Goal: Communication & Community: Answer question/provide support

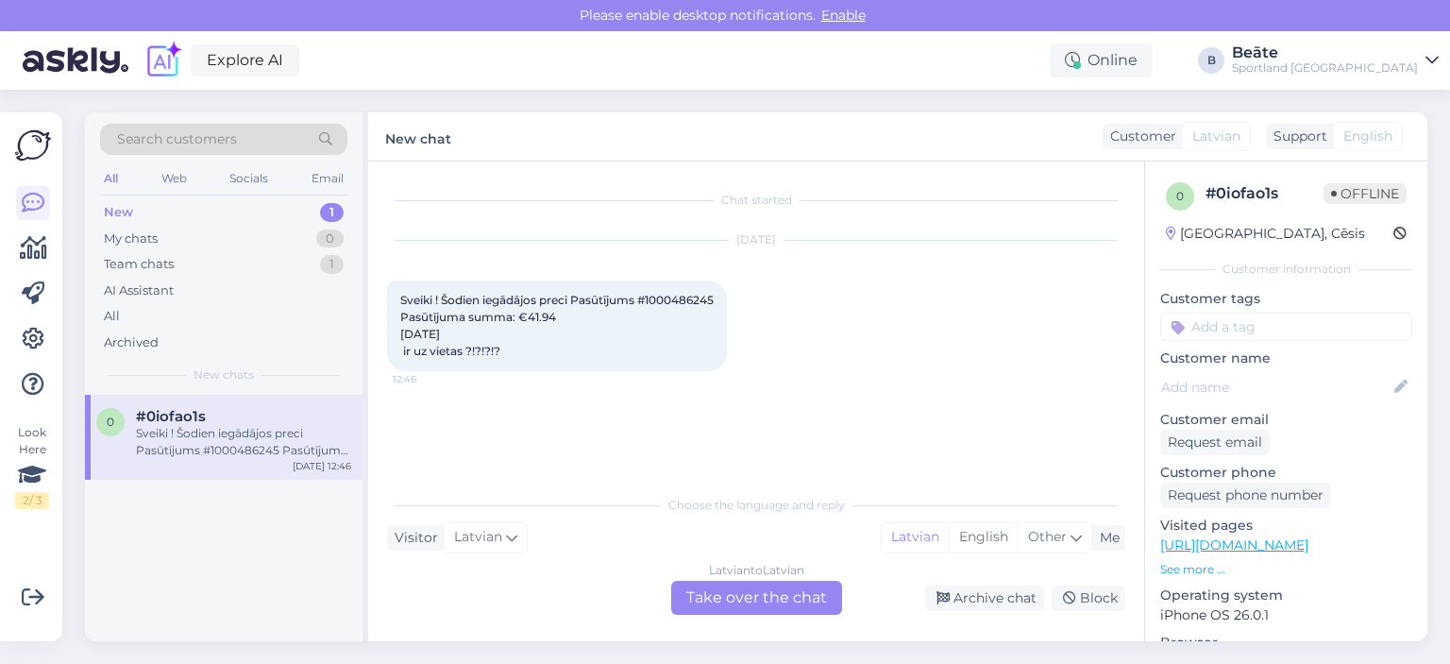
click at [712, 595] on div "Latvian to Latvian Take over the chat" at bounding box center [756, 598] width 171 height 34
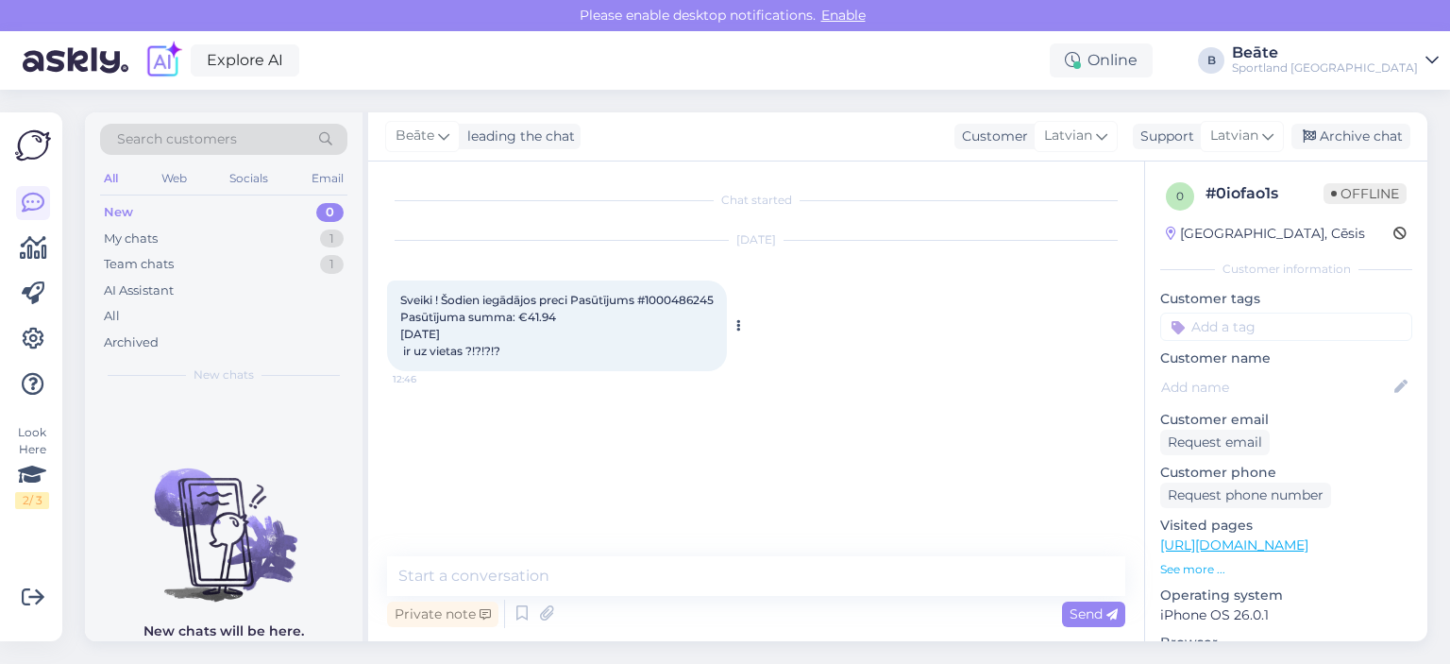
click at [699, 297] on span "Sveiki ! Šodien iegādājos preci Pasūtījums #1000486245 Pasūtījuma summa: €41.94…" at bounding box center [556, 325] width 313 height 65
copy span "1000486245"
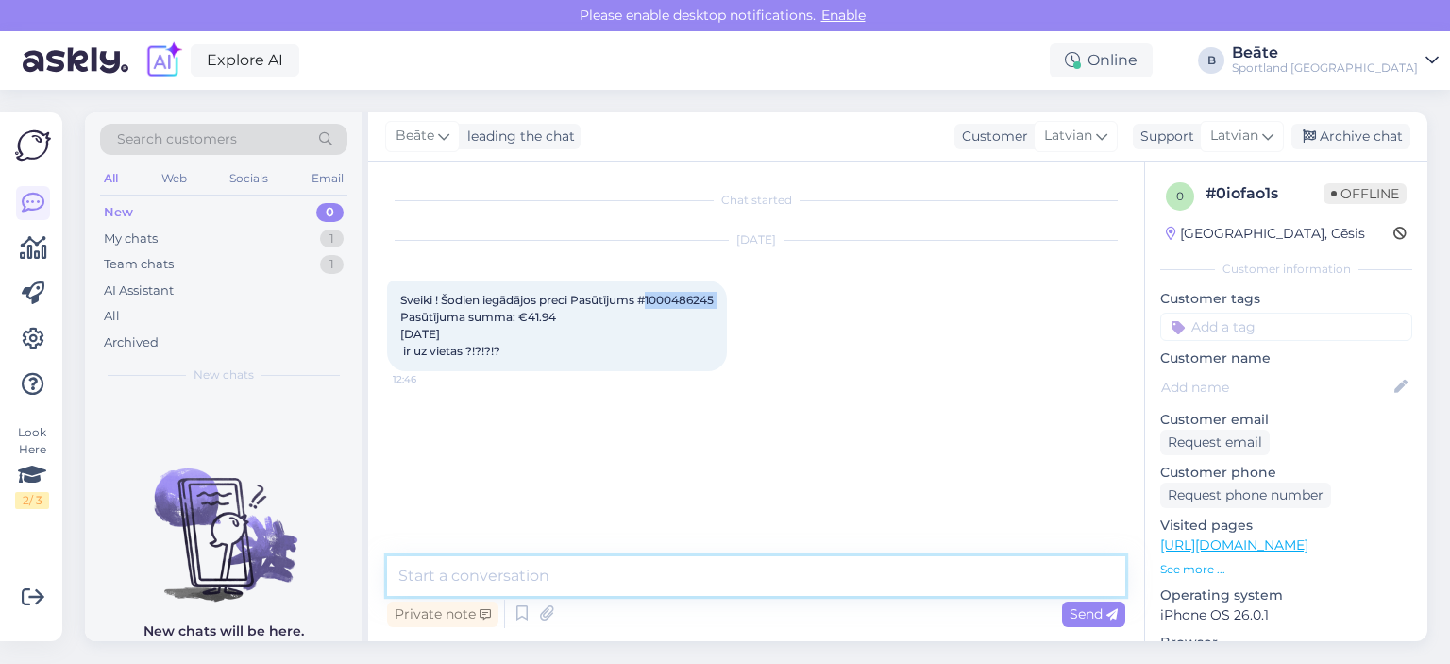
click at [629, 577] on textarea at bounding box center [756, 576] width 738 height 40
type textarea "Sveiki, sistēma rāda, ka ir pieejams."
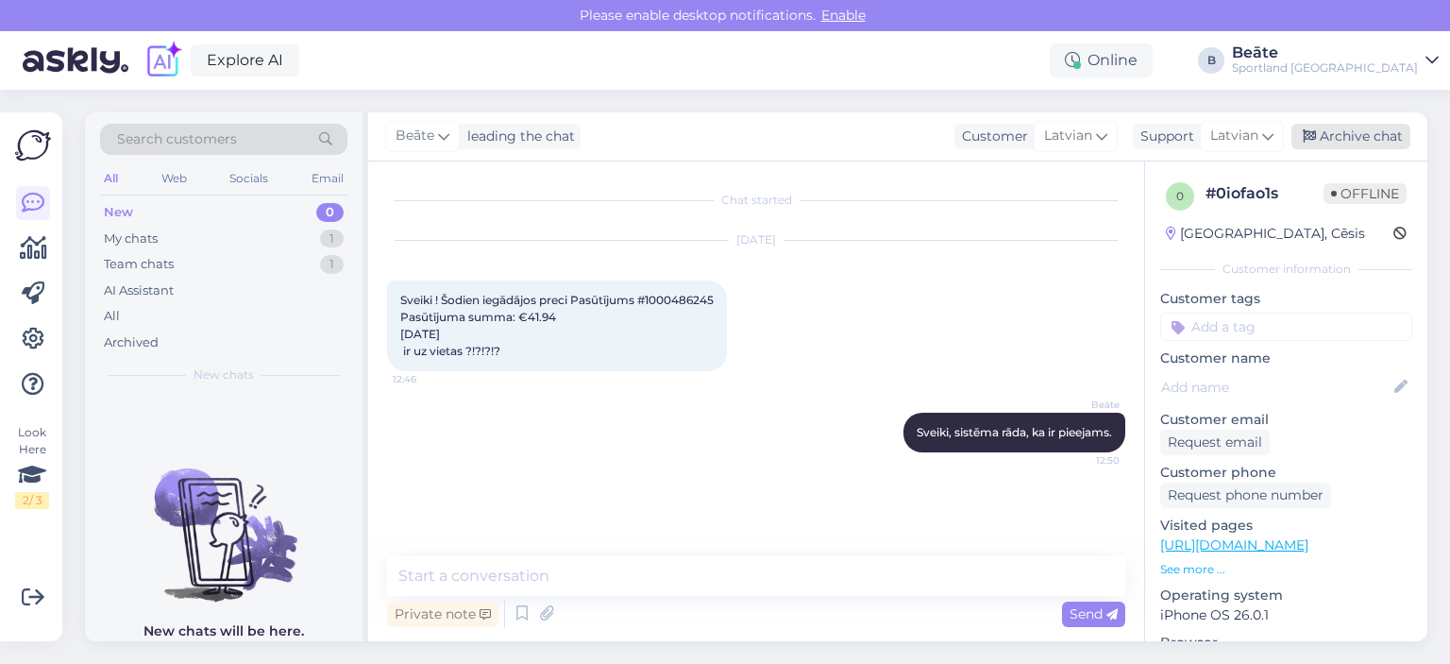
click at [1344, 137] on div "Archive chat" at bounding box center [1350, 136] width 119 height 25
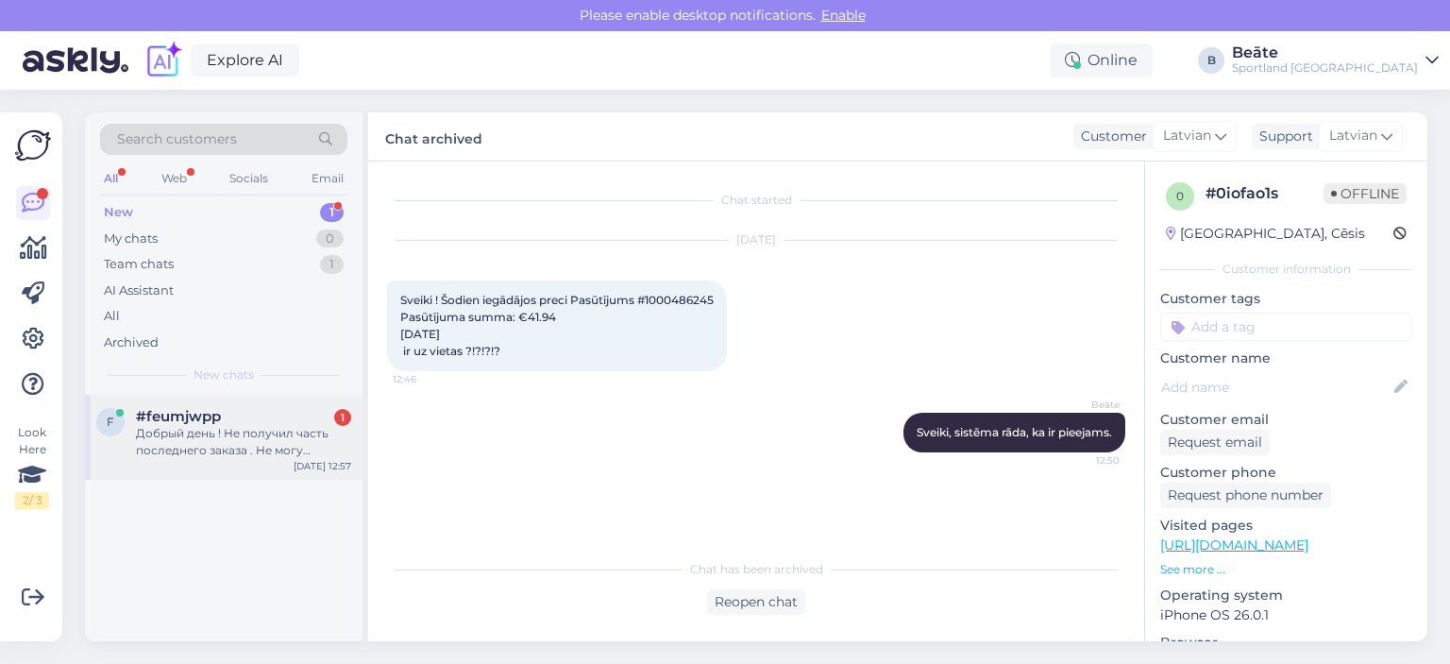
click at [259, 456] on div "Добрый день ! Не получил часть последнего заказа . Не могу отправить назад част…" at bounding box center [243, 442] width 215 height 34
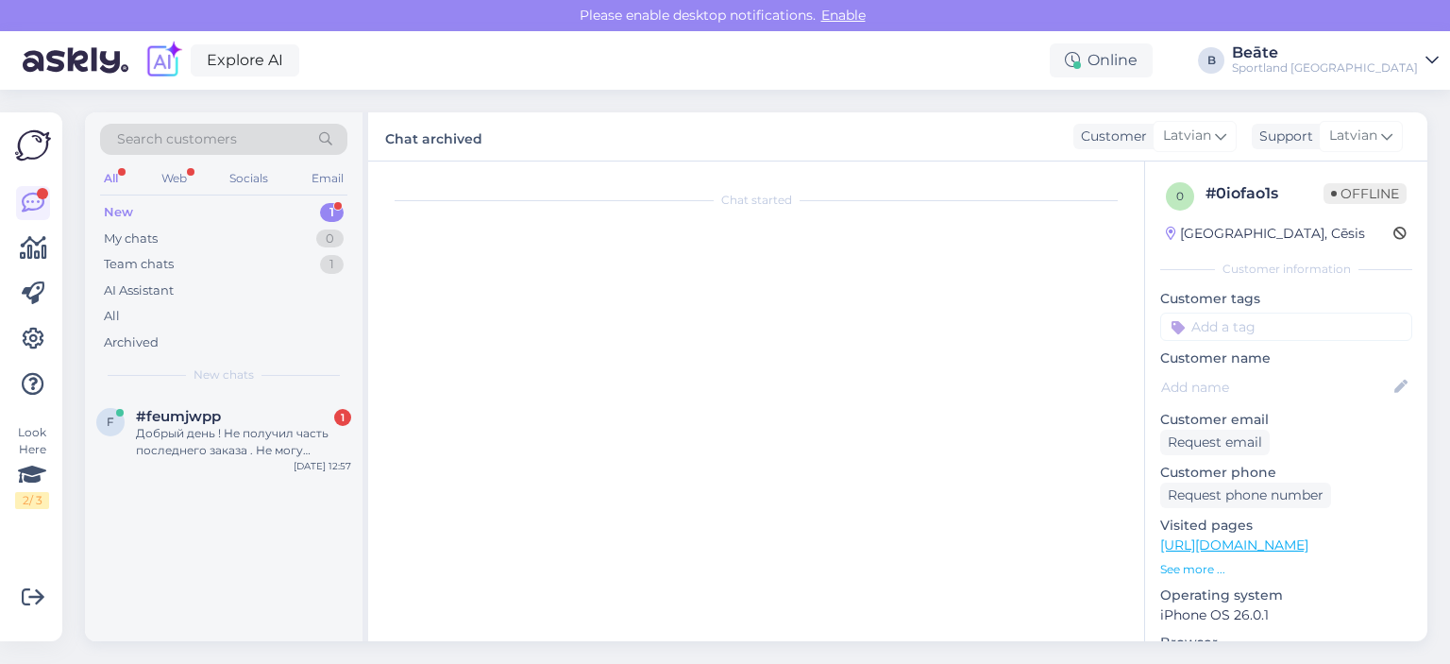
scroll to position [40, 0]
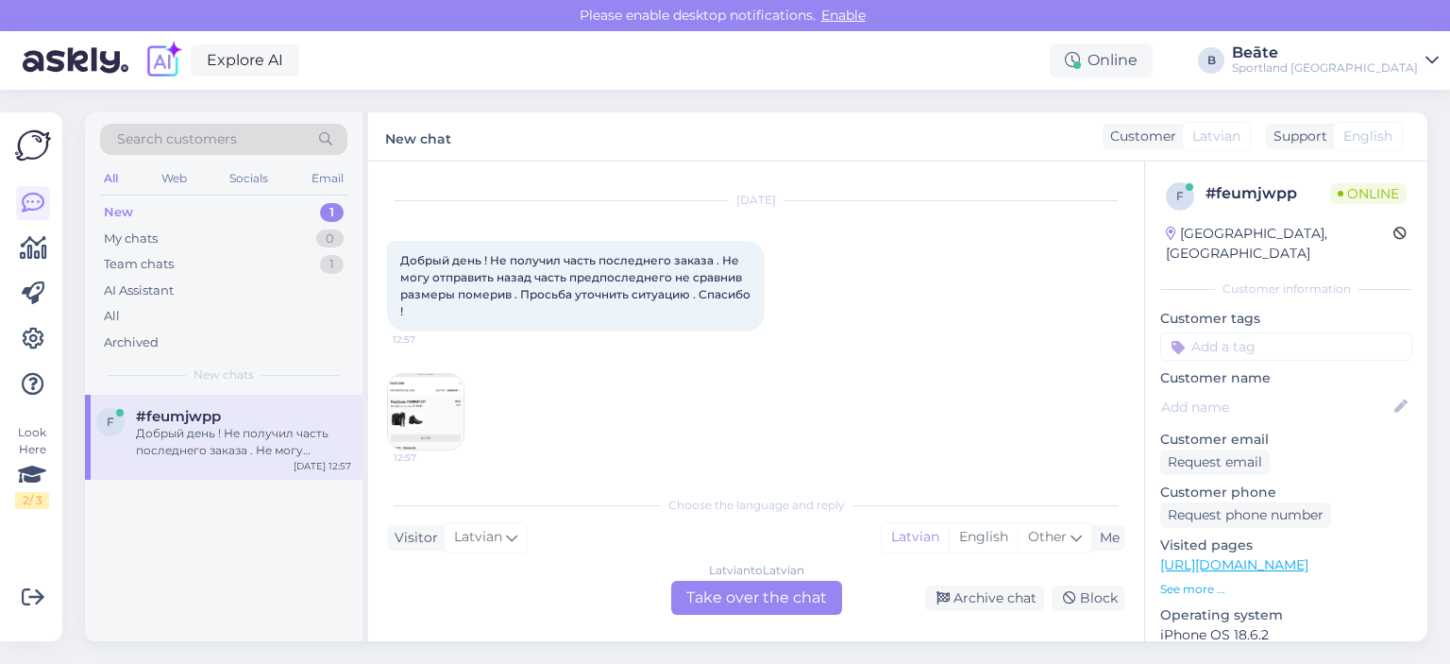
click at [782, 593] on div "Latvian to Latvian Take over the chat" at bounding box center [756, 598] width 171 height 34
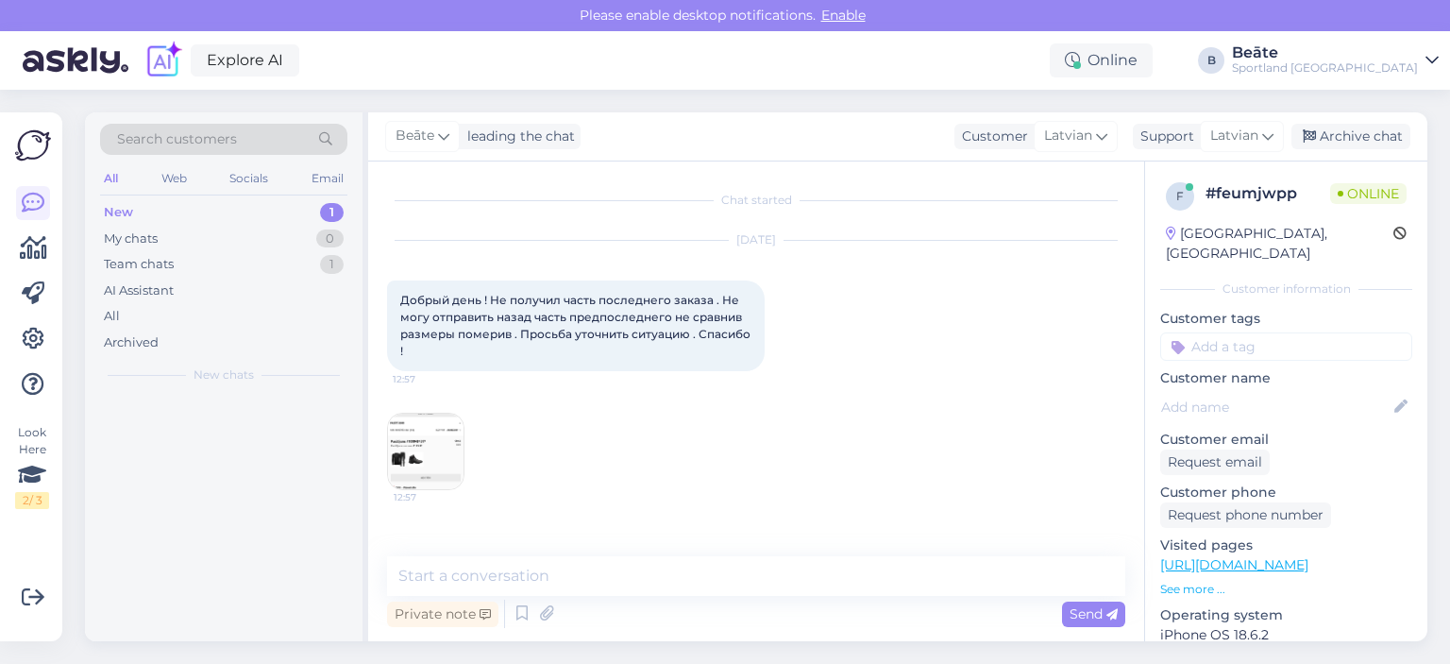
scroll to position [0, 0]
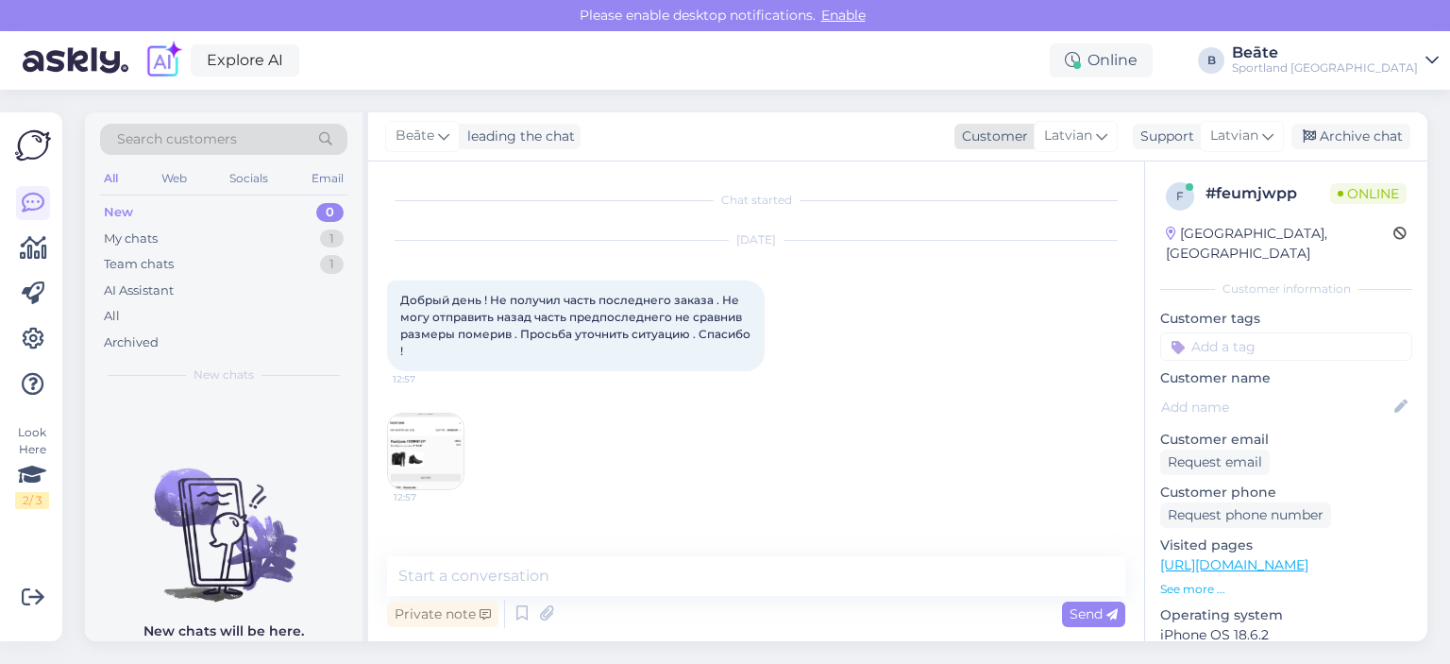
click at [1070, 134] on span "Latvian" at bounding box center [1068, 136] width 48 height 21
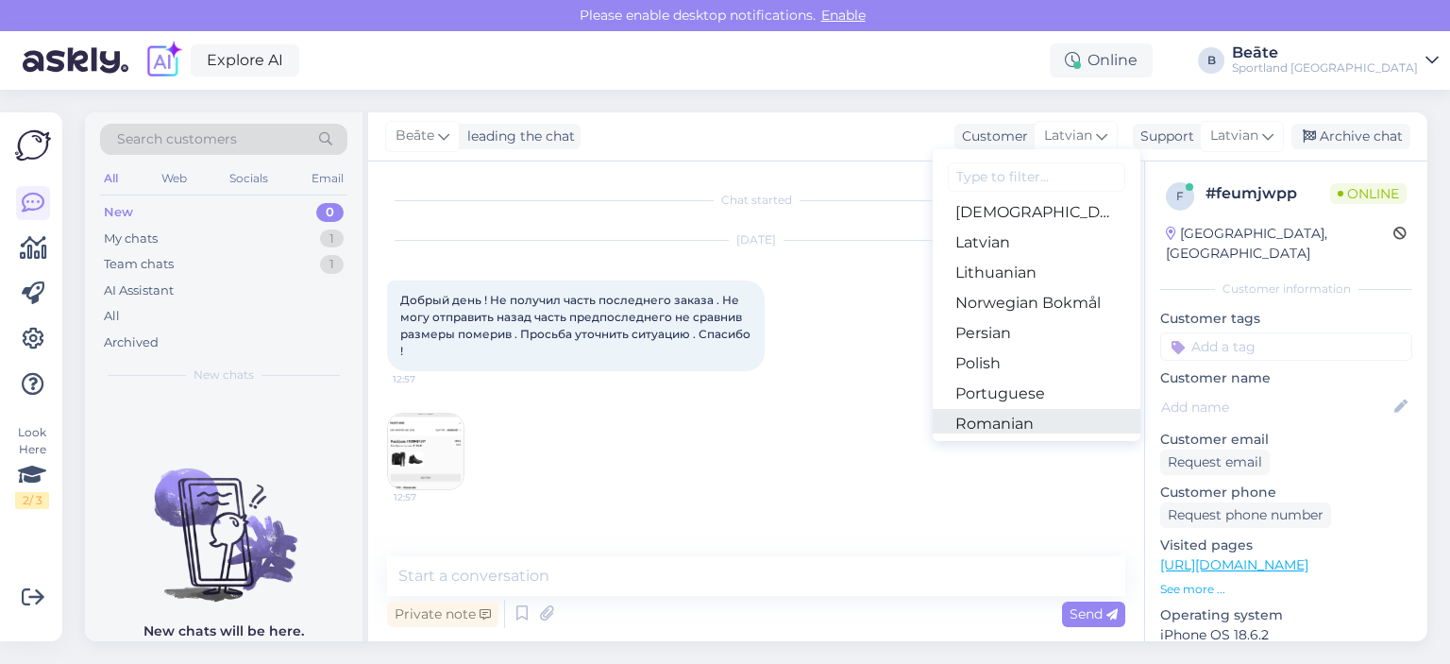
scroll to position [566, 0]
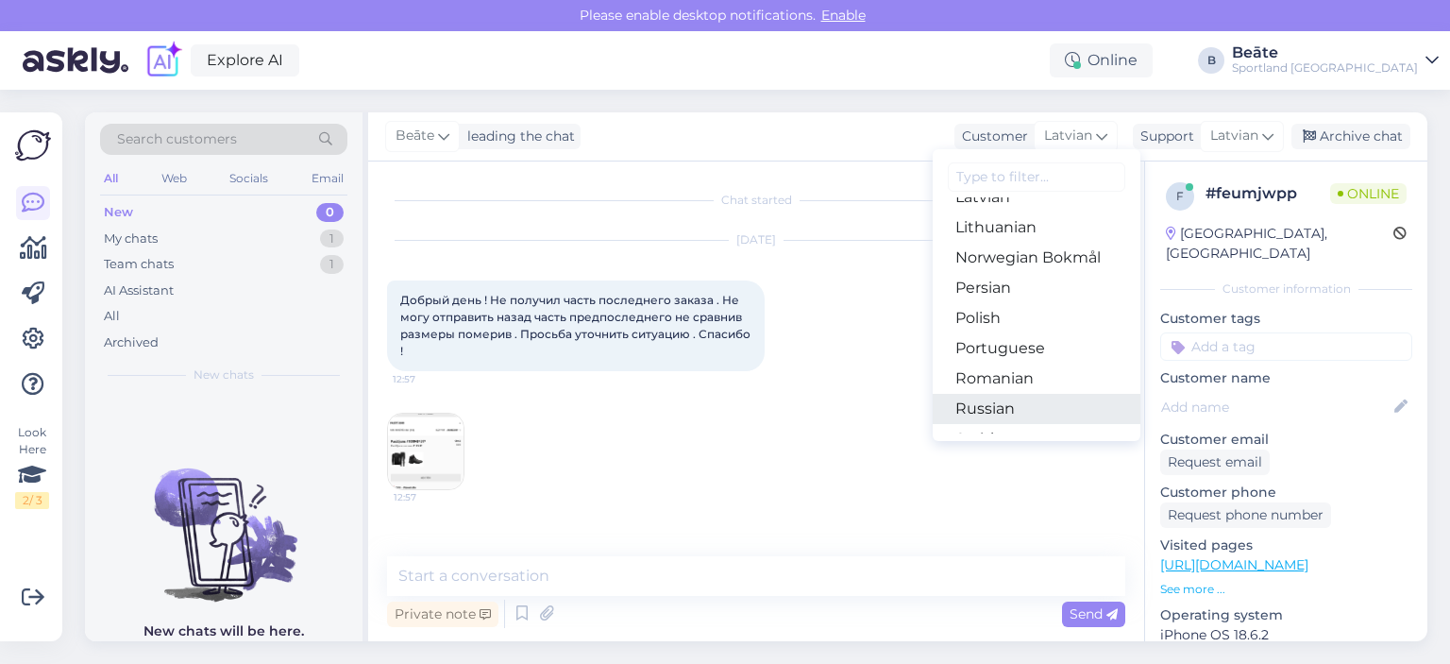
click at [988, 403] on link "Russian" at bounding box center [1037, 409] width 208 height 30
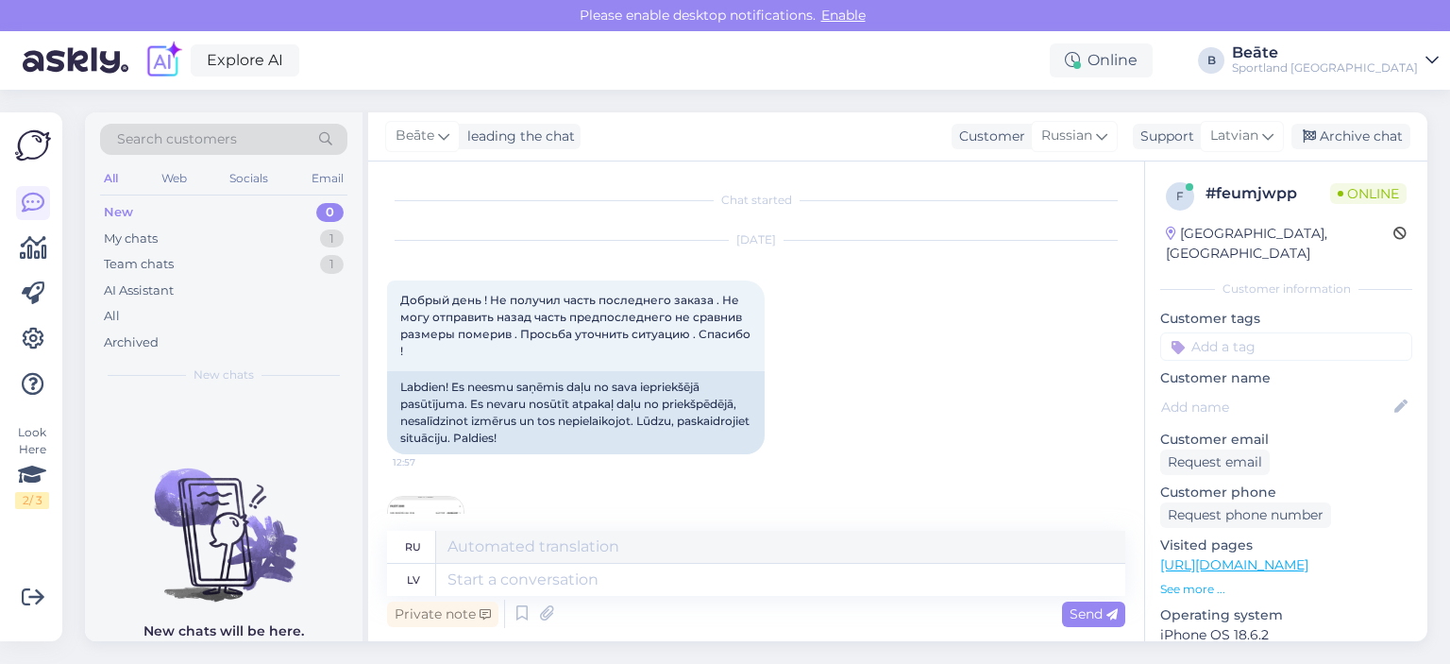
scroll to position [79, 0]
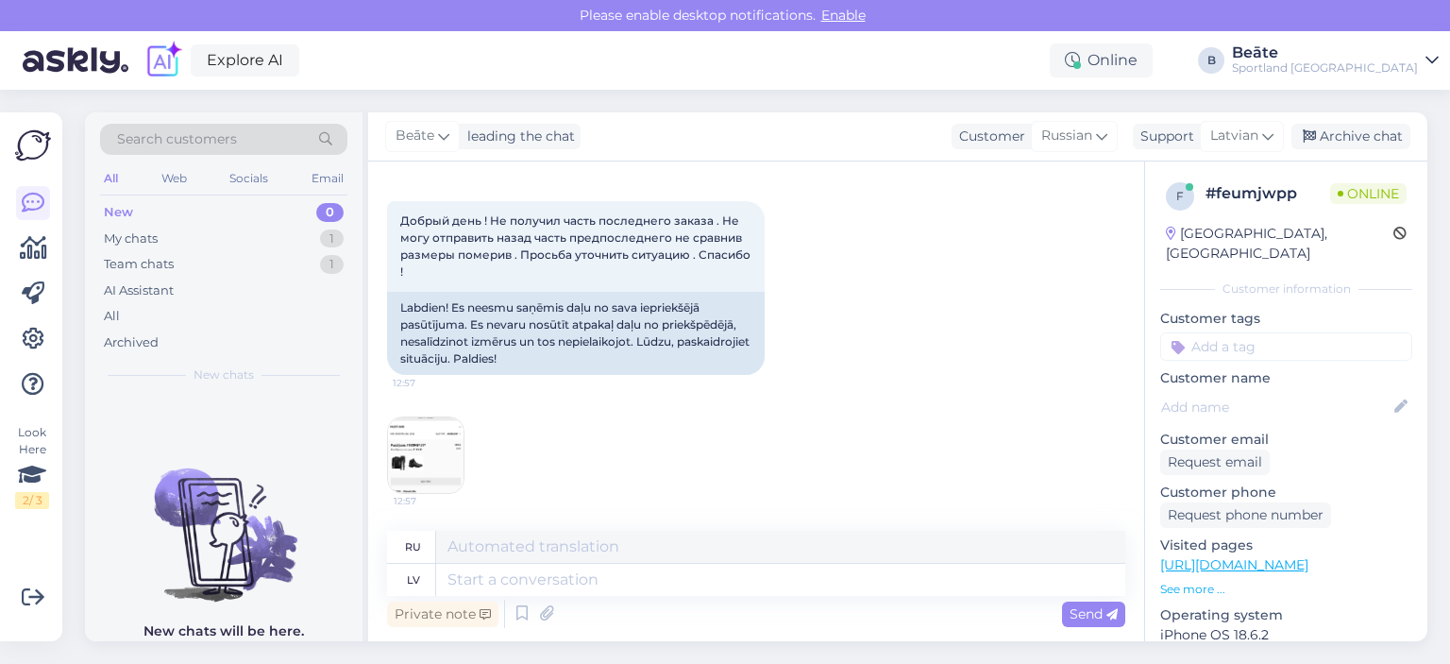
click at [412, 453] on img at bounding box center [426, 455] width 76 height 76
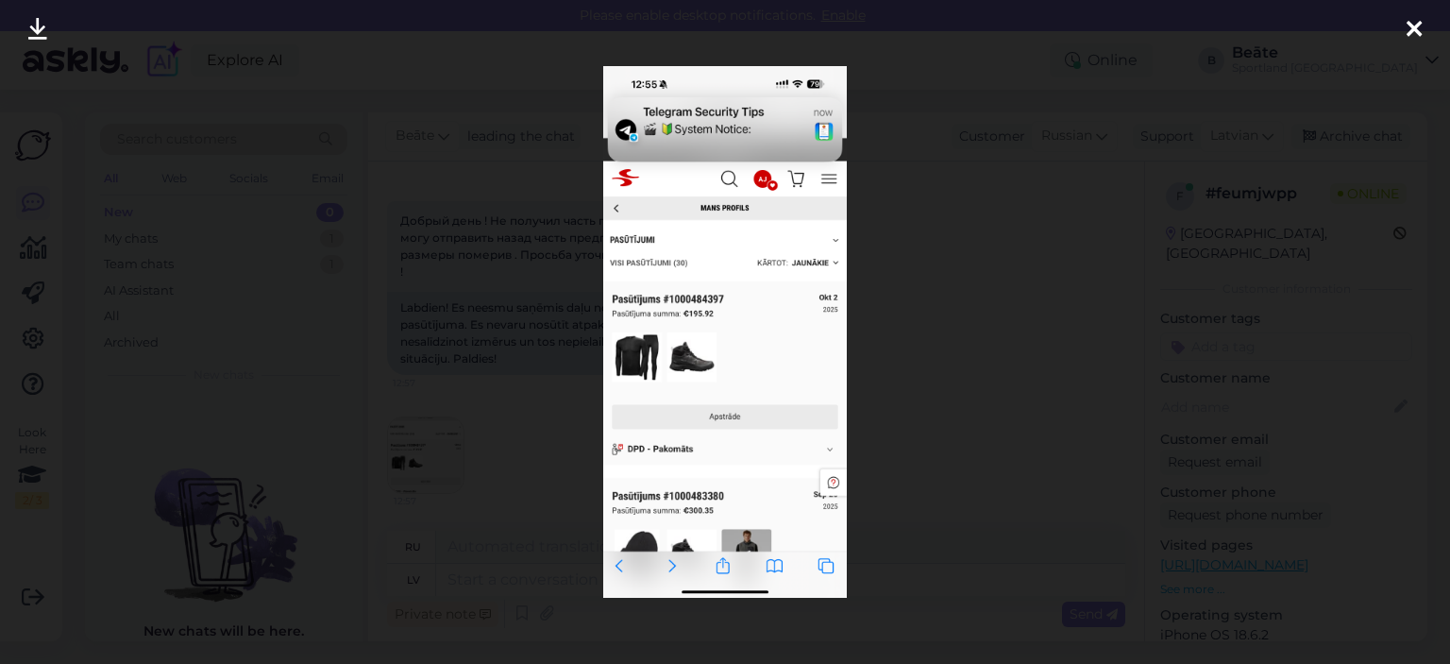
click at [948, 305] on div at bounding box center [725, 332] width 1450 height 664
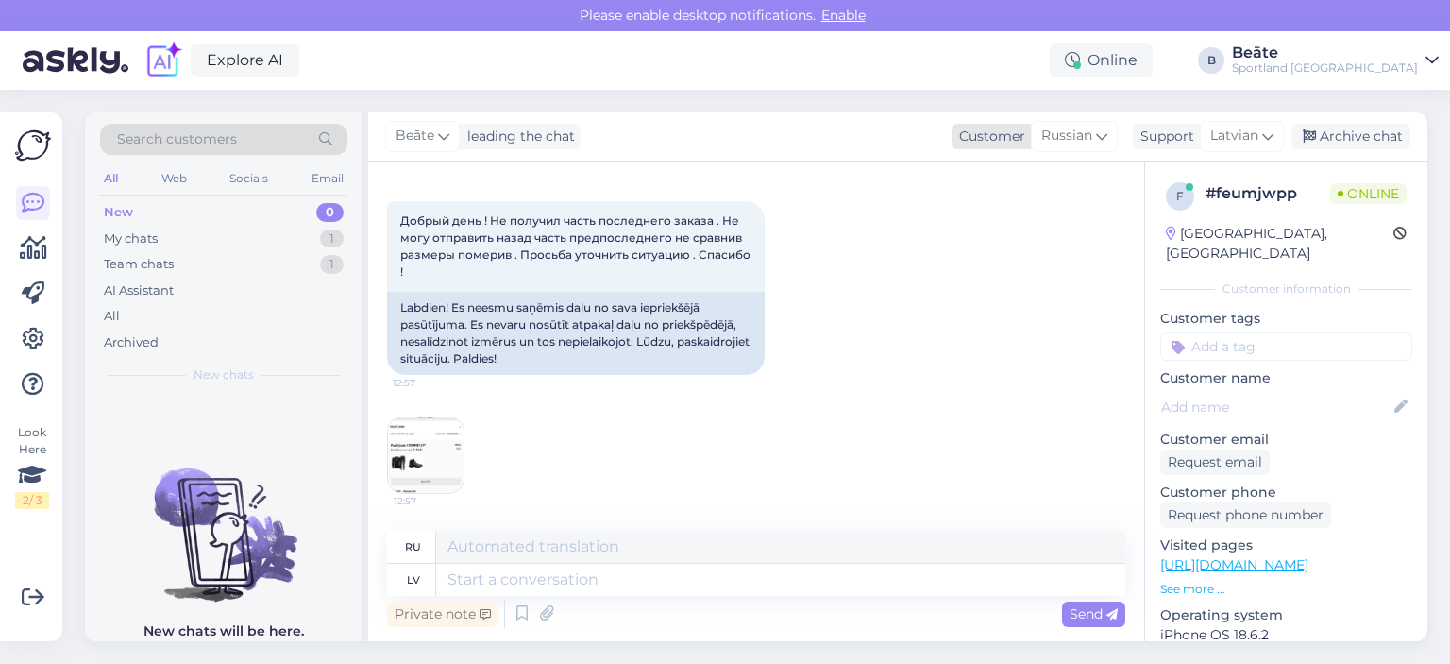
click at [1076, 137] on span "Russian" at bounding box center [1066, 136] width 51 height 21
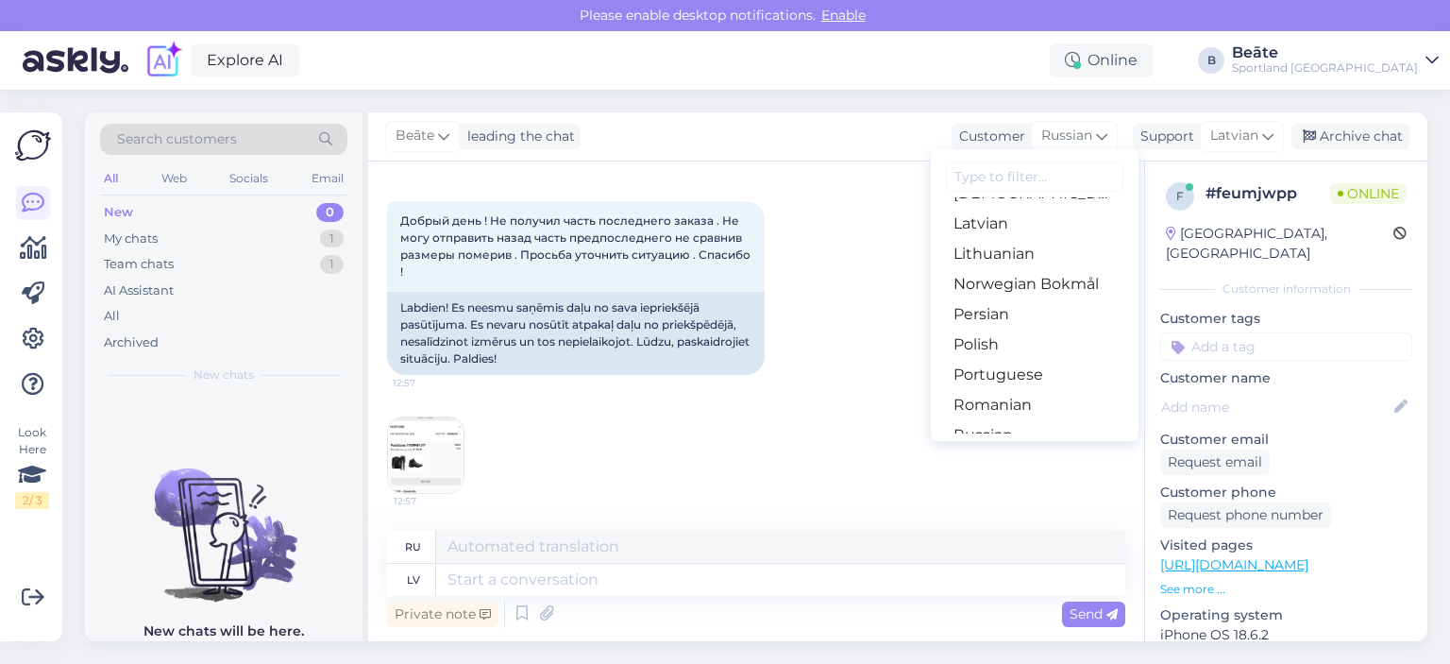
scroll to position [493, 0]
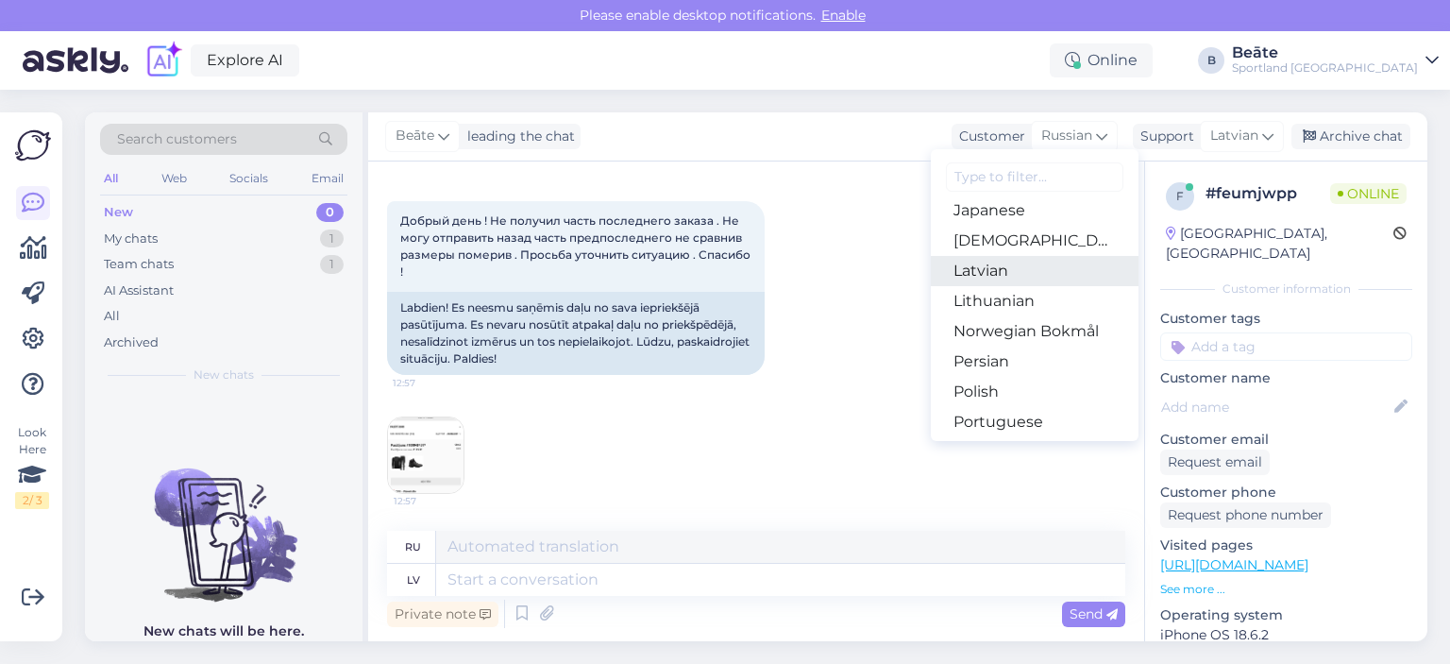
click at [998, 268] on link "Latvian" at bounding box center [1035, 271] width 208 height 30
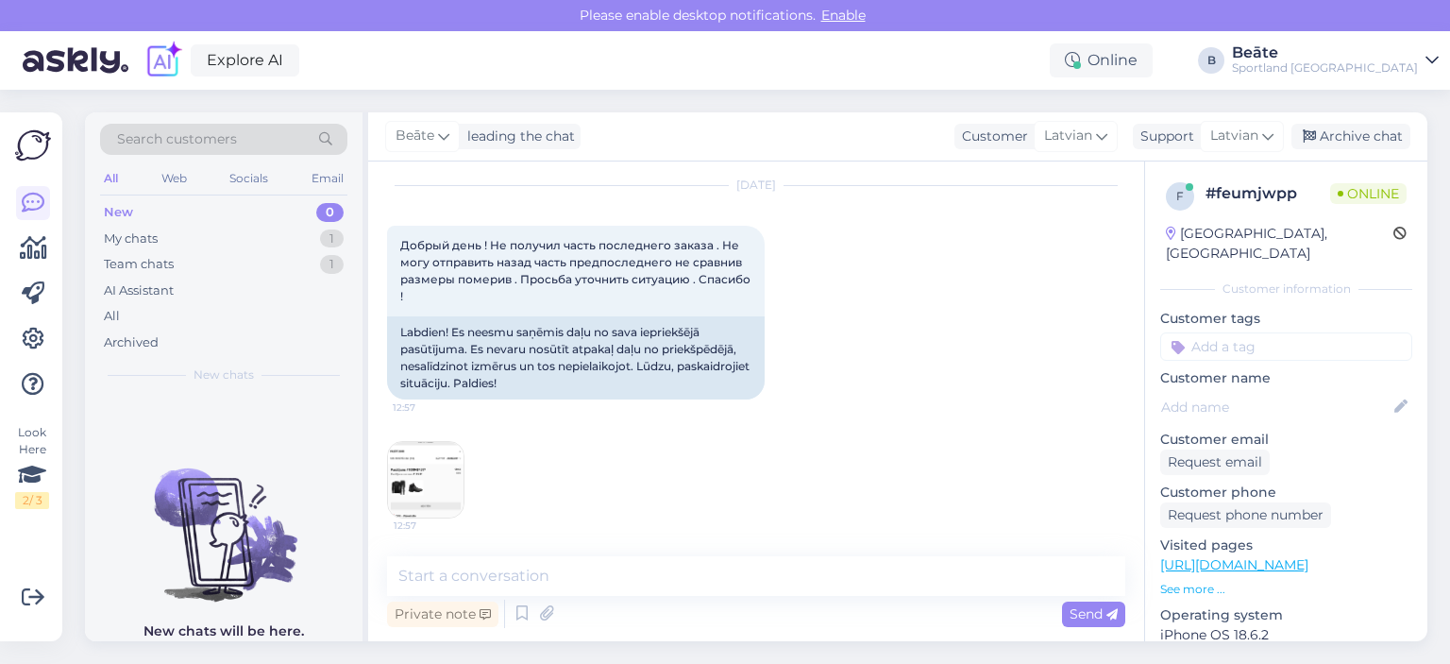
scroll to position [54, 0]
click at [706, 568] on textarea at bounding box center [756, 576] width 738 height 40
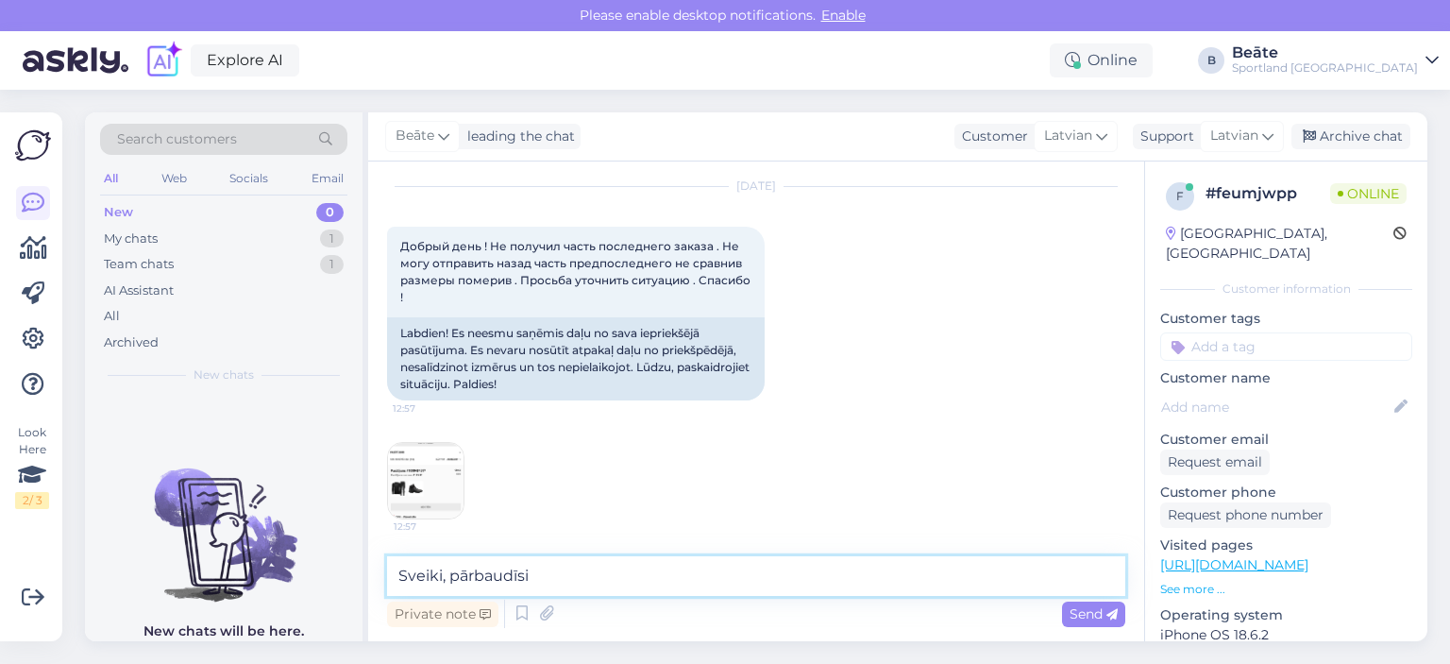
type textarea "Sveiki, pārbaudīsim"
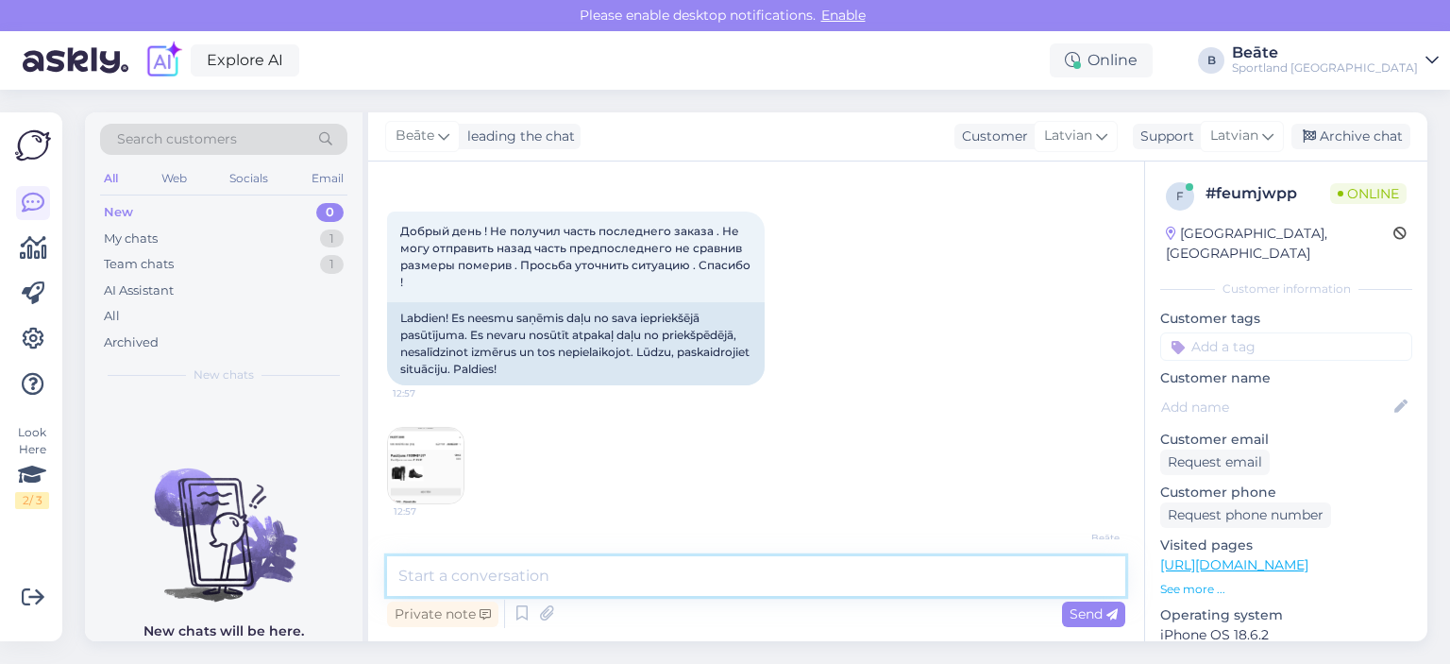
scroll to position [42, 0]
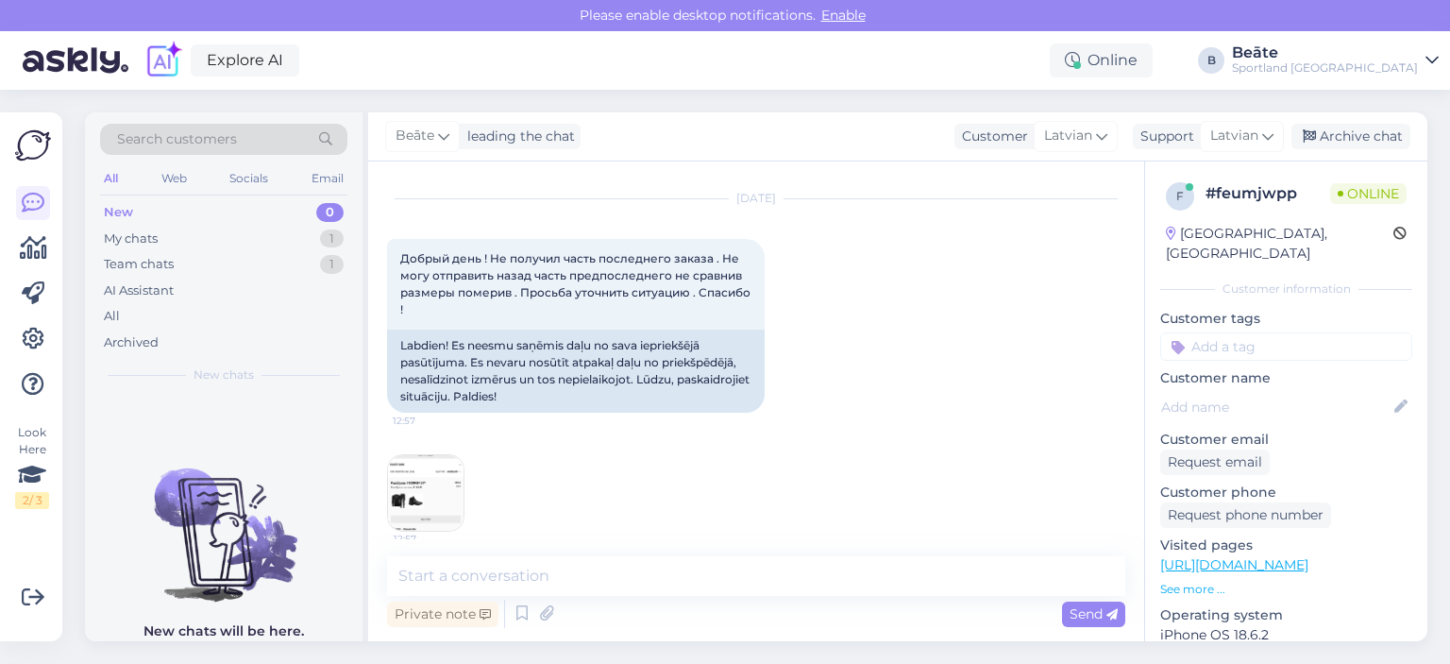
click at [449, 485] on img at bounding box center [426, 493] width 76 height 76
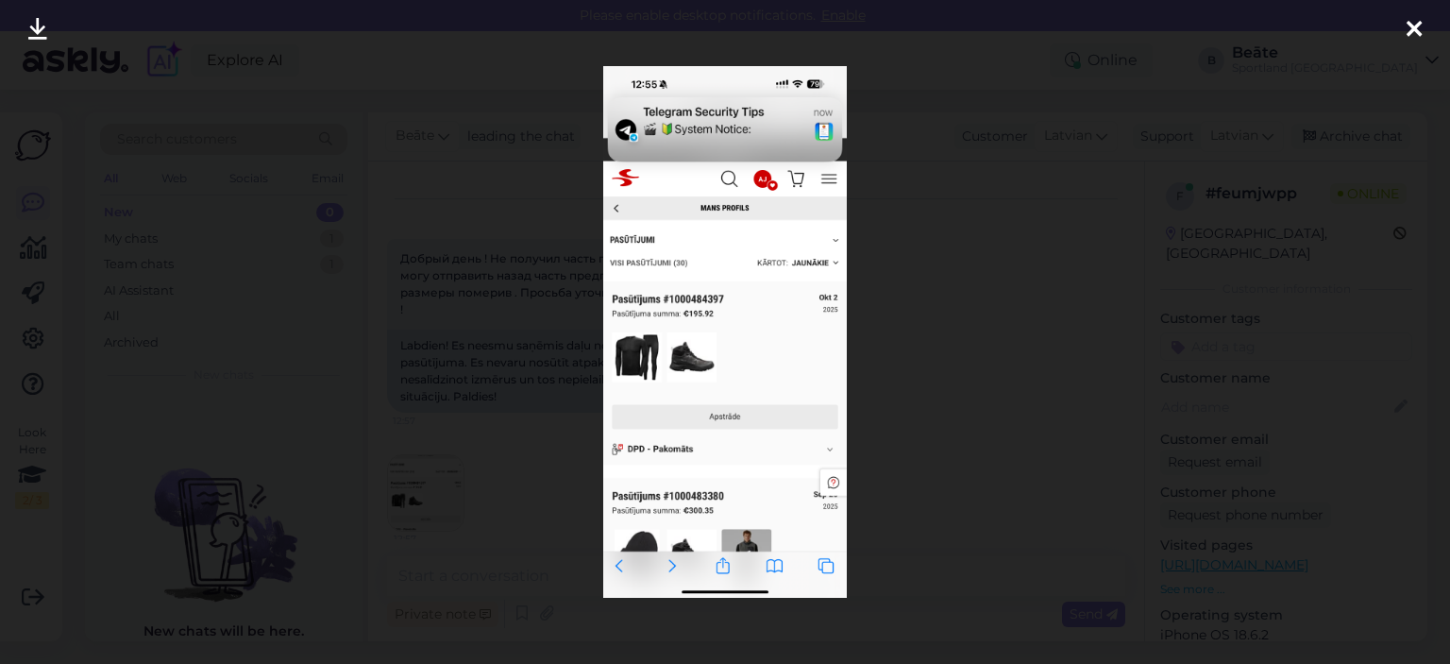
click at [932, 339] on div at bounding box center [725, 332] width 1450 height 664
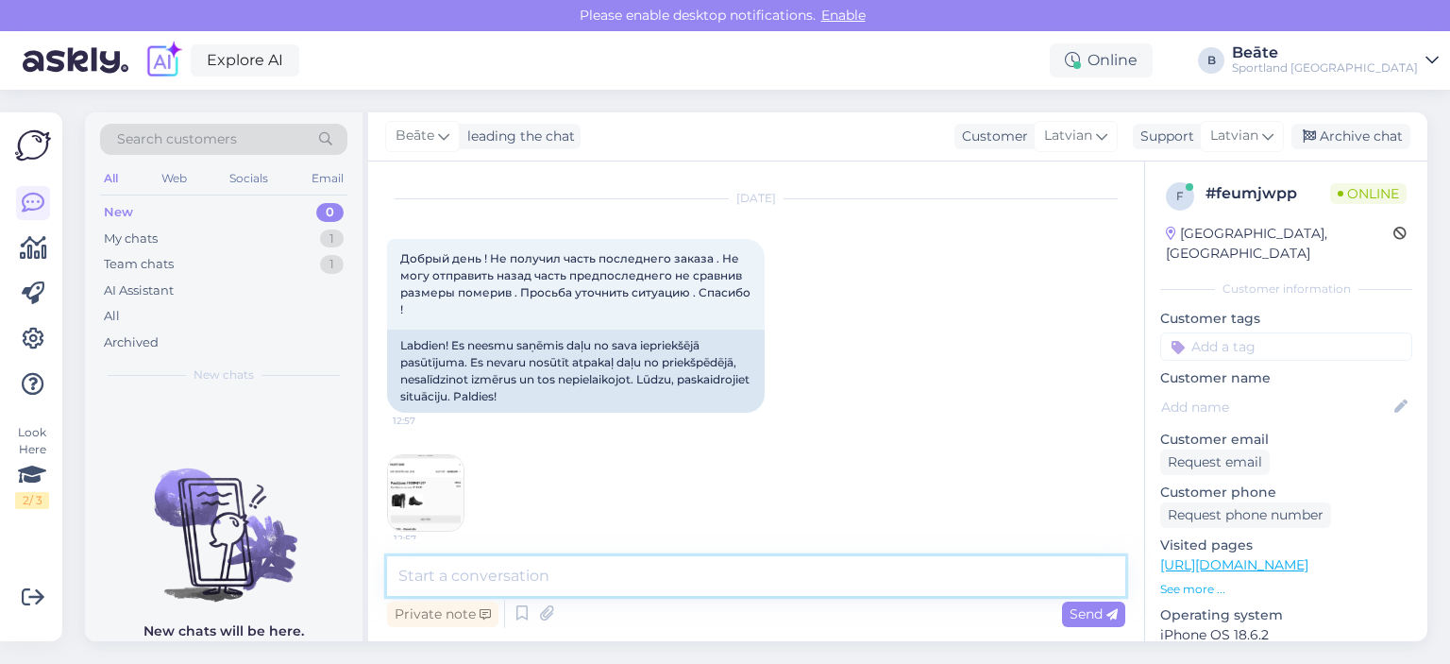
click at [648, 569] on textarea at bounding box center [756, 576] width 738 height 40
paste textarea "1000484397"
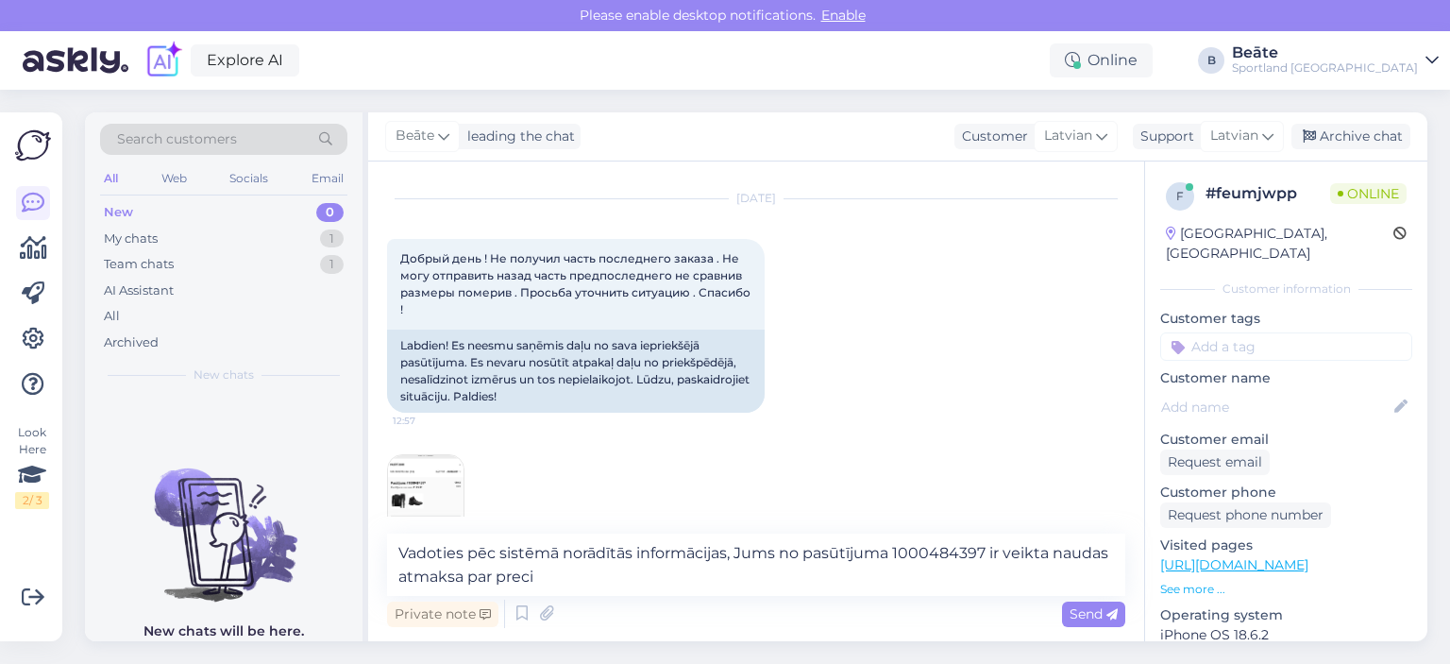
click at [423, 469] on img at bounding box center [426, 493] width 76 height 76
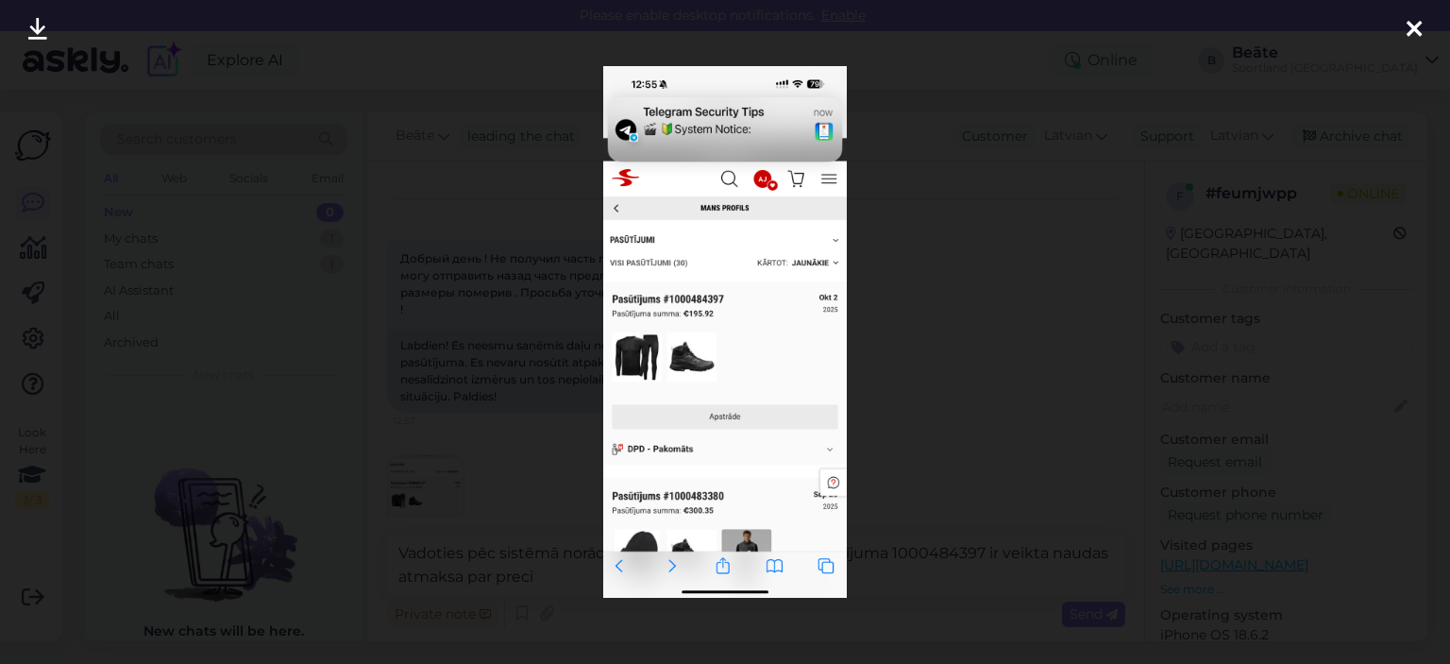
click at [933, 346] on div at bounding box center [725, 332] width 1450 height 664
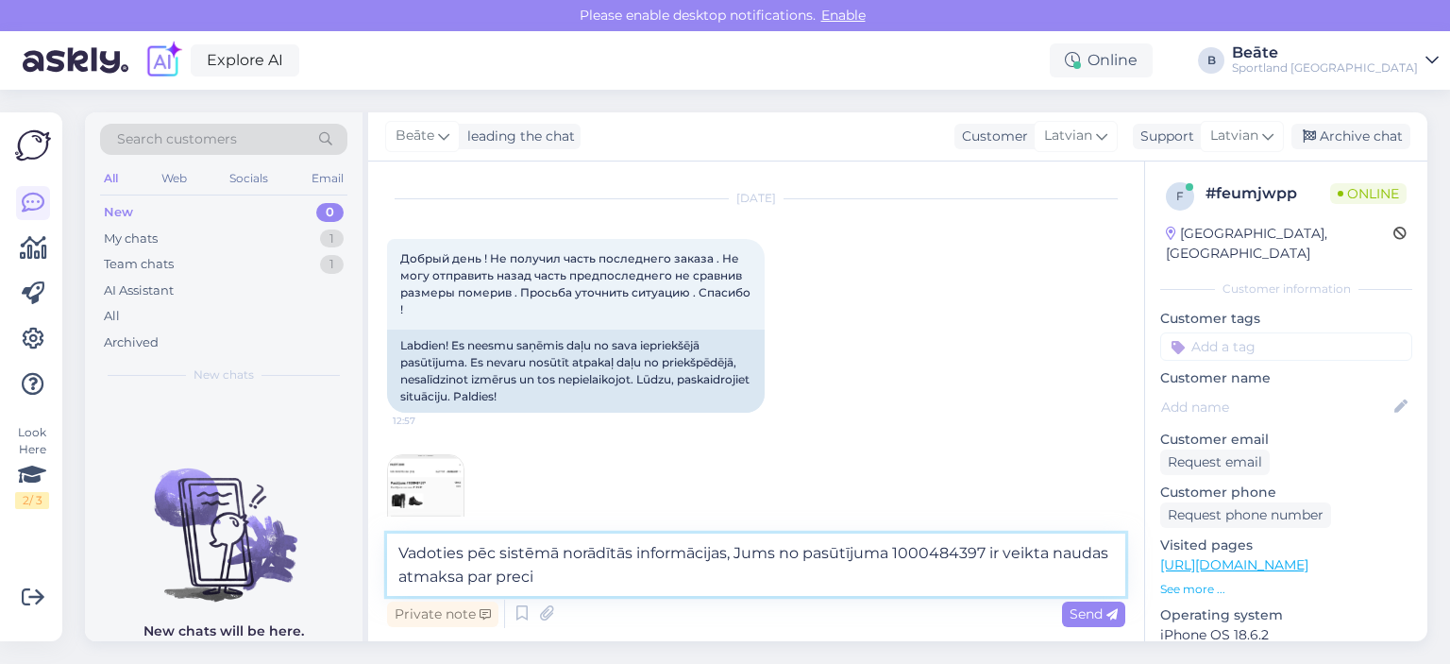
click at [625, 571] on textarea "Vadoties pēc sistēmā norādītās informācijas, Jums no pasūtījuma 1000484397 ir v…" at bounding box center [756, 564] width 738 height 62
paste textarea "[PERSON_NAME] MEN'S CASCADE MID-HEIGHT HIKING SHOES"
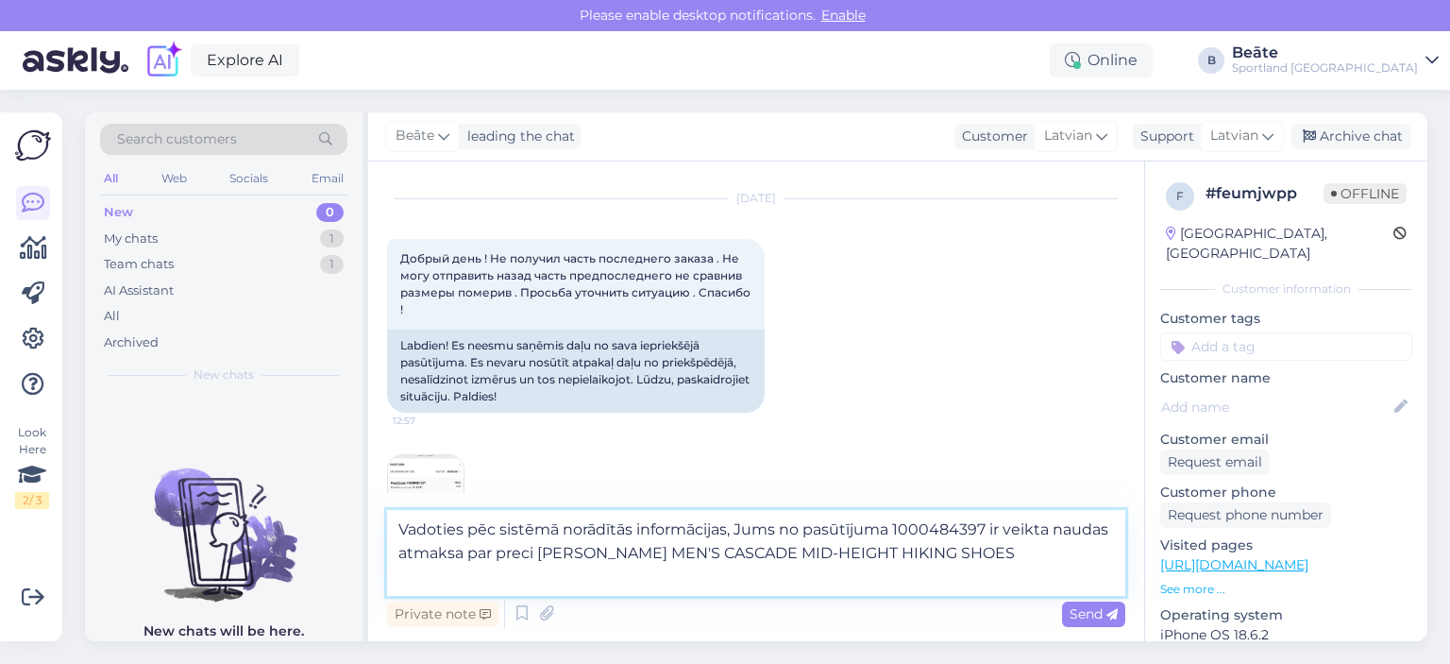
click at [1061, 560] on textarea "Vadoties pēc sistēmā norādītās informācijas, Jums no pasūtījuma 1000484397 ir v…" at bounding box center [756, 553] width 738 height 86
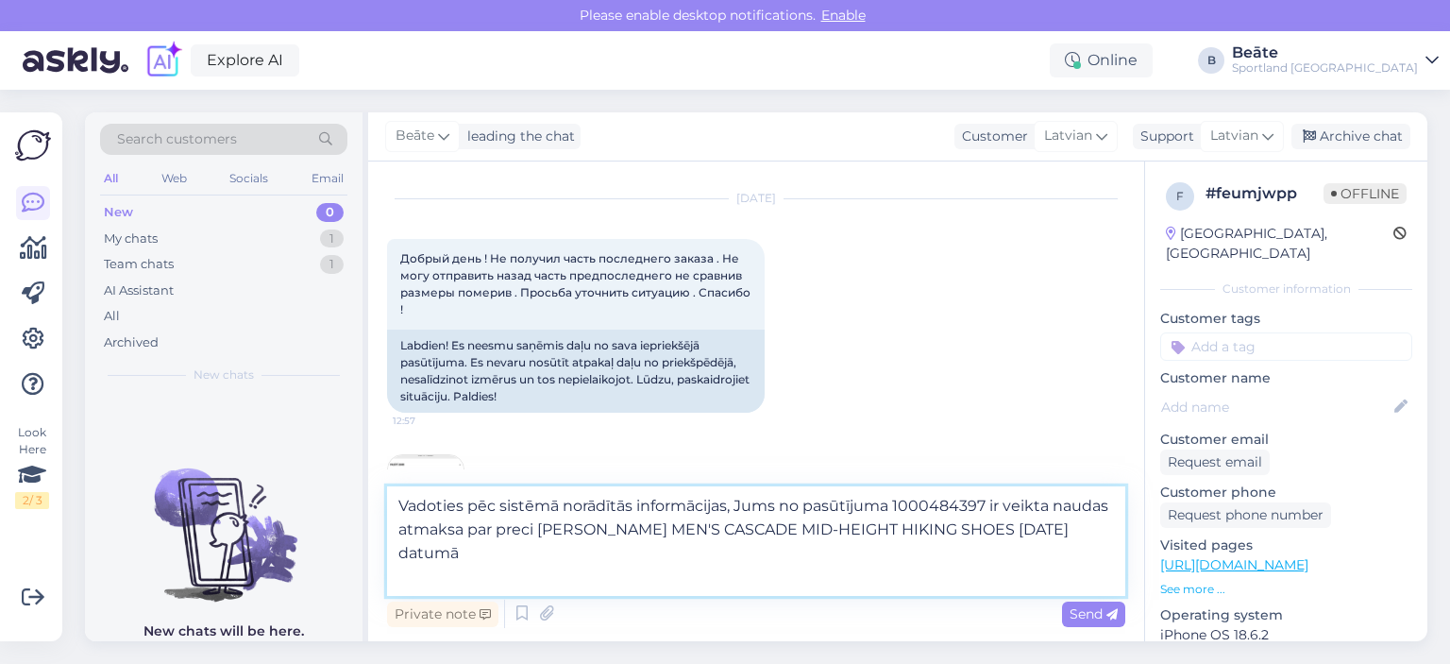
type textarea "Vadoties pēc sistēmā norādītās informācijas, Jums no pasūtījuma 1000484397 ir v…"
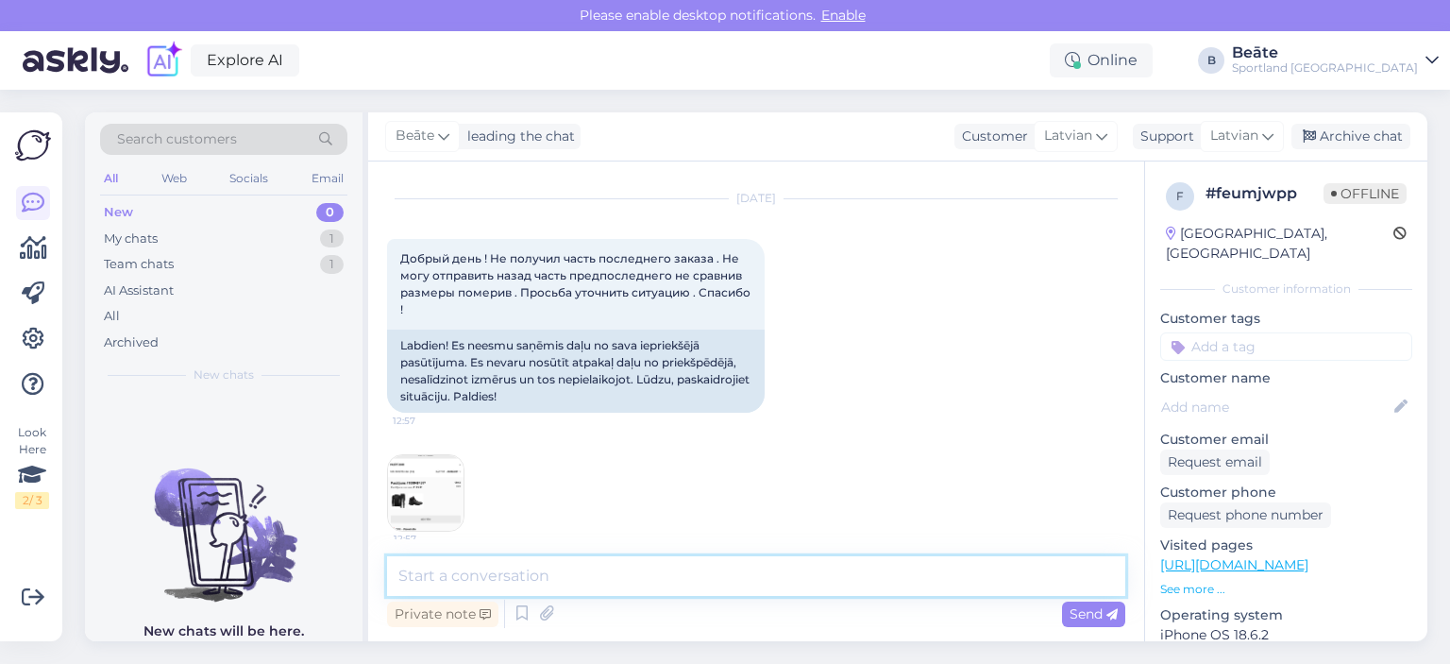
scroll to position [268, 0]
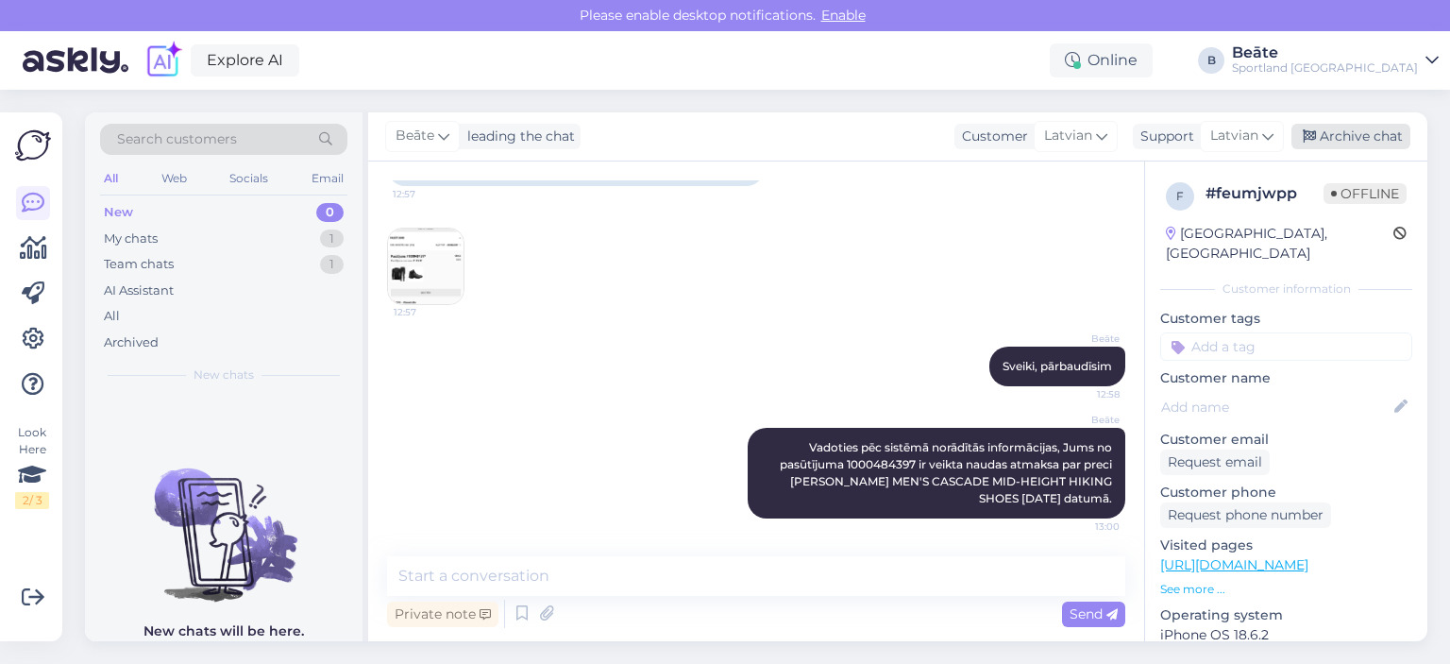
click at [1335, 140] on div "Archive chat" at bounding box center [1350, 136] width 119 height 25
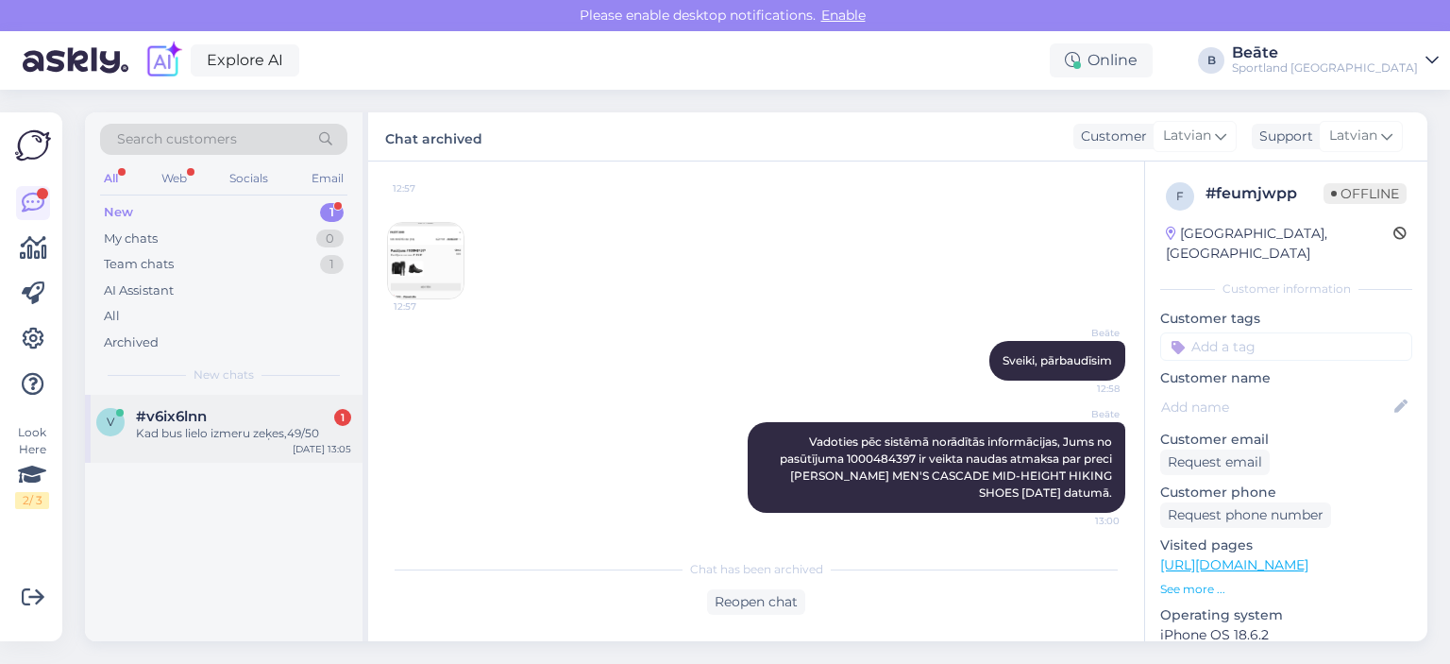
click at [243, 432] on div "Kad bus lielo izmeru zeķes,49/50" at bounding box center [243, 433] width 215 height 17
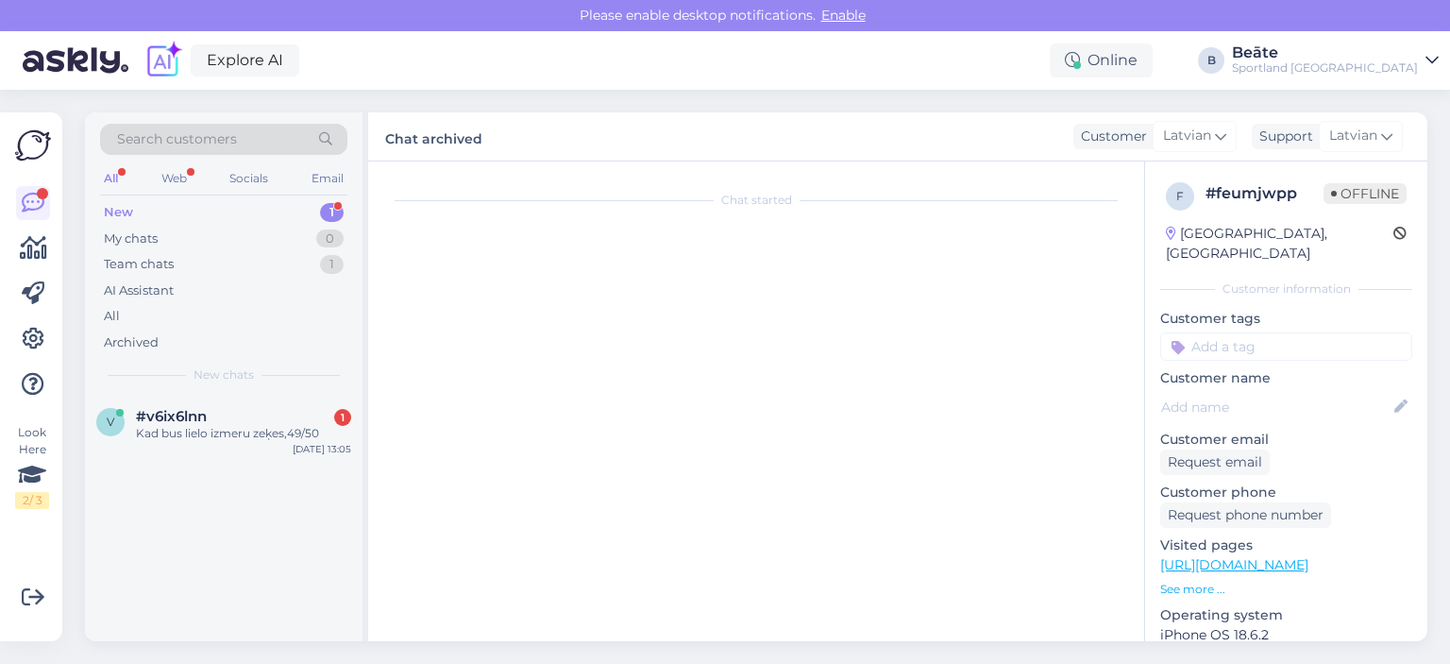
scroll to position [0, 0]
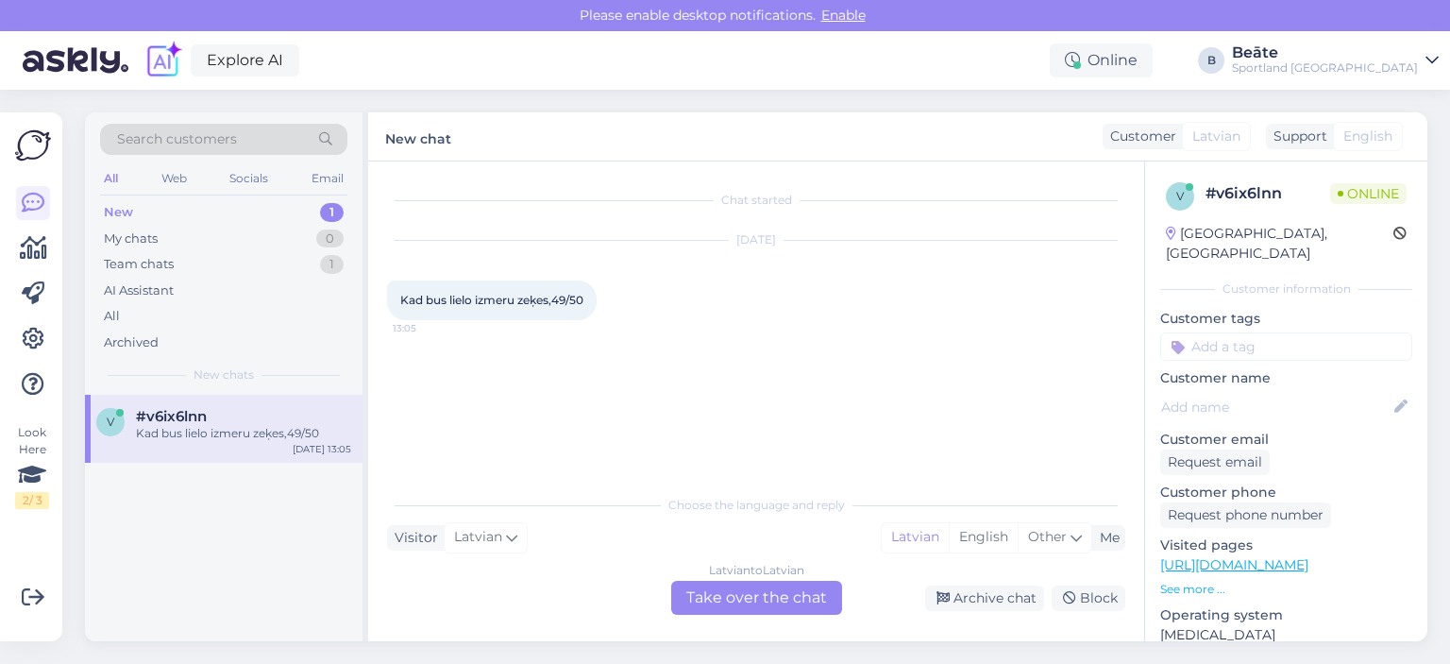
click at [724, 595] on div "Latvian to Latvian Take over the chat" at bounding box center [756, 598] width 171 height 34
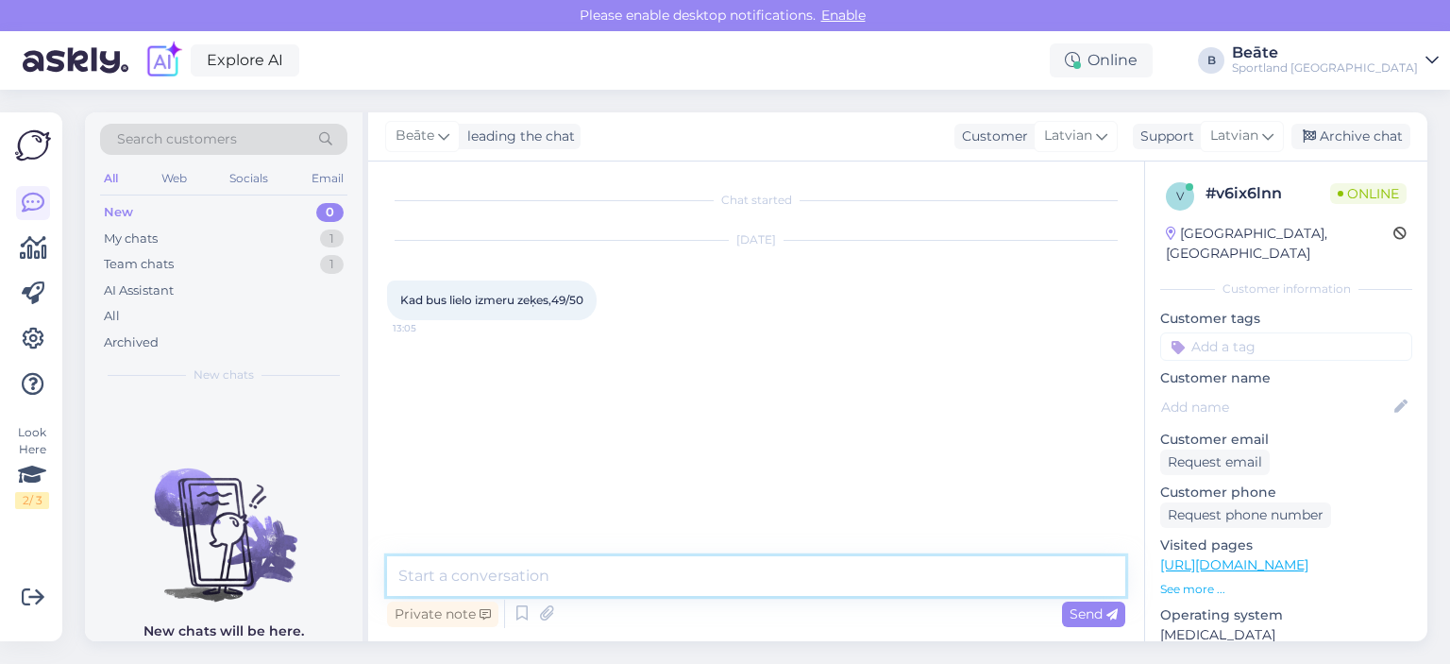
click at [725, 583] on textarea at bounding box center [756, 576] width 738 height 40
type textarea "Sveiki, nav mums tāda informāciju."
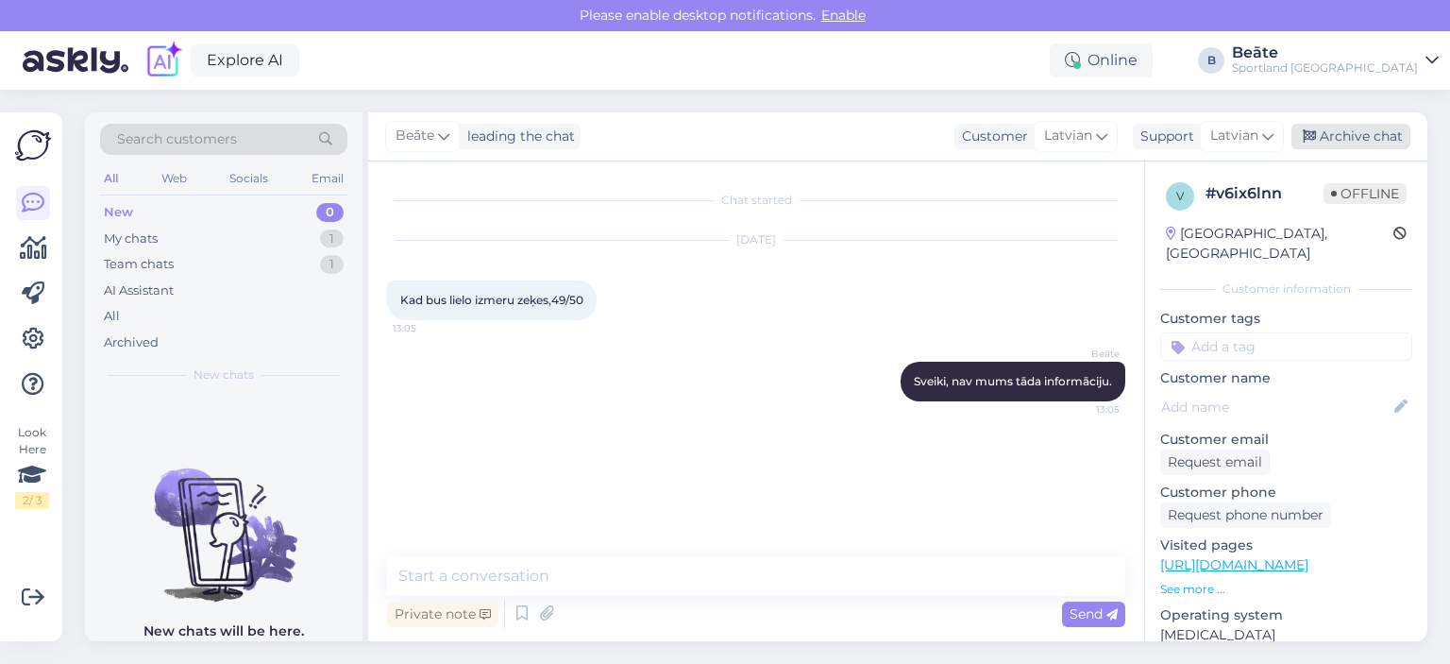
click at [1322, 138] on div "Archive chat" at bounding box center [1350, 136] width 119 height 25
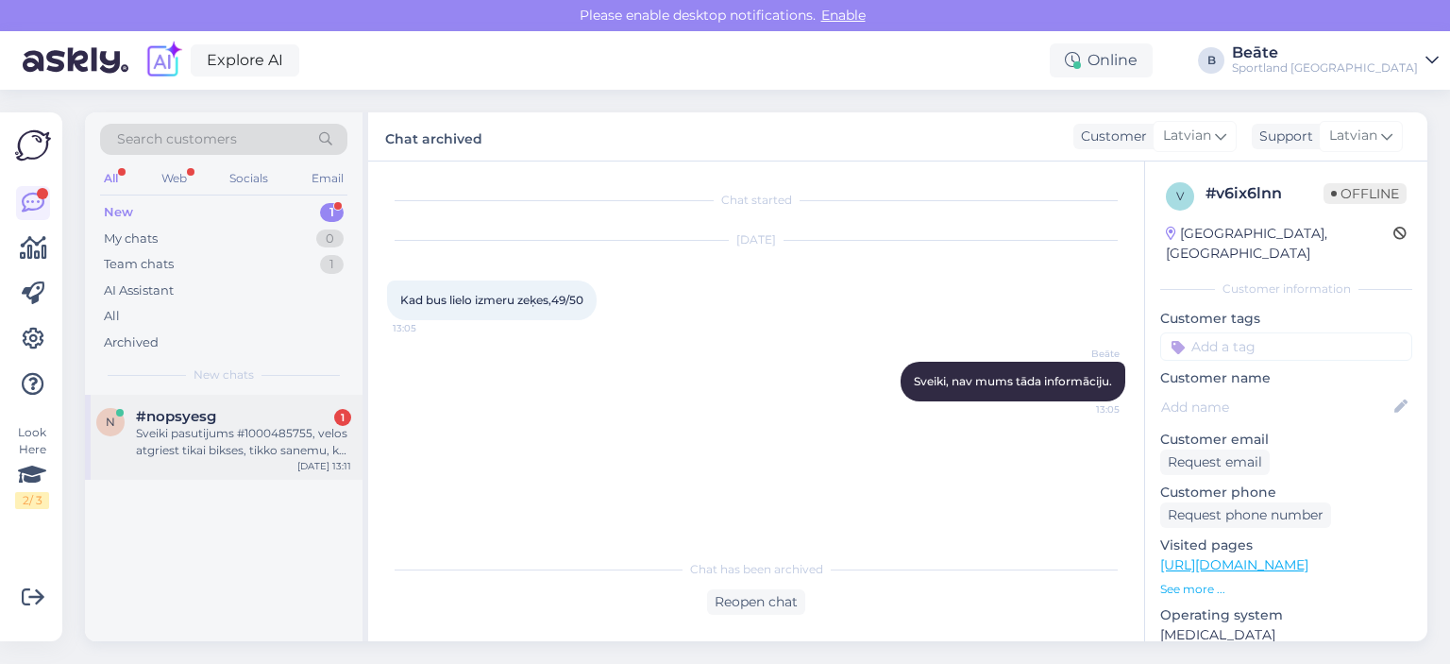
click at [197, 447] on div "Sveiki pasutijums #1000485755, velos atgriest tikai bikses, tikko sanemu, kas j…" at bounding box center [243, 442] width 215 height 34
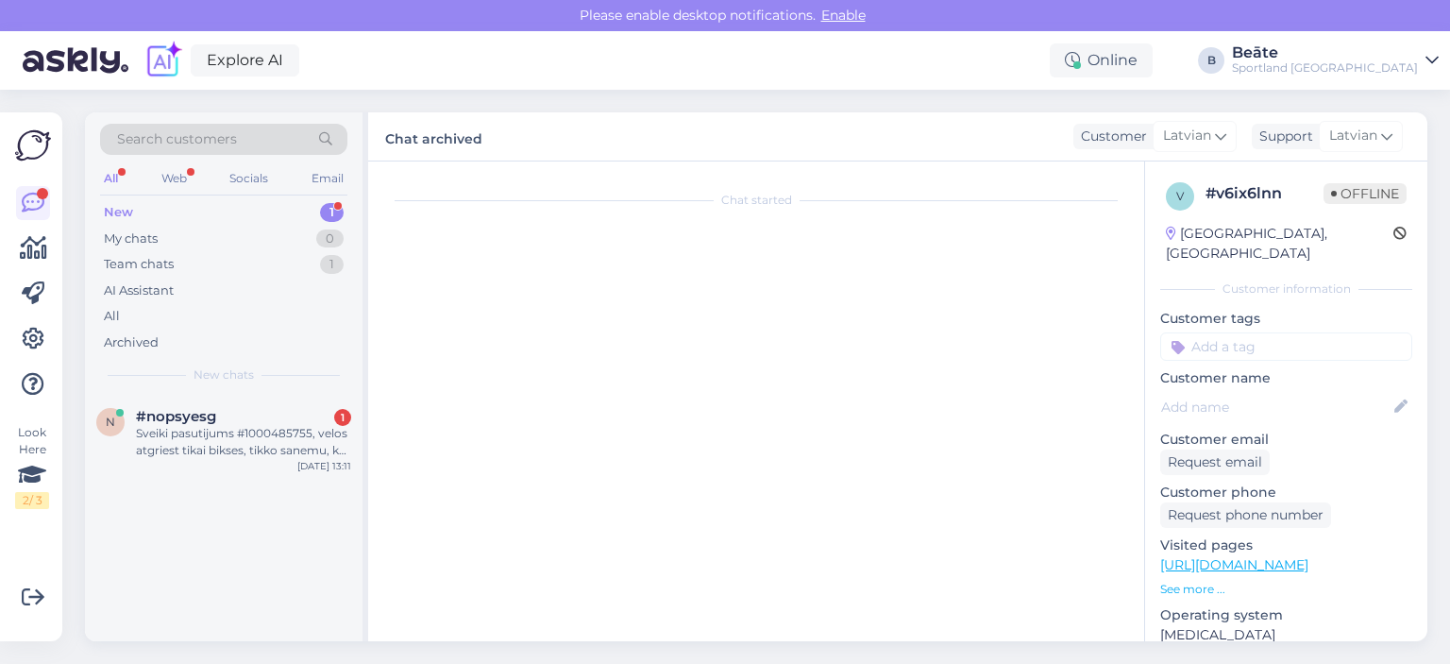
scroll to position [172, 0]
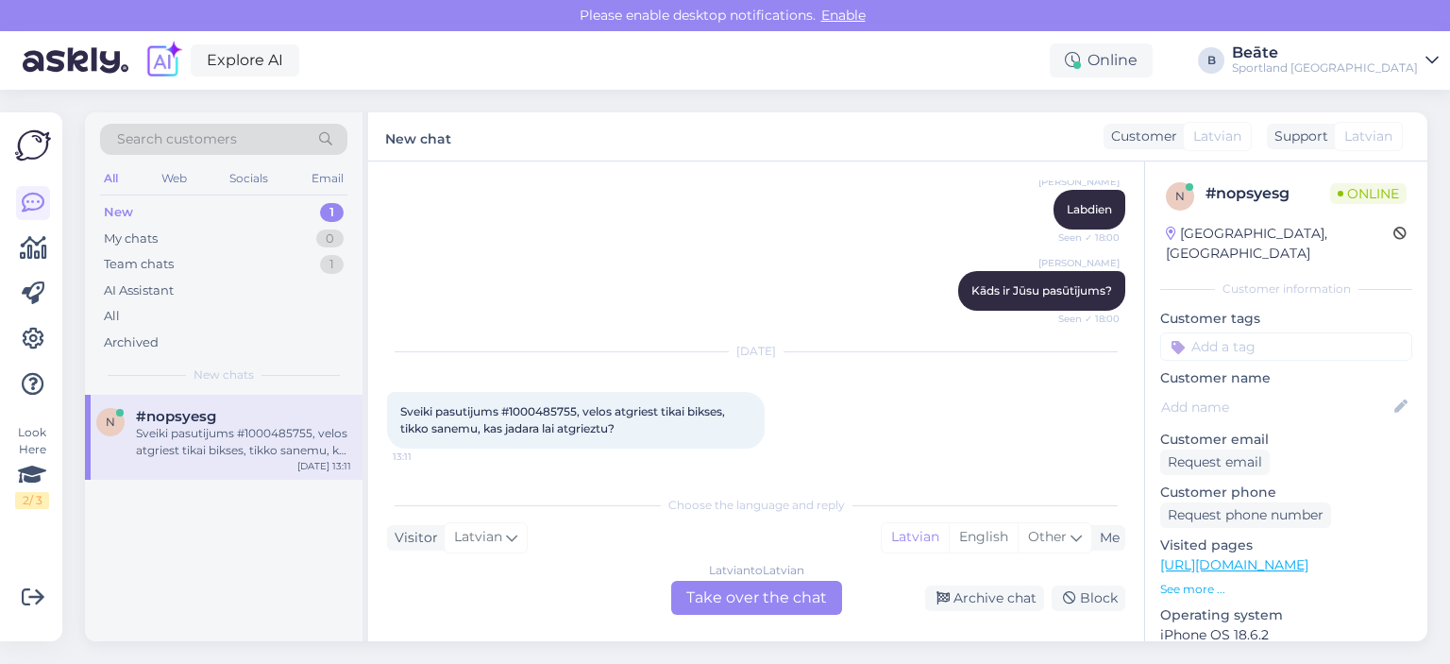
click at [753, 599] on div "Latvian to Latvian Take over the chat" at bounding box center [756, 598] width 171 height 34
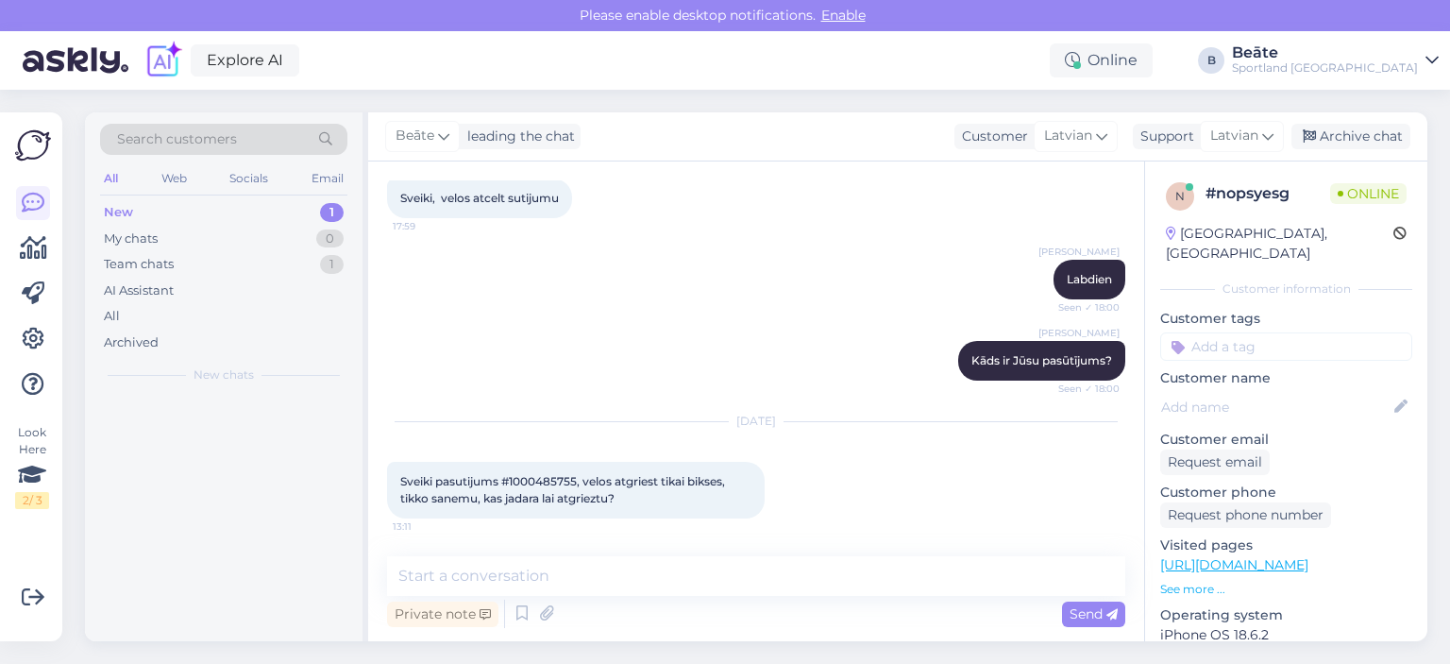
scroll to position [102, 0]
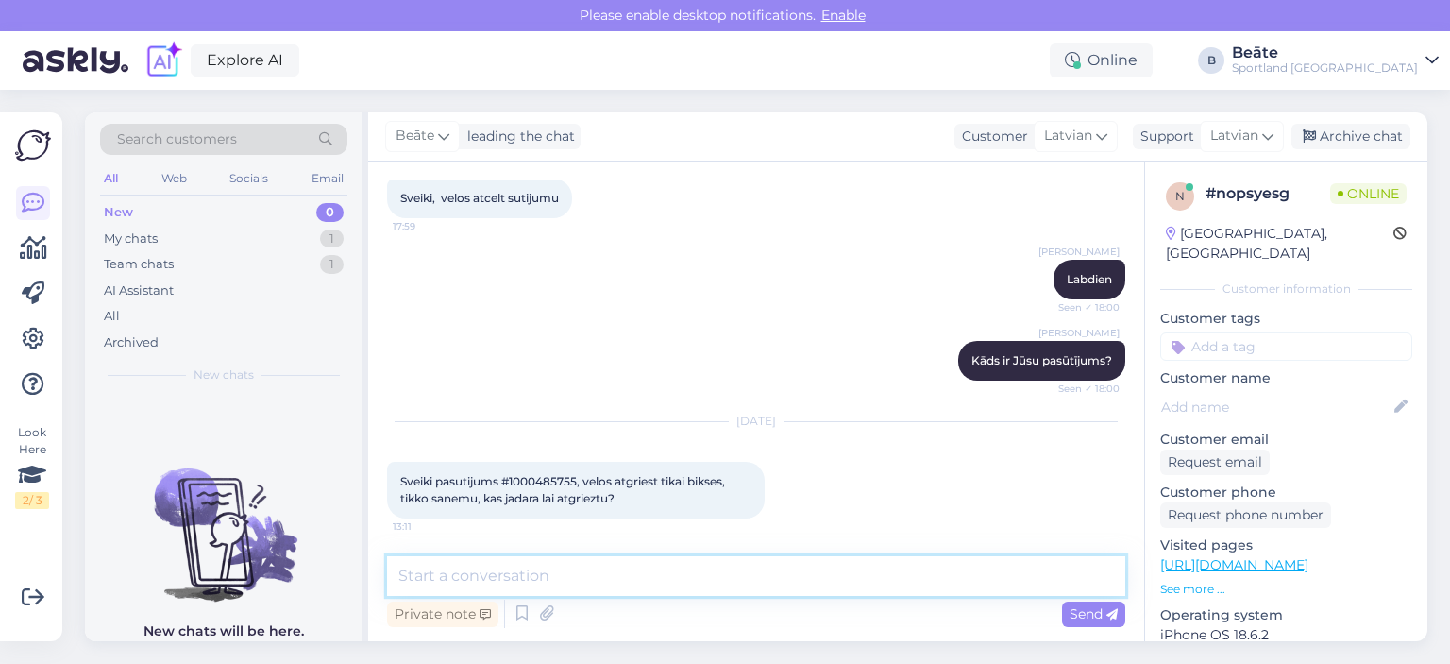
click at [753, 585] on textarea at bounding box center [756, 576] width 738 height 40
type textarea "Sveiki."
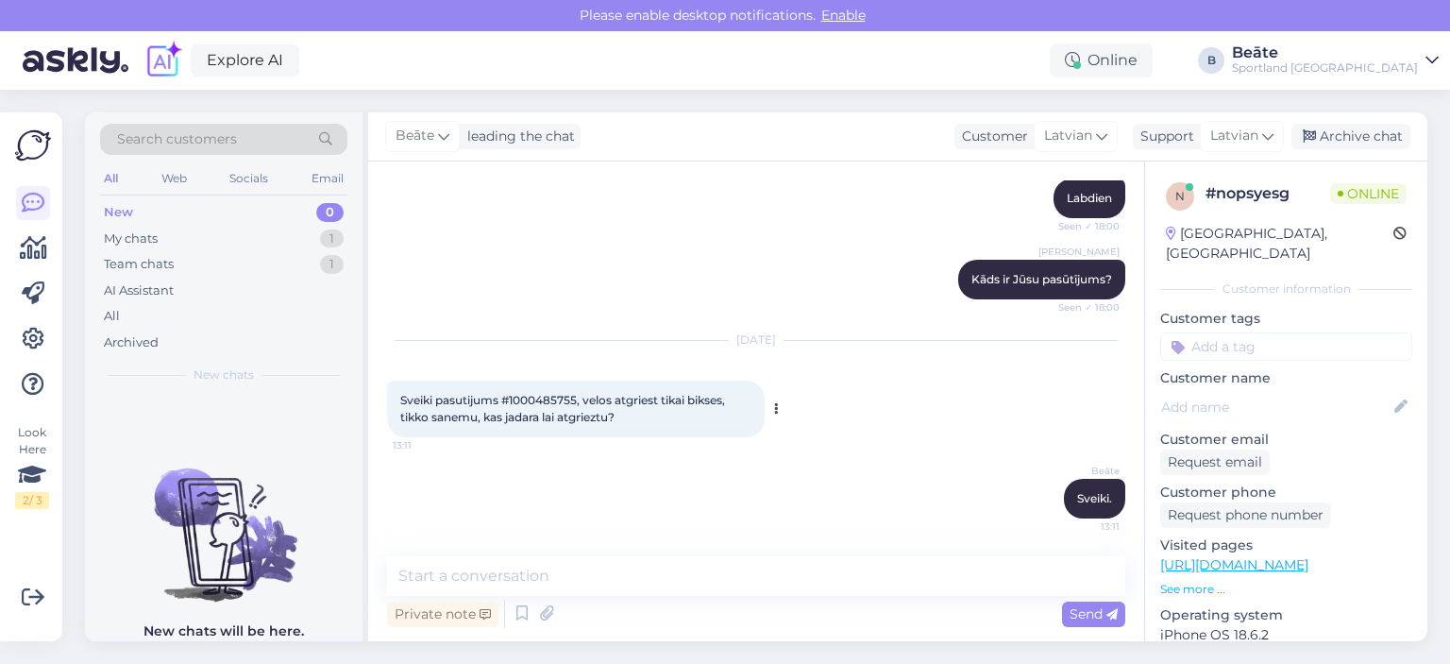
click at [557, 397] on span "Sveiki pasutijums #1000485755, velos atgriest tikai bikses, tikko sanemu, kas j…" at bounding box center [564, 408] width 328 height 31
copy span "1000485755"
click at [533, 589] on textarea at bounding box center [756, 576] width 738 height 40
paste textarea "Atgriešana, ja prece ir piegādāta uz Omnivas pakomātu: Preci var atgriezt caur …"
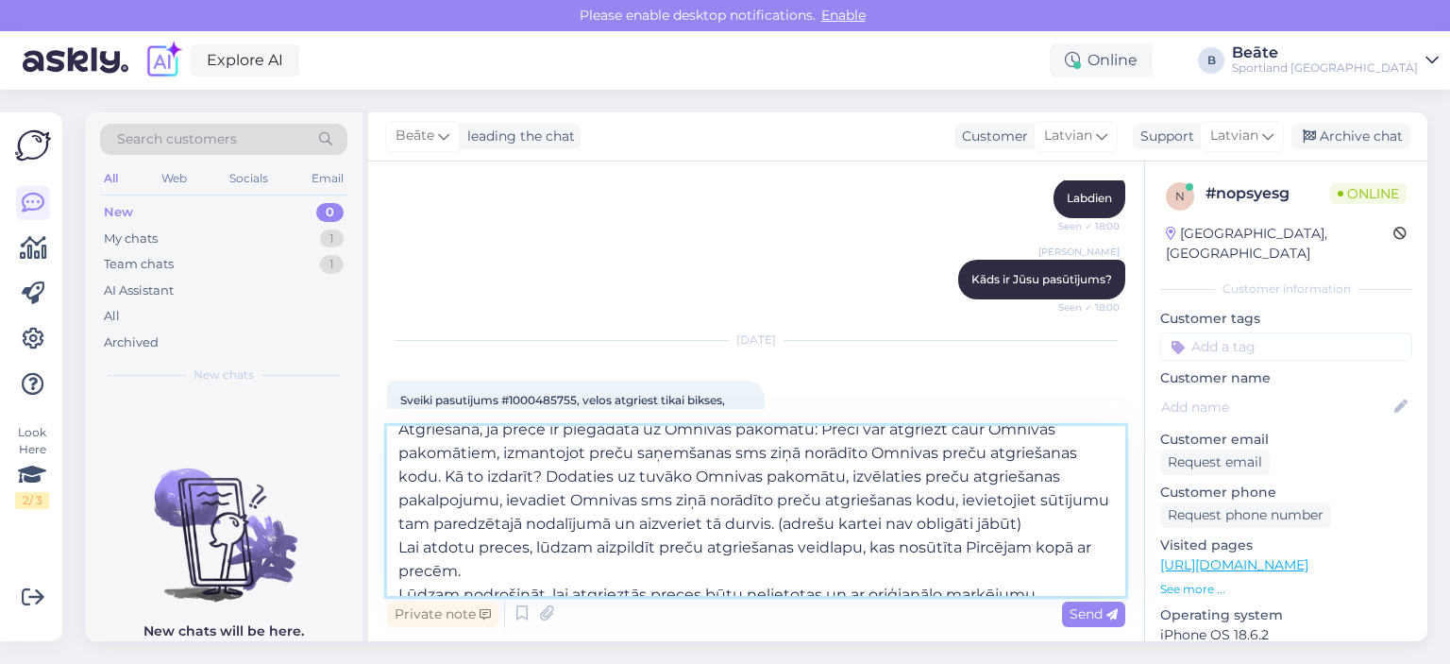
scroll to position [0, 0]
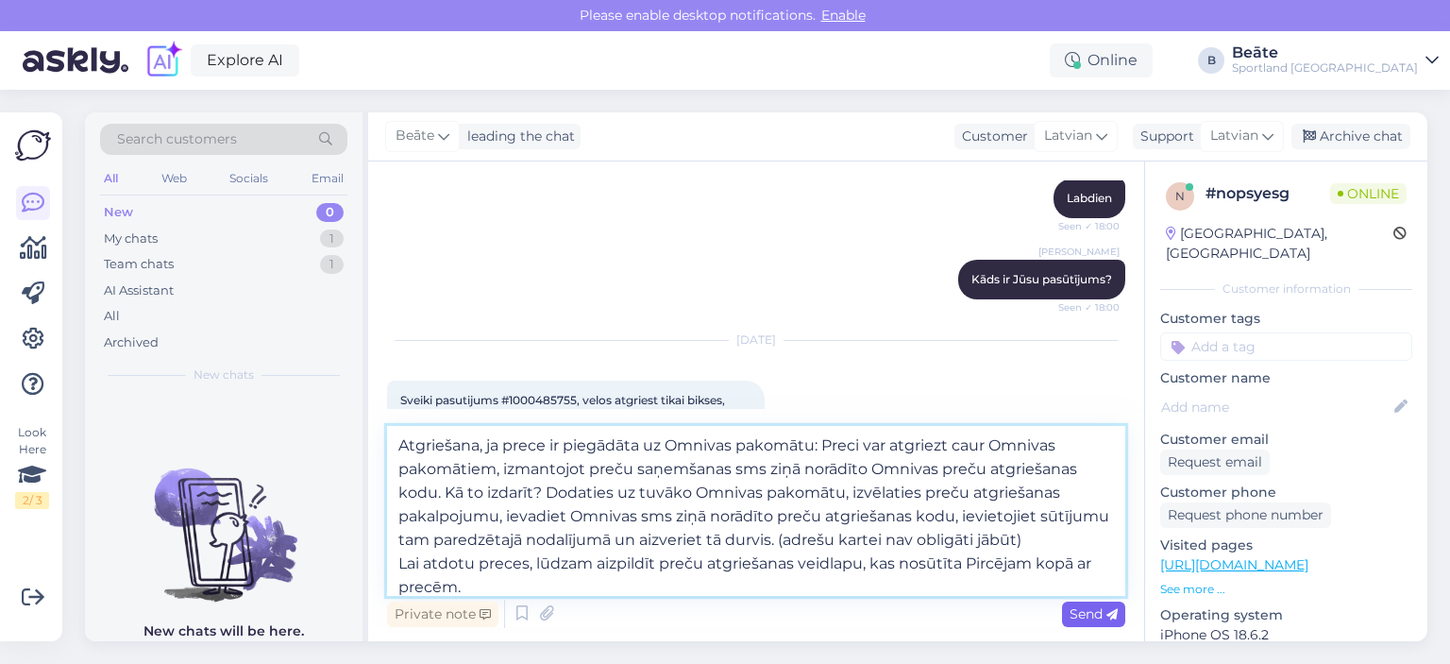
type textarea "Atgriešana, ja prece ir piegādāta uz Omnivas pakomātu: Preci var atgriezt caur …"
click at [1084, 611] on span "Send" at bounding box center [1094, 613] width 48 height 17
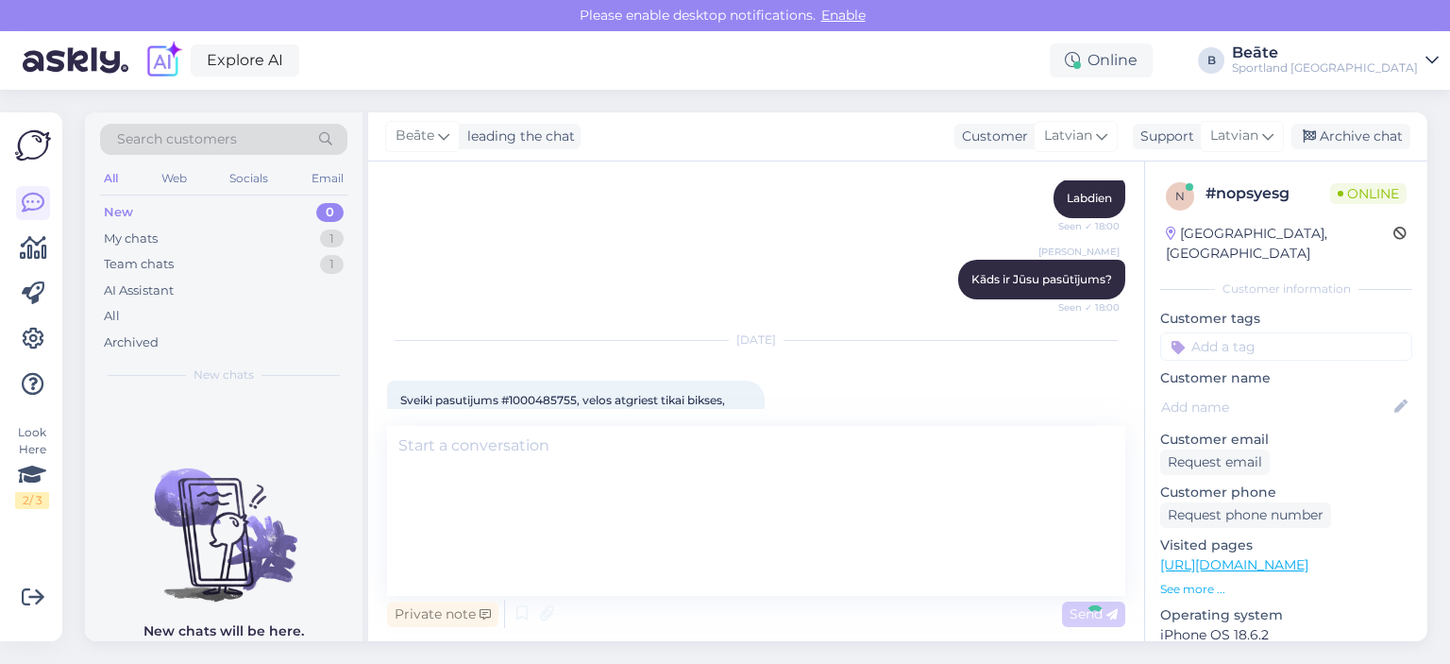
scroll to position [451, 0]
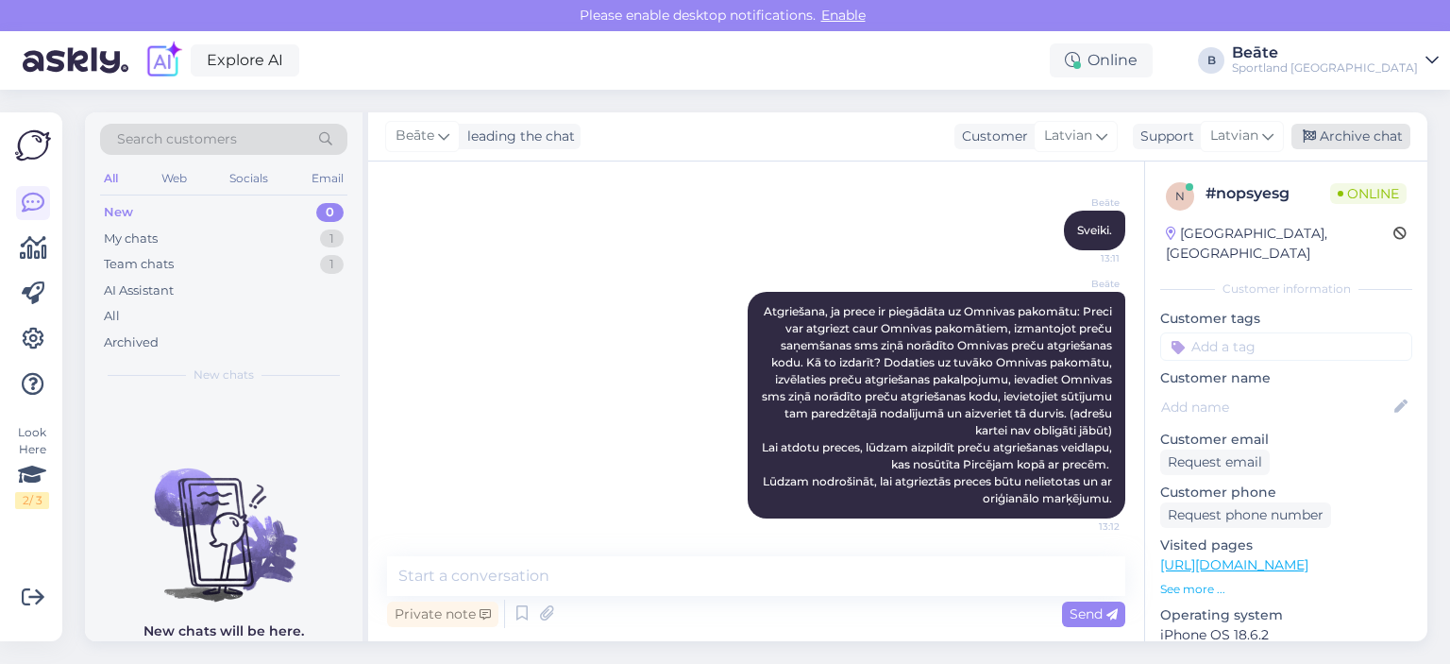
click at [1340, 143] on div "Archive chat" at bounding box center [1350, 136] width 119 height 25
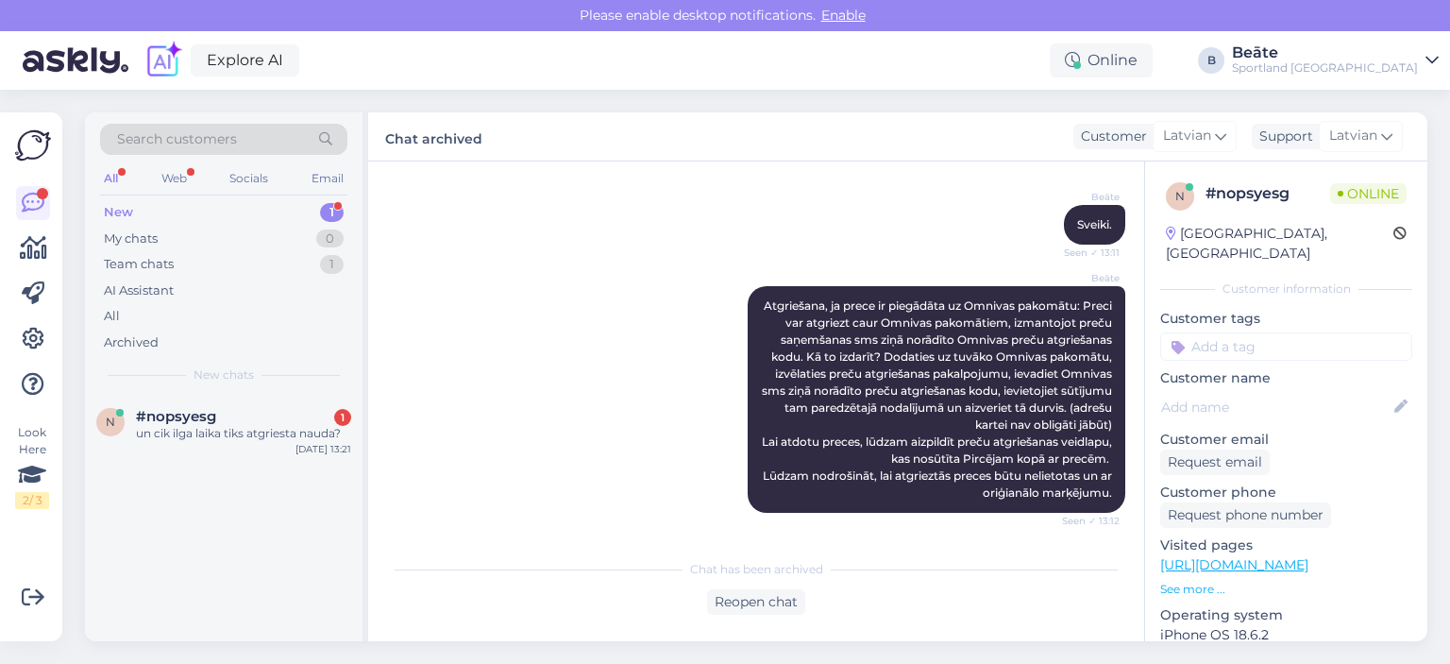
scroll to position [538, 0]
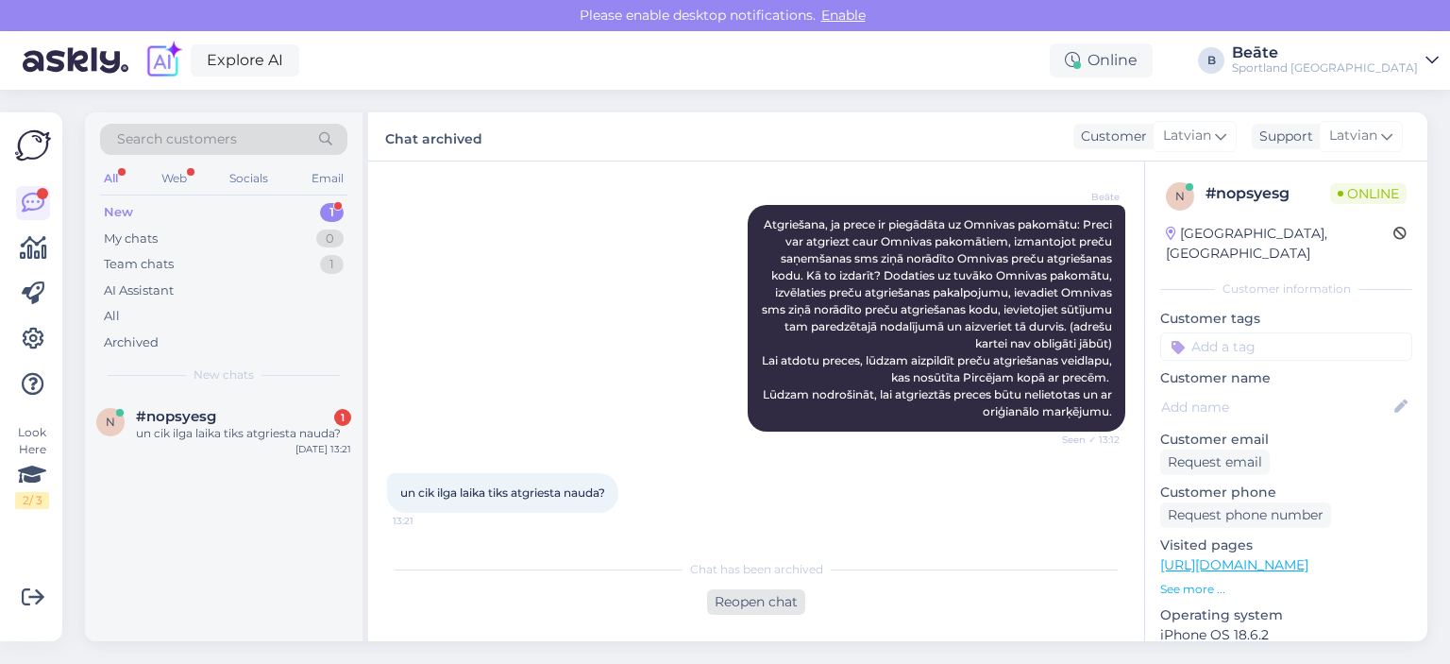
click at [778, 599] on div "Reopen chat" at bounding box center [756, 601] width 98 height 25
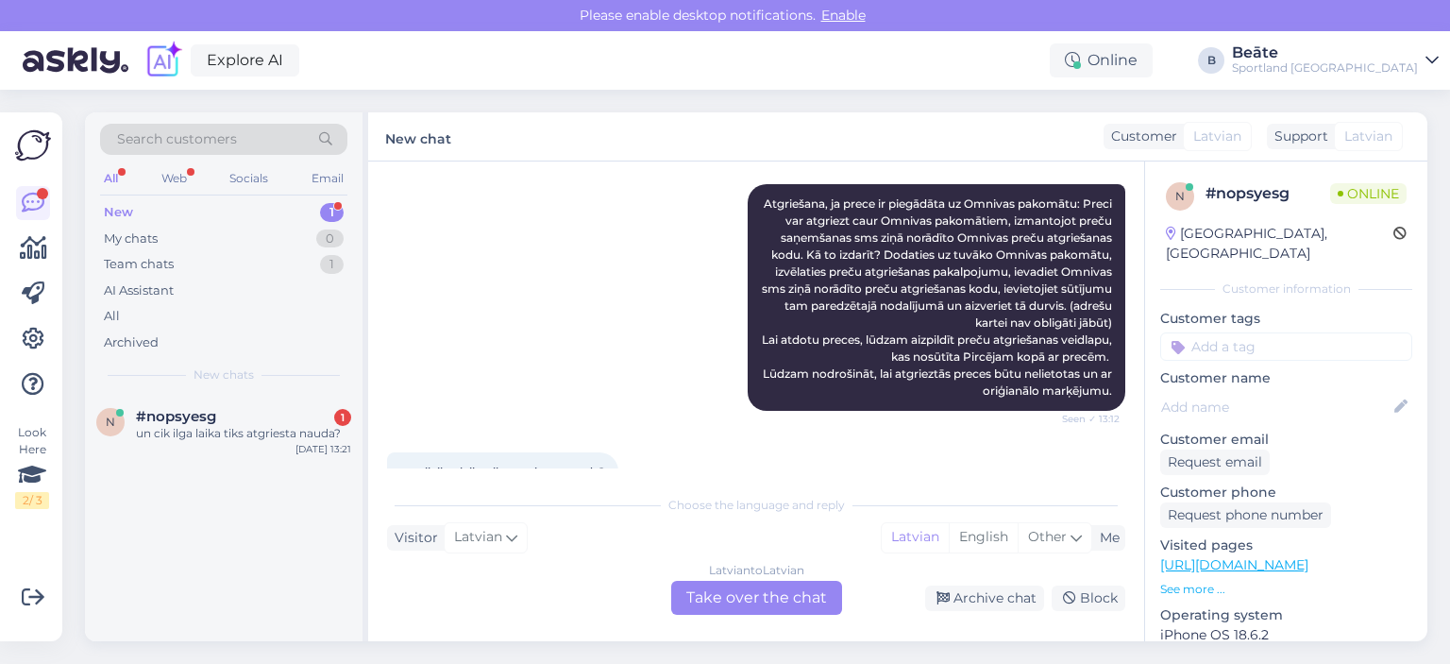
click at [753, 591] on div "Latvian to Latvian Take over the chat" at bounding box center [756, 598] width 171 height 34
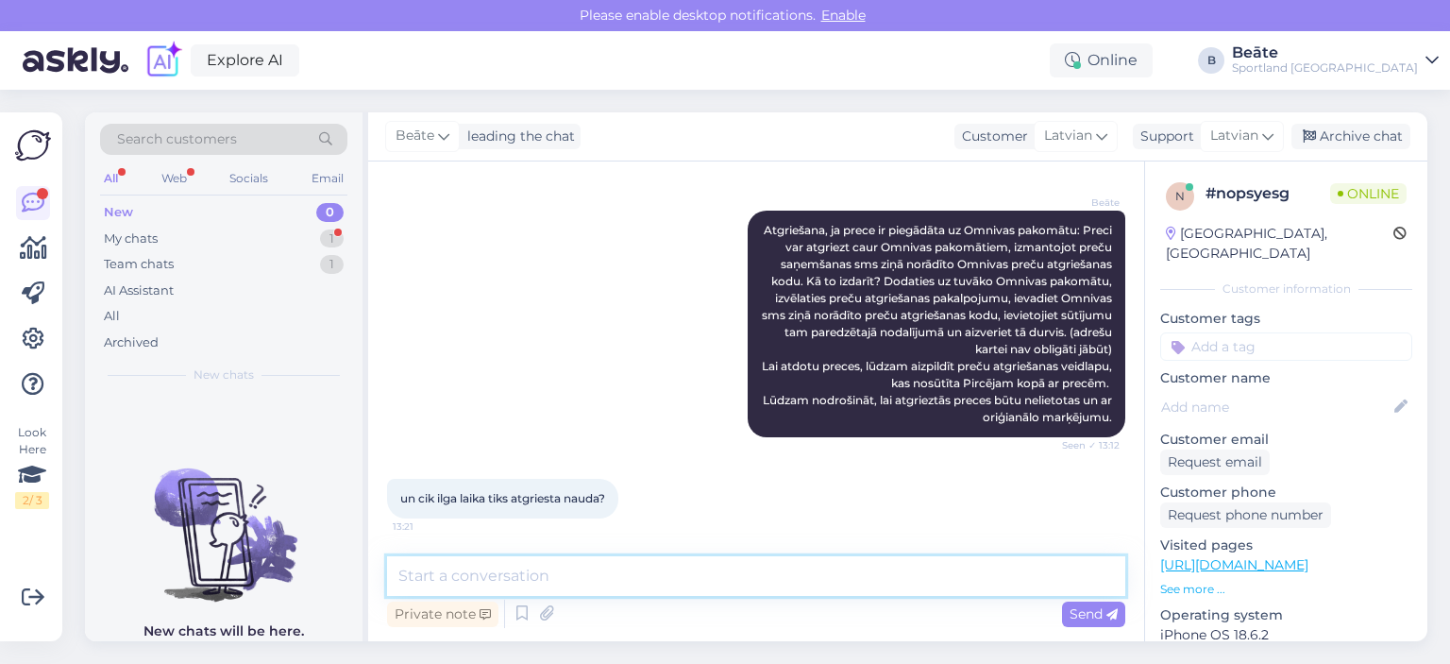
click at [757, 579] on textarea at bounding box center [756, 576] width 738 height 40
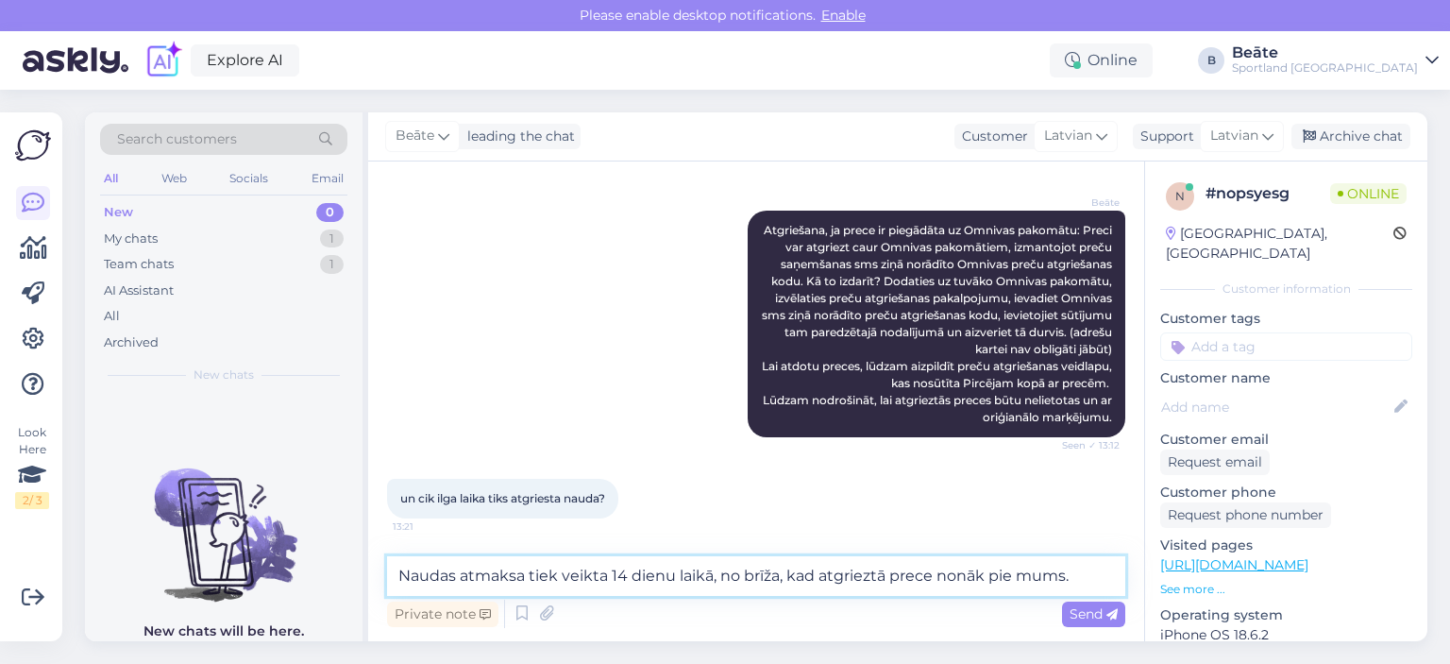
type textarea "Naudas atmaksa tiek veikta 14 dienu laikā, no brīža, kad atgrieztā prece nonāk …"
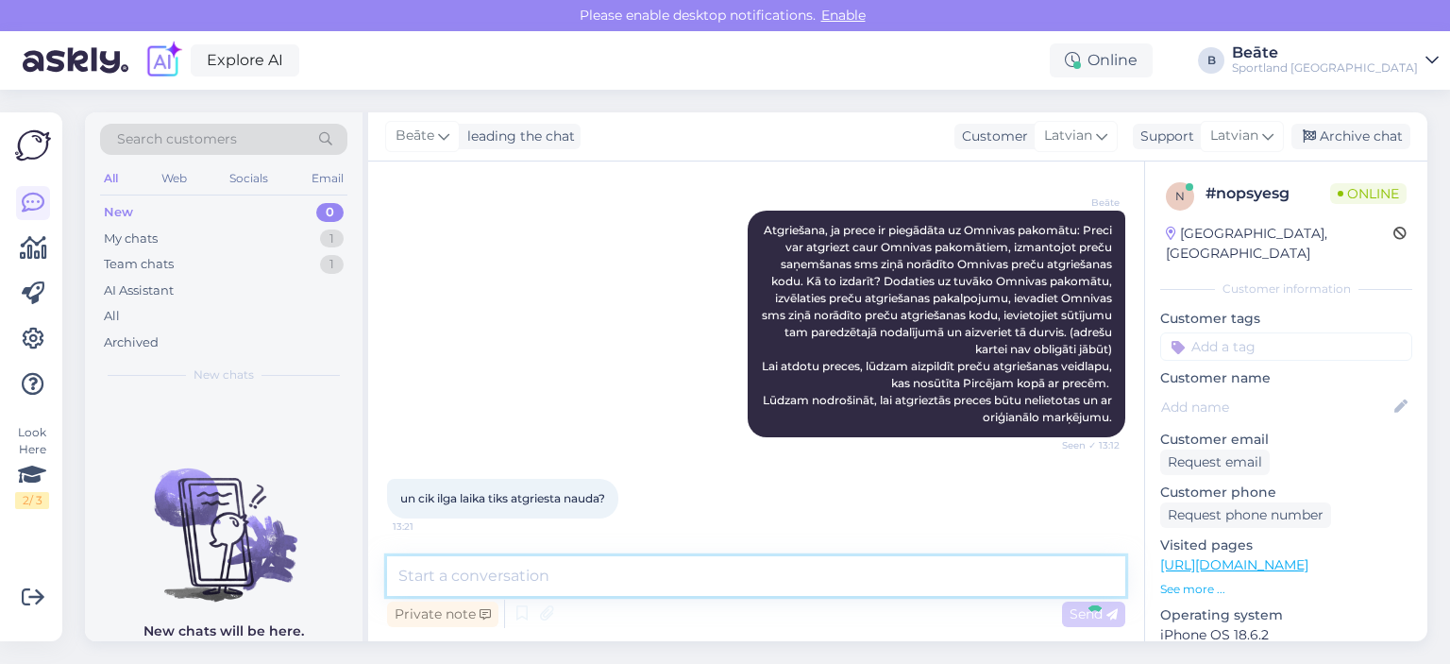
scroll to position [631, 0]
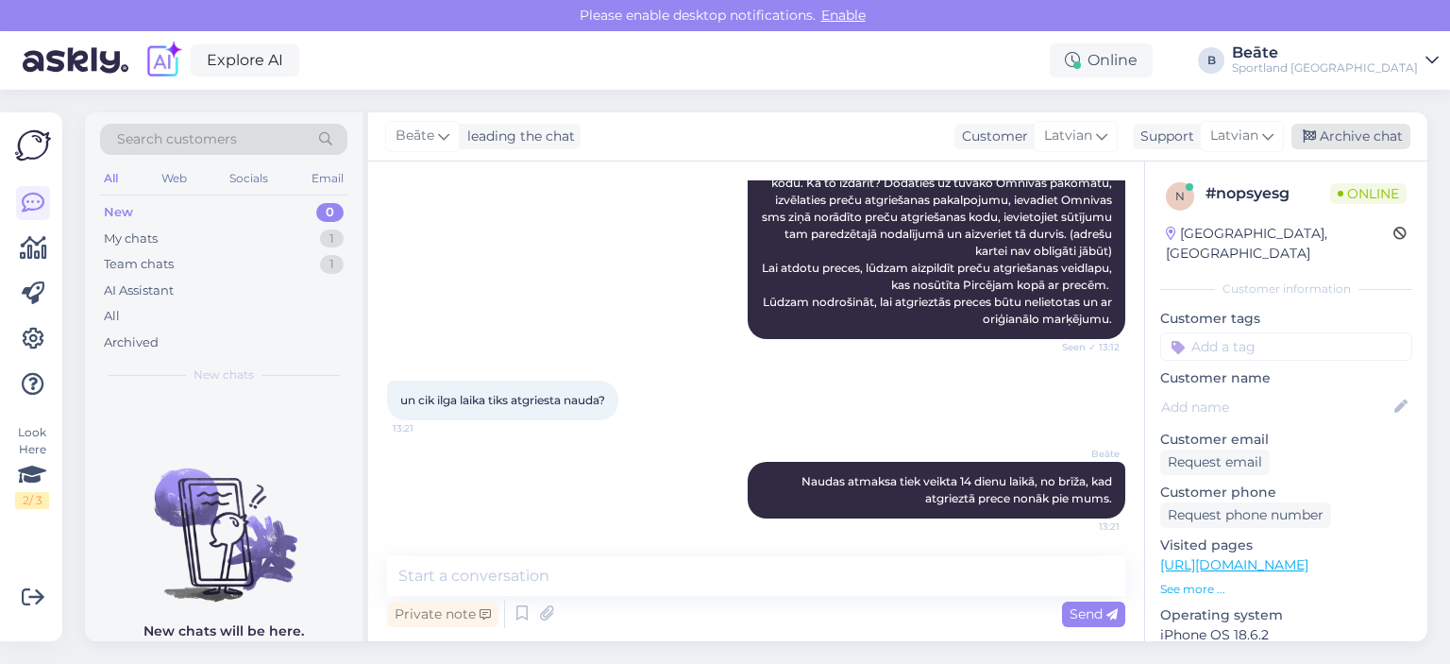
click at [1344, 136] on div "Archive chat" at bounding box center [1350, 136] width 119 height 25
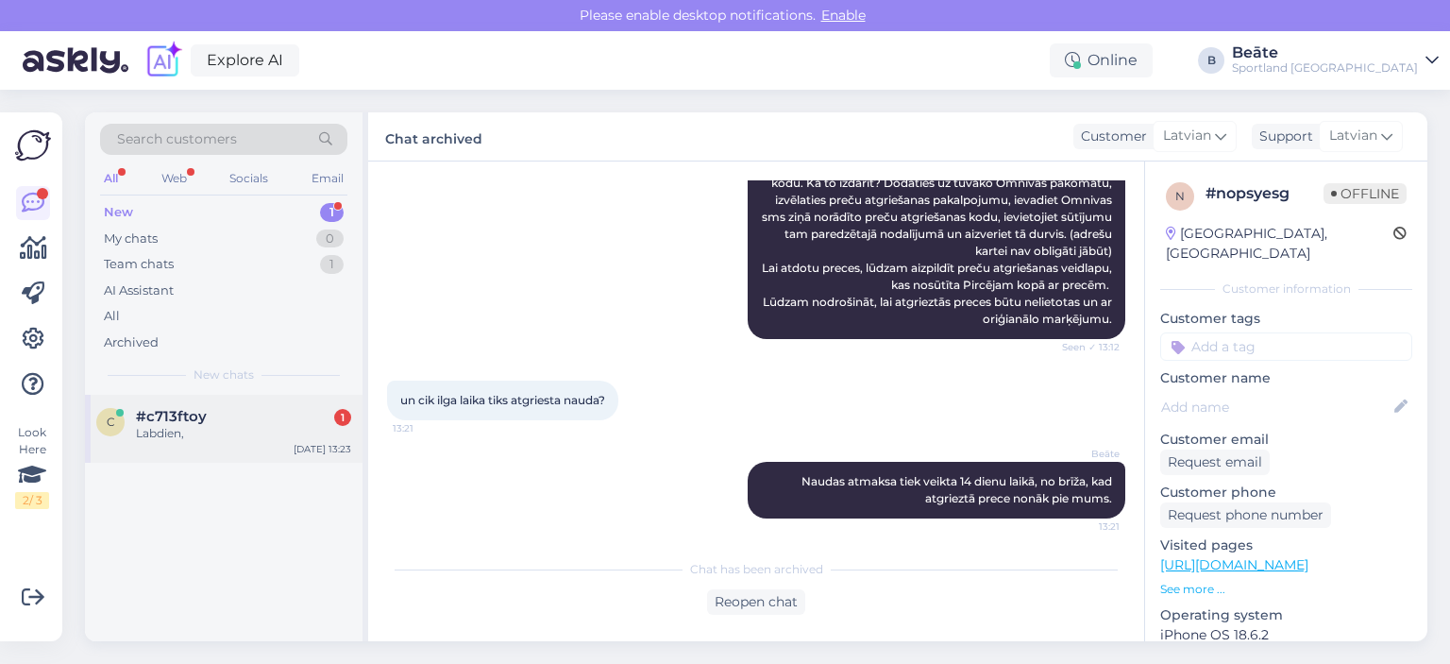
click at [236, 428] on div "Labdien," at bounding box center [243, 433] width 215 height 17
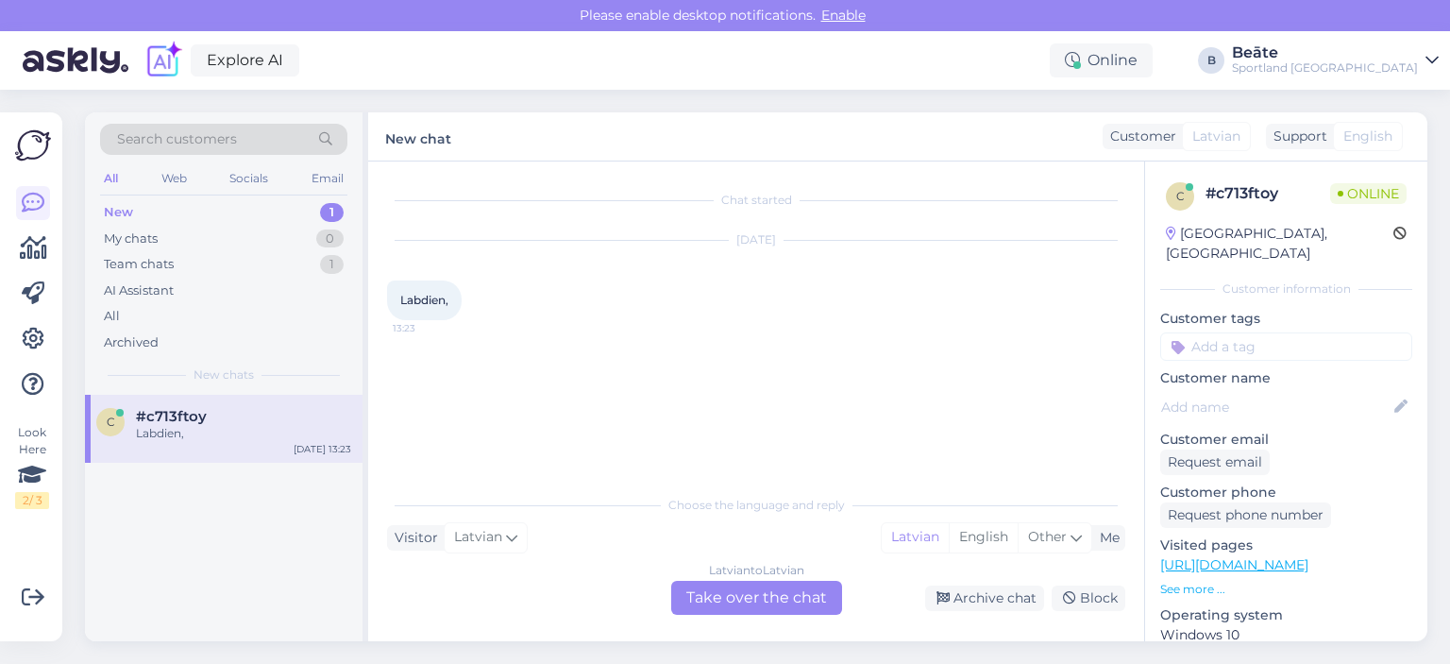
click at [731, 601] on div "Latvian to Latvian Take over the chat" at bounding box center [756, 598] width 171 height 34
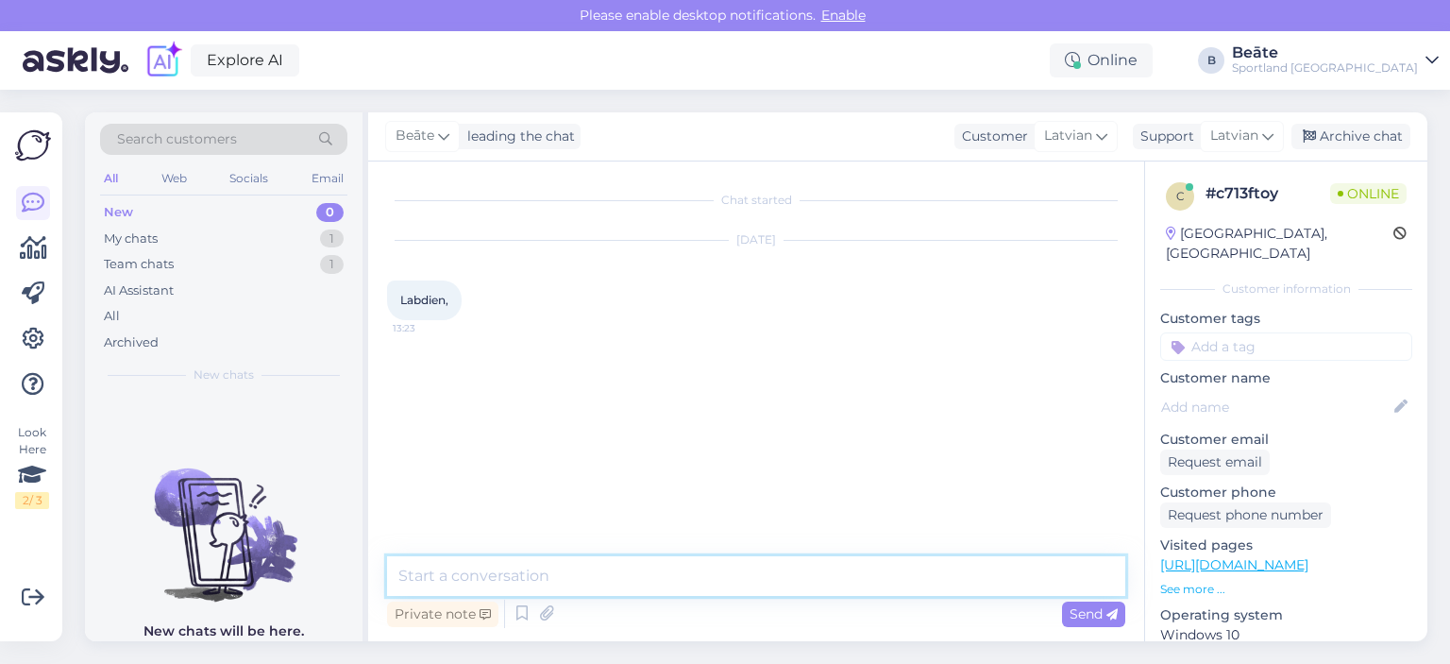
click at [729, 569] on textarea at bounding box center [756, 576] width 738 height 40
type textarea "Labdien, kā varam Jums palīdzēt?"
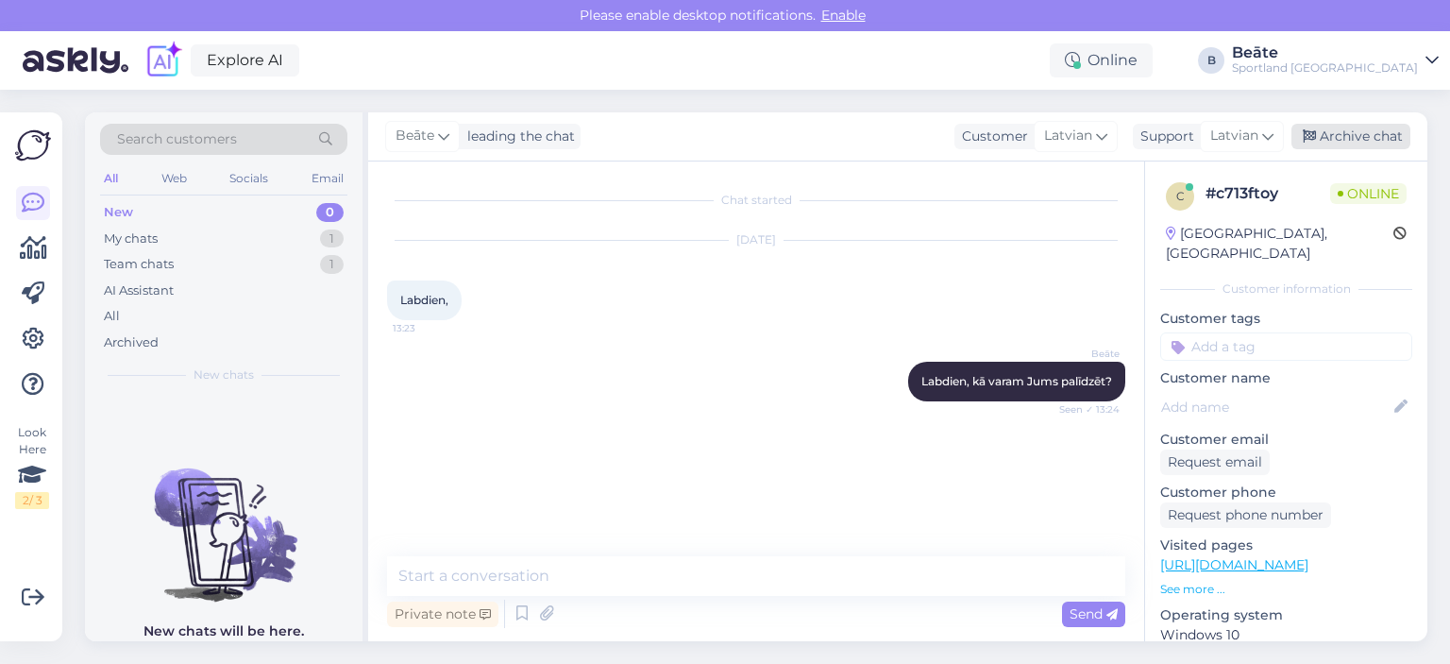
click at [1378, 132] on div "Archive chat" at bounding box center [1350, 136] width 119 height 25
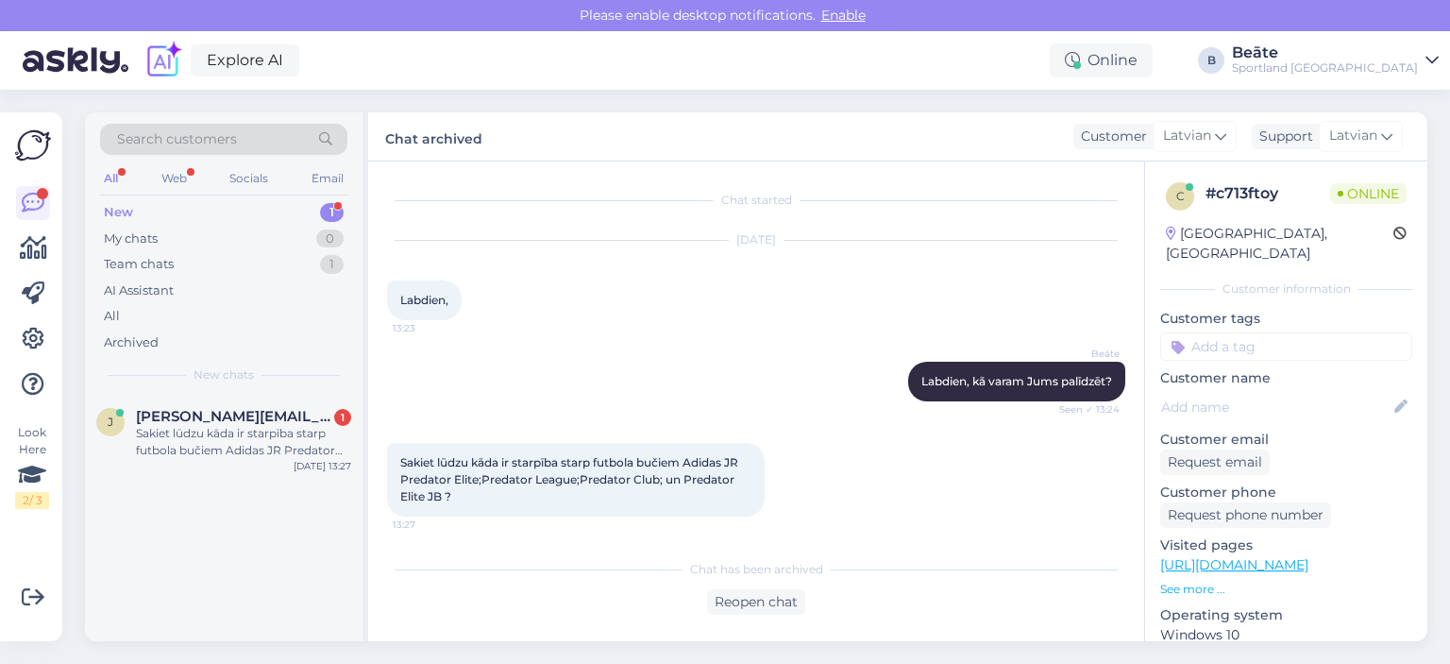
scroll to position [4, 0]
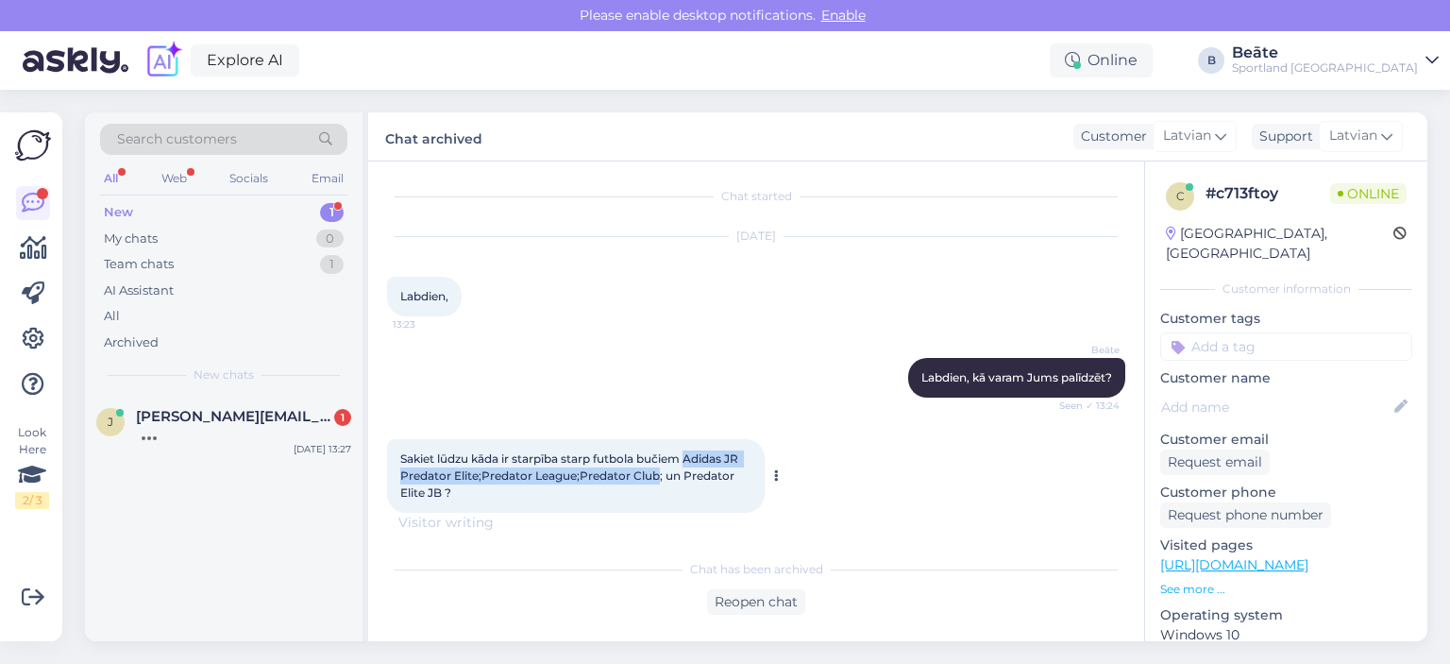
drag, startPoint x: 701, startPoint y: 455, endPoint x: 661, endPoint y: 478, distance: 46.5
click at [661, 478] on span "Sakiet lūdzu kāda ir starpība starp futbola bučiem Adidas JR Predator Elite;Pre…" at bounding box center [570, 475] width 341 height 48
copy span "Adidas JR Predator Elite;Predator League;Predator Club"
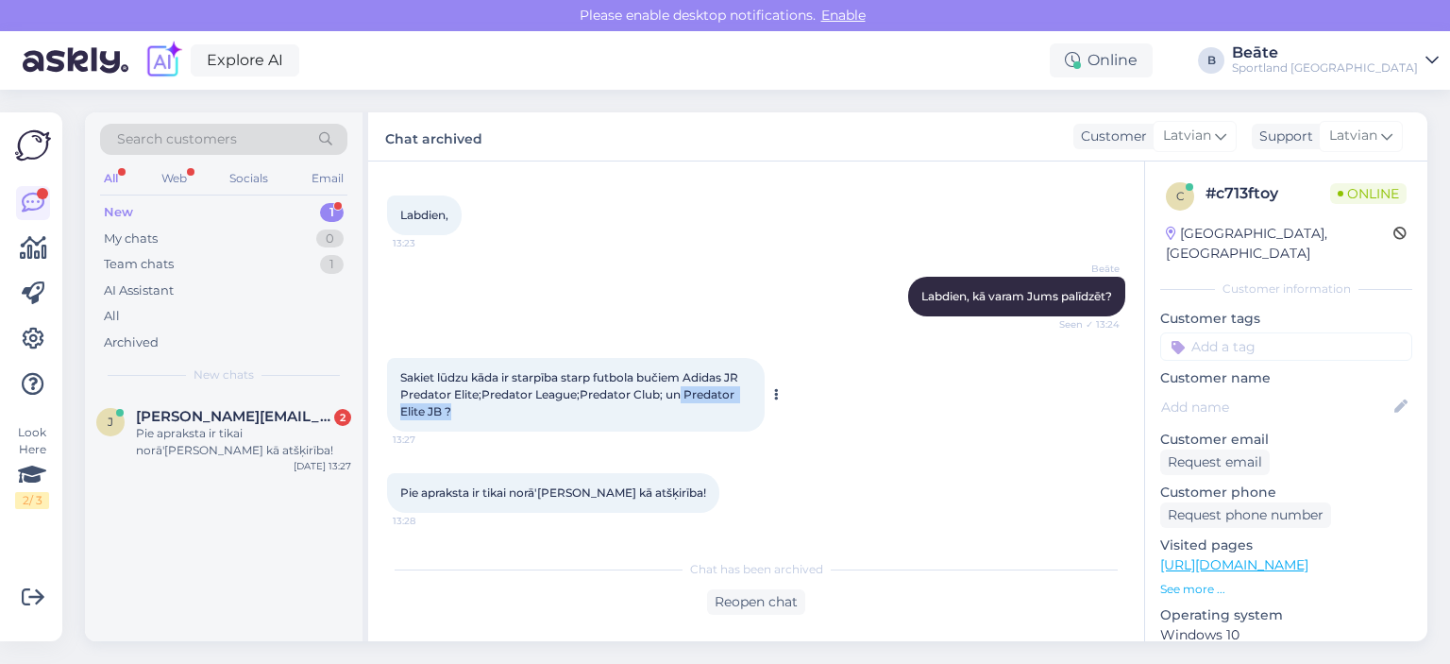
drag, startPoint x: 682, startPoint y: 396, endPoint x: 721, endPoint y: 404, distance: 40.6
click at [721, 404] on div "Sakiet lūdzu kāda ir starpība starp futbola bučiem Adidas JR Predator Elite;Pre…" at bounding box center [576, 395] width 378 height 74
click at [637, 413] on div "Sakiet lūdzu kāda ir starpība starp futbola bučiem Adidas JR Predator Elite;Pre…" at bounding box center [576, 395] width 378 height 74
drag, startPoint x: 684, startPoint y: 393, endPoint x: 442, endPoint y: 411, distance: 242.3
click at [442, 411] on span "Sakiet lūdzu kāda ir starpība starp futbola bučiem Adidas JR Predator Elite;Pre…" at bounding box center [570, 394] width 341 height 48
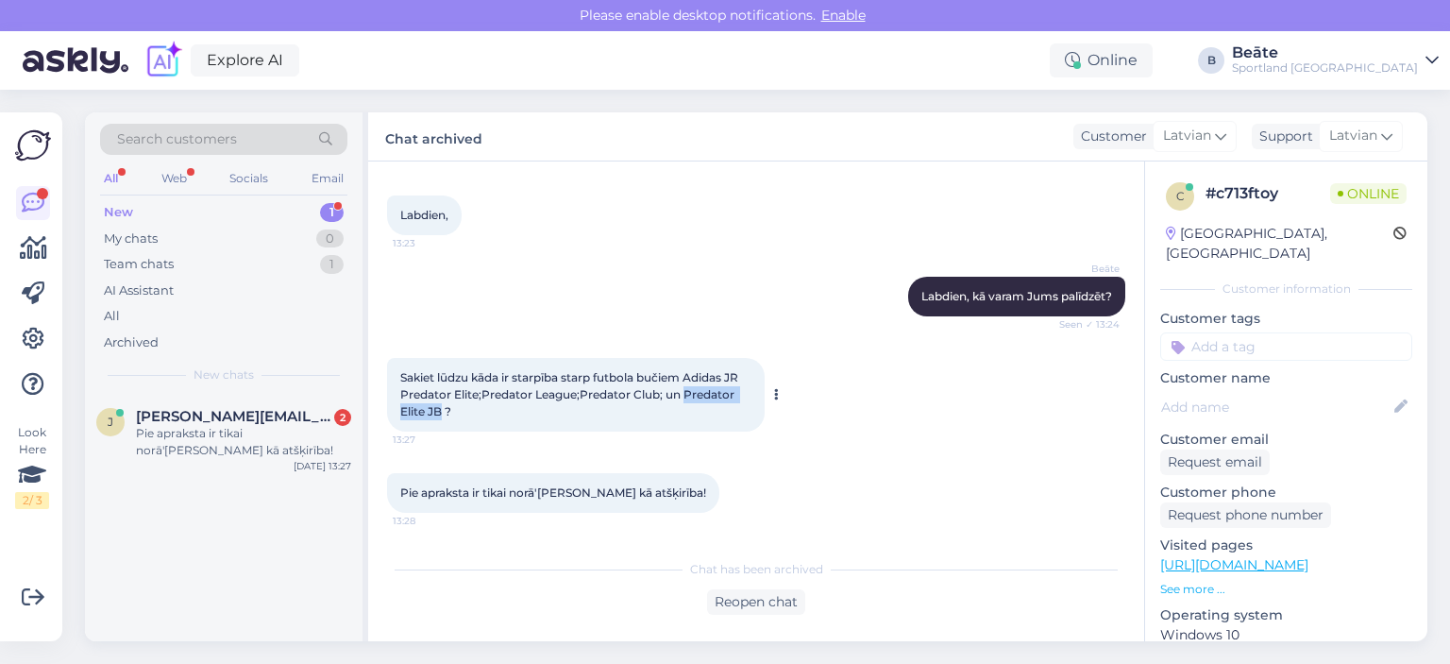
copy span "Predator Elite JB"
click at [682, 233] on div "[DATE] Labdien, 13:23" at bounding box center [756, 195] width 738 height 121
click at [746, 604] on div "Reopen chat" at bounding box center [756, 601] width 98 height 25
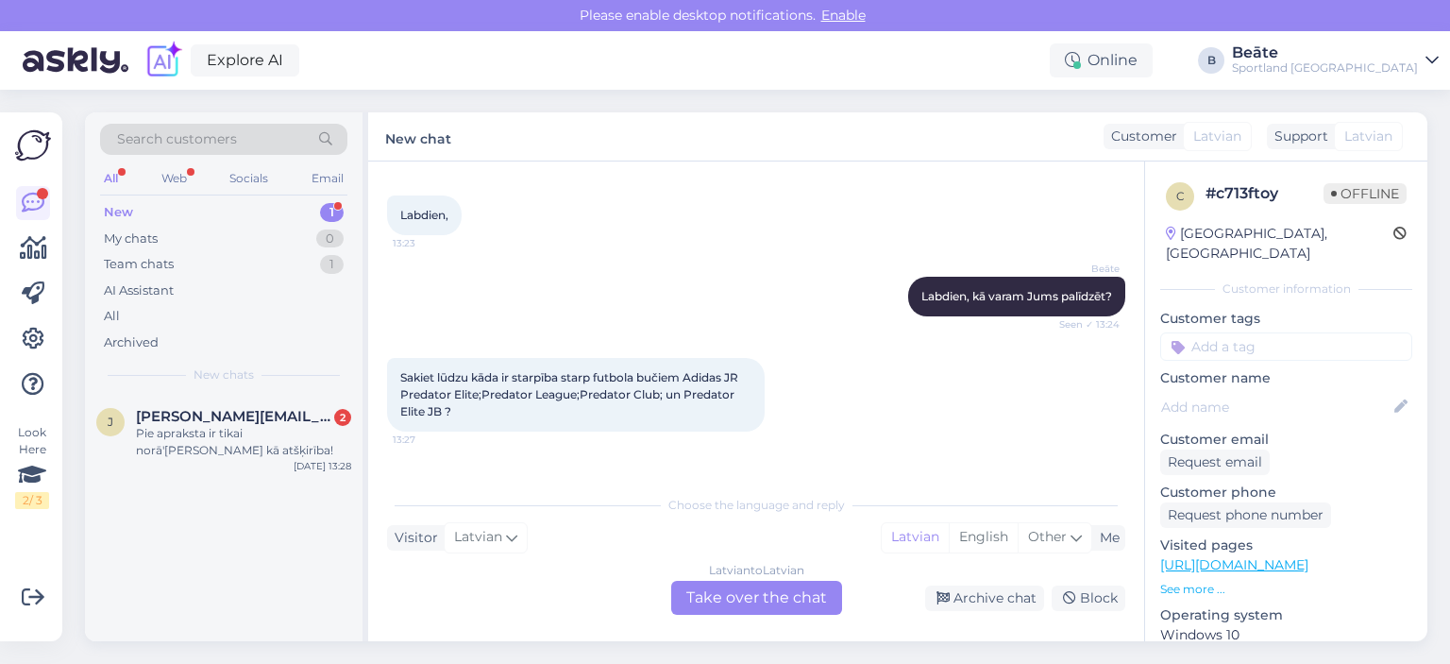
click at [751, 596] on div "Latvian to Latvian Take over the chat" at bounding box center [756, 598] width 171 height 34
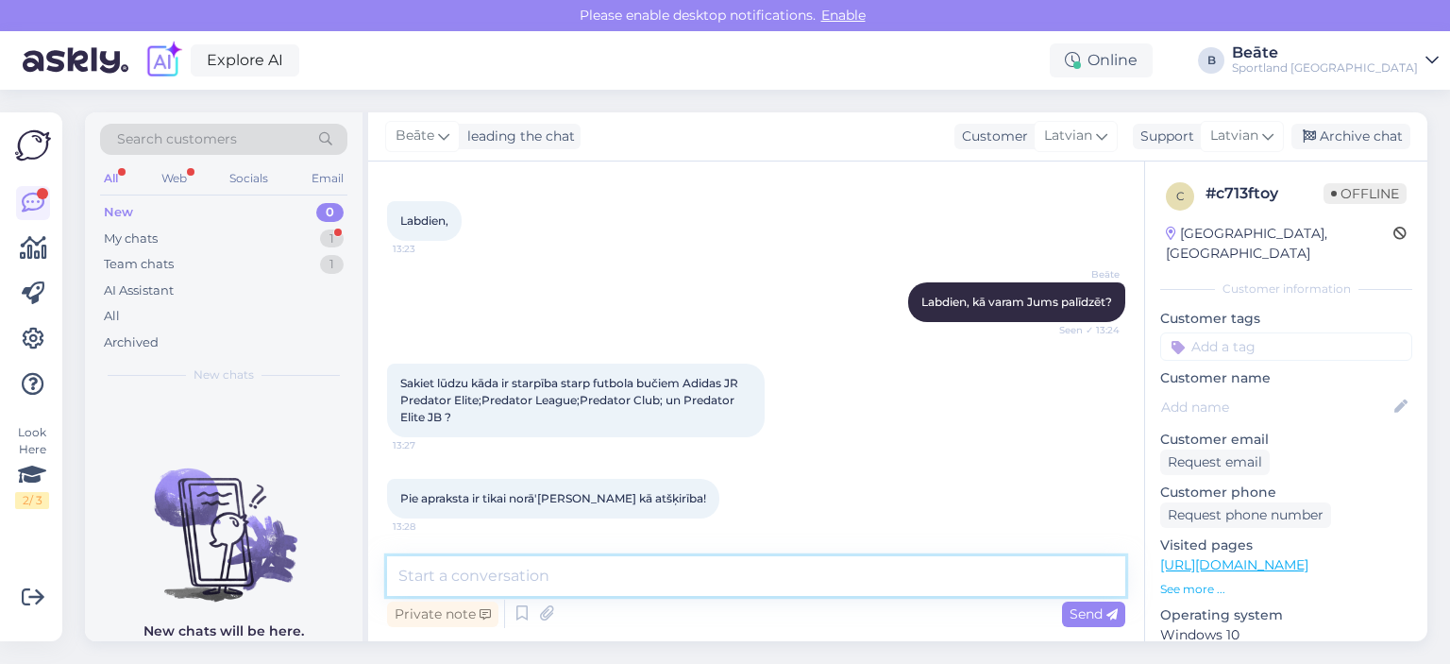
click at [658, 579] on textarea at bounding box center [756, 576] width 738 height 40
click at [587, 559] on textarea at bounding box center [756, 576] width 738 height 40
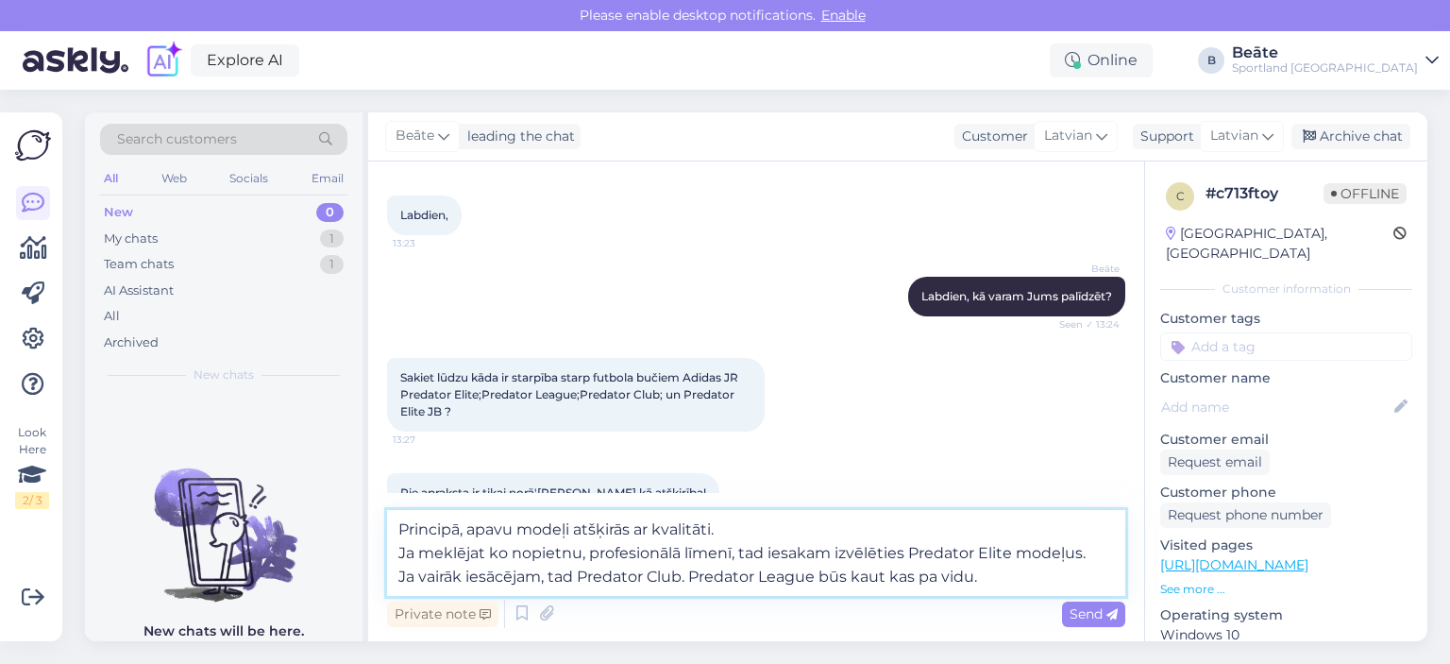
click at [1010, 552] on textarea "Principā, apavu modeļi atšķirās ar kvalitāti. Ja meklējat ko nopietnu, profesio…" at bounding box center [756, 553] width 738 height 86
paste textarea "Precīza bumbas kontrole, cieša forma"
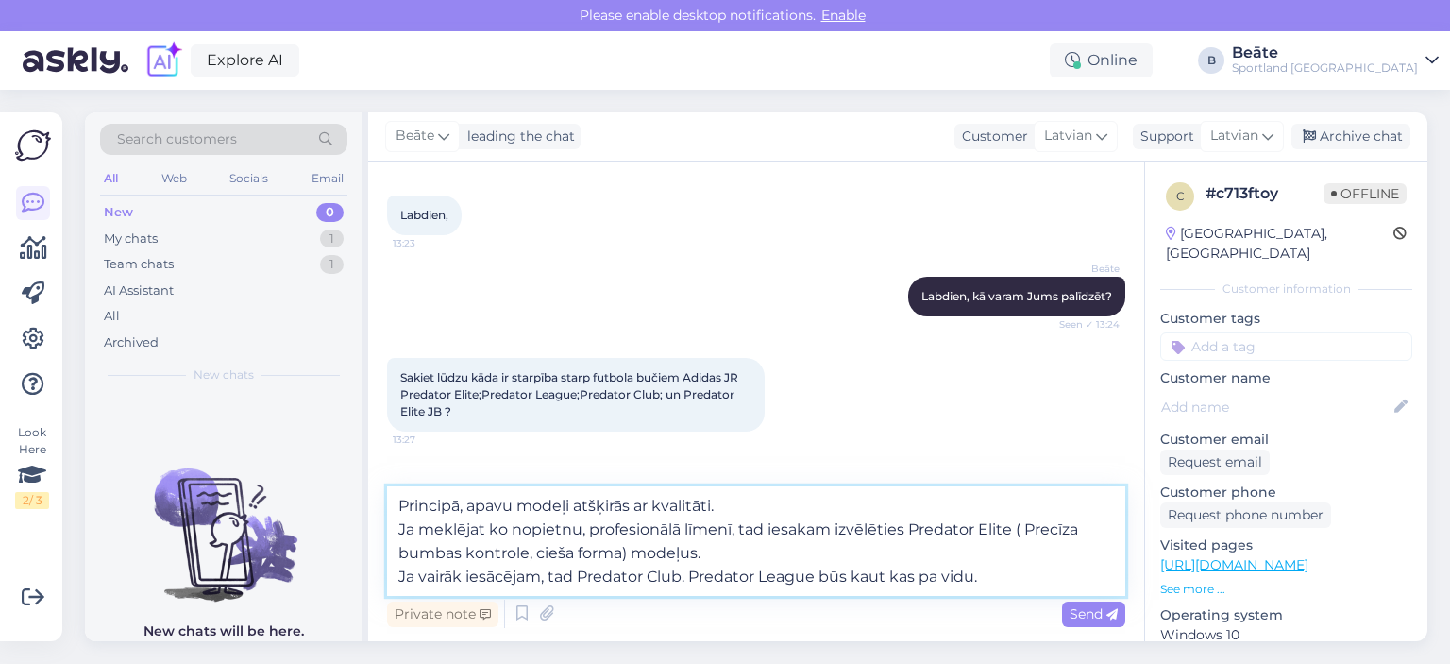
click at [682, 578] on textarea "Principā, apavu modeļi atšķirās ar kvalitāti. Ja meklējat ko nopietnu, profesio…" at bounding box center [756, 541] width 738 height 110
paste textarea "Izturīgi, bet stingrāki un mazāk elastīgi"
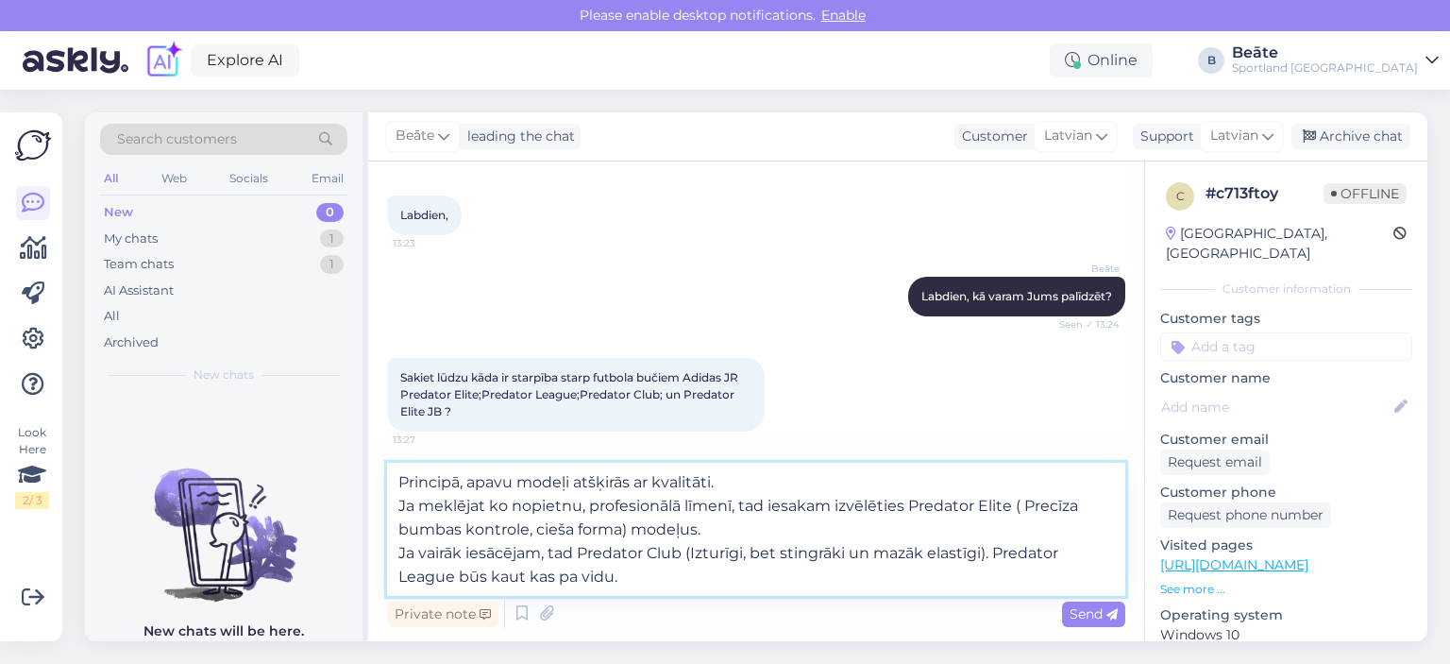
click at [648, 580] on textarea "Principā, apavu modeļi atšķirās ar kvalitāti. Ja meklējat ko nopietnu, profesio…" at bounding box center [756, 529] width 738 height 133
paste textarea "Mazāk “grip” elementu, nedaudz brīvāks un ērtāks uzreiz kājā"
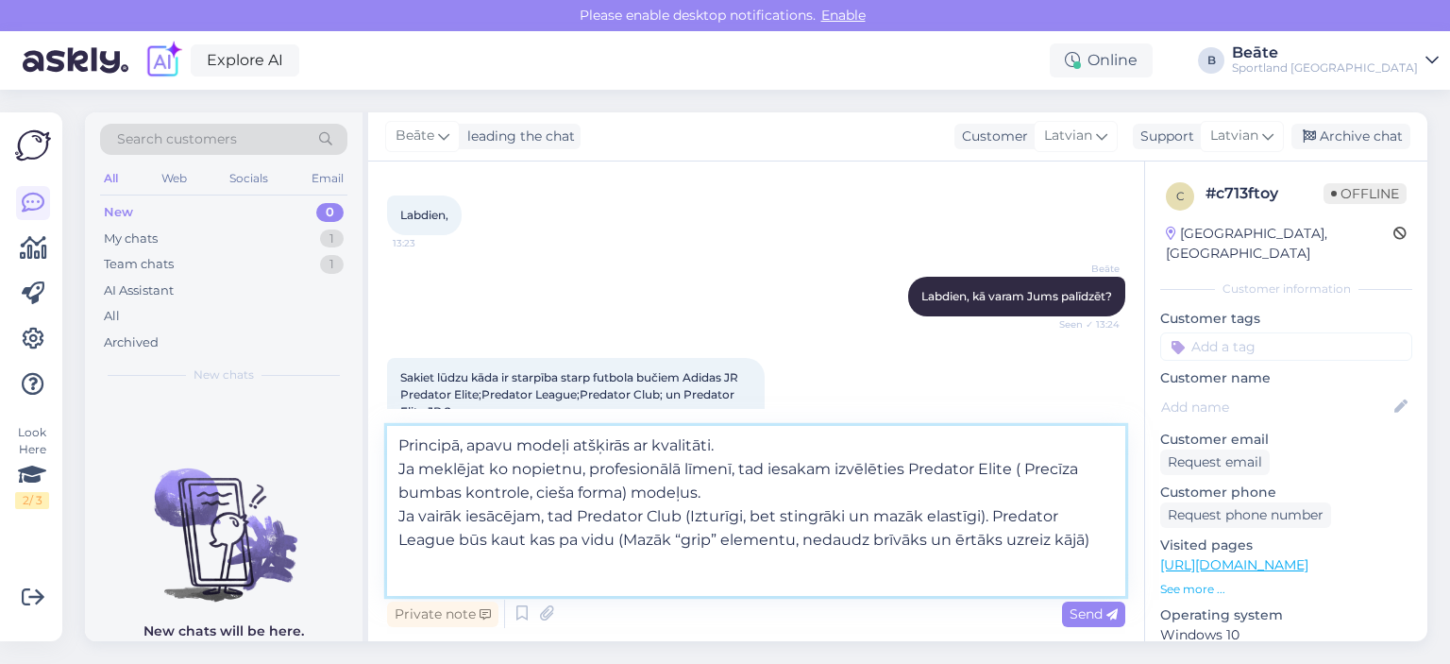
scroll to position [209, 0]
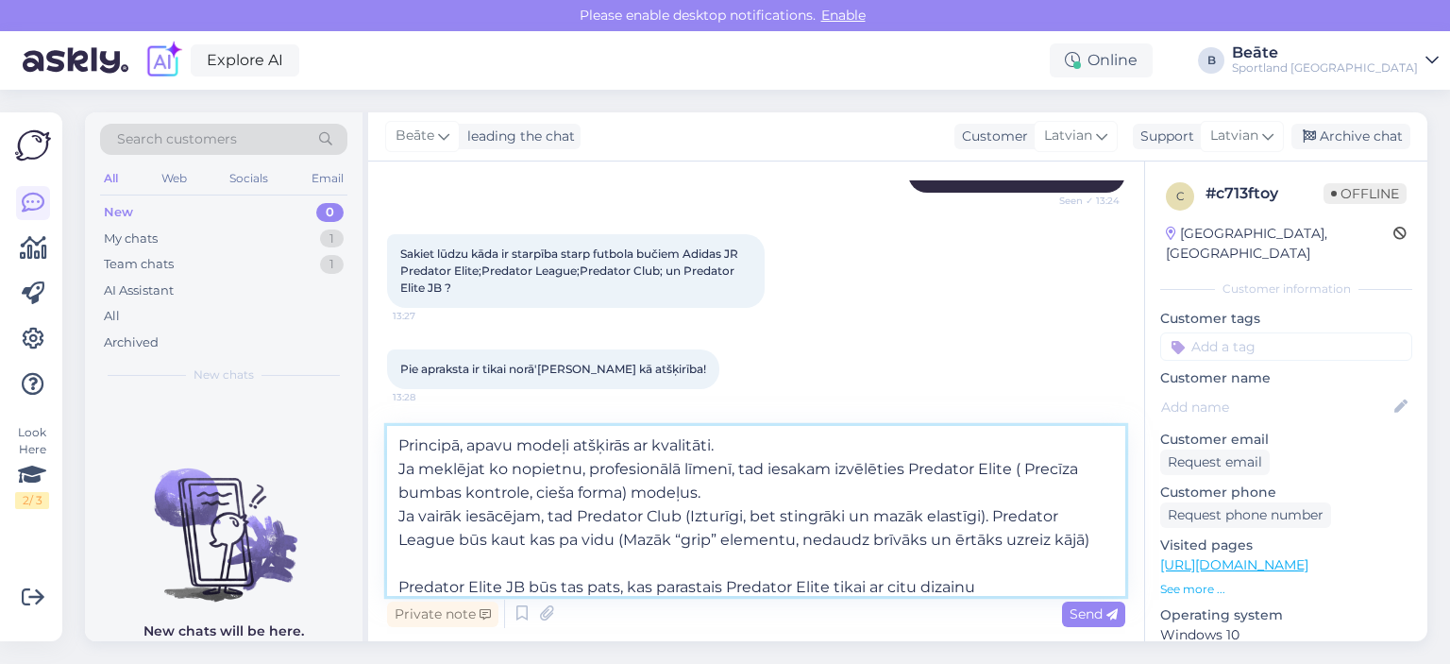
type textarea "Principā, apavu modeļi atšķirās ar kvalitāti. Ja meklējat ko nopietnu, profesio…"
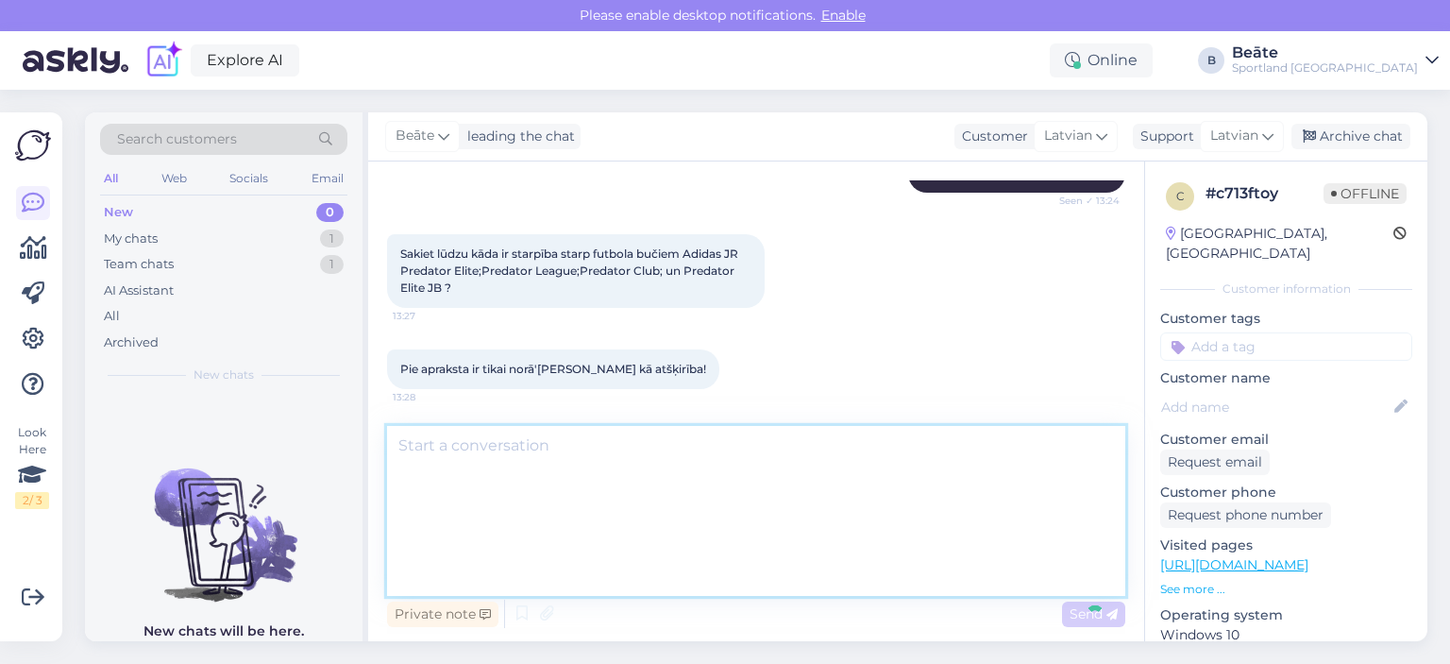
scroll to position [330, 0]
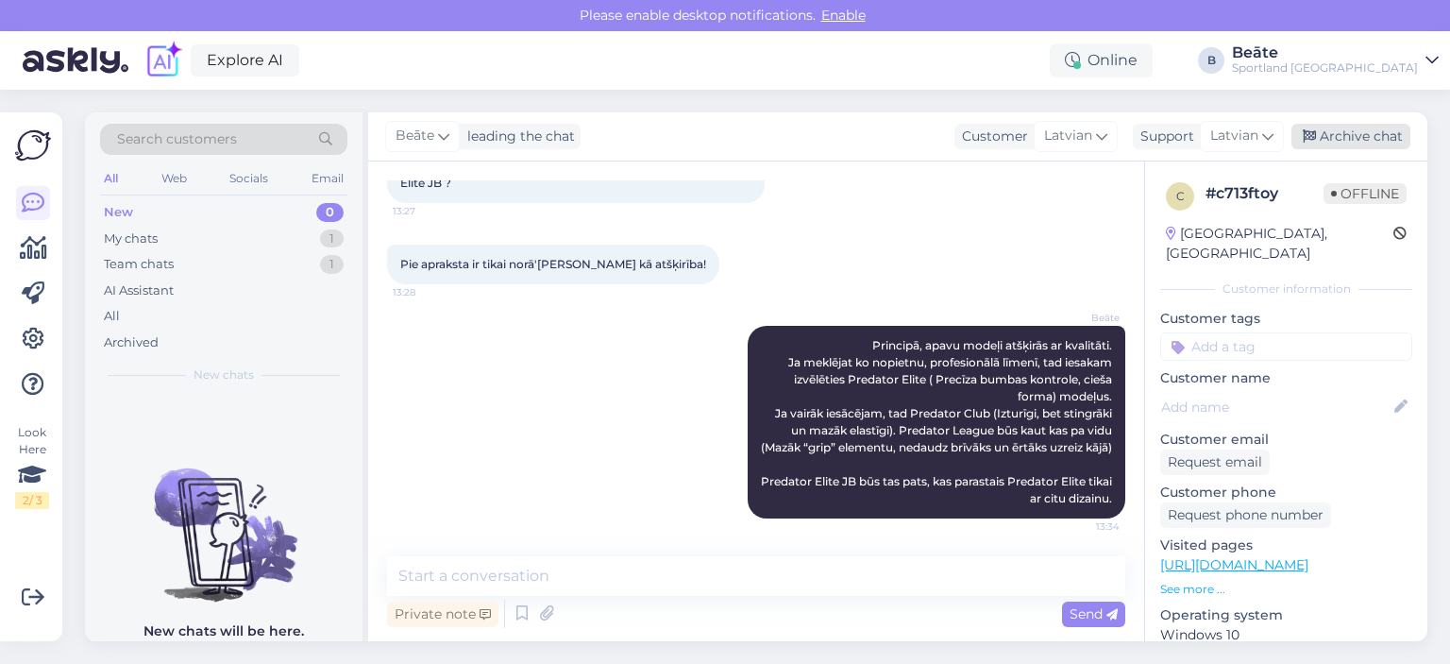
click at [1330, 133] on div "Archive chat" at bounding box center [1350, 136] width 119 height 25
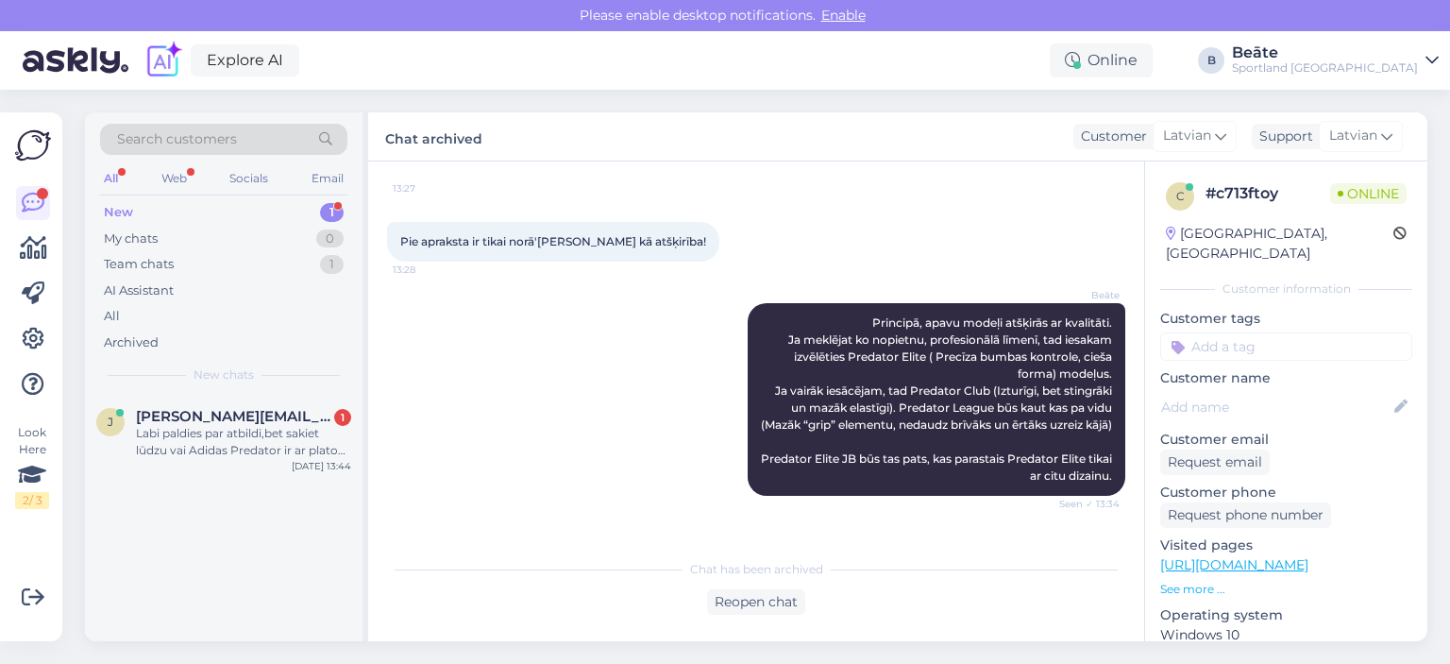
scroll to position [536, 0]
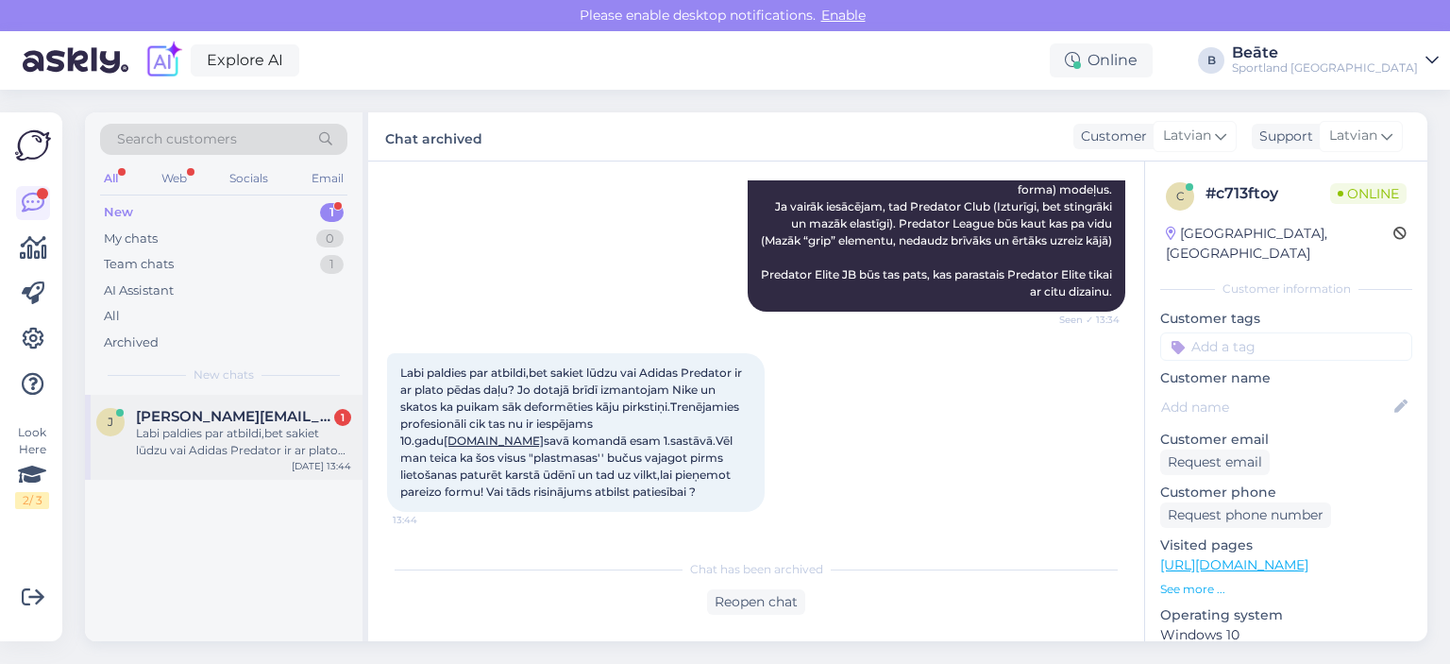
click at [284, 442] on div "Labi paldies par atbildi,bet sakiet lūdzu vai Adidas Predator ir ar plato pēdas…" at bounding box center [243, 442] width 215 height 34
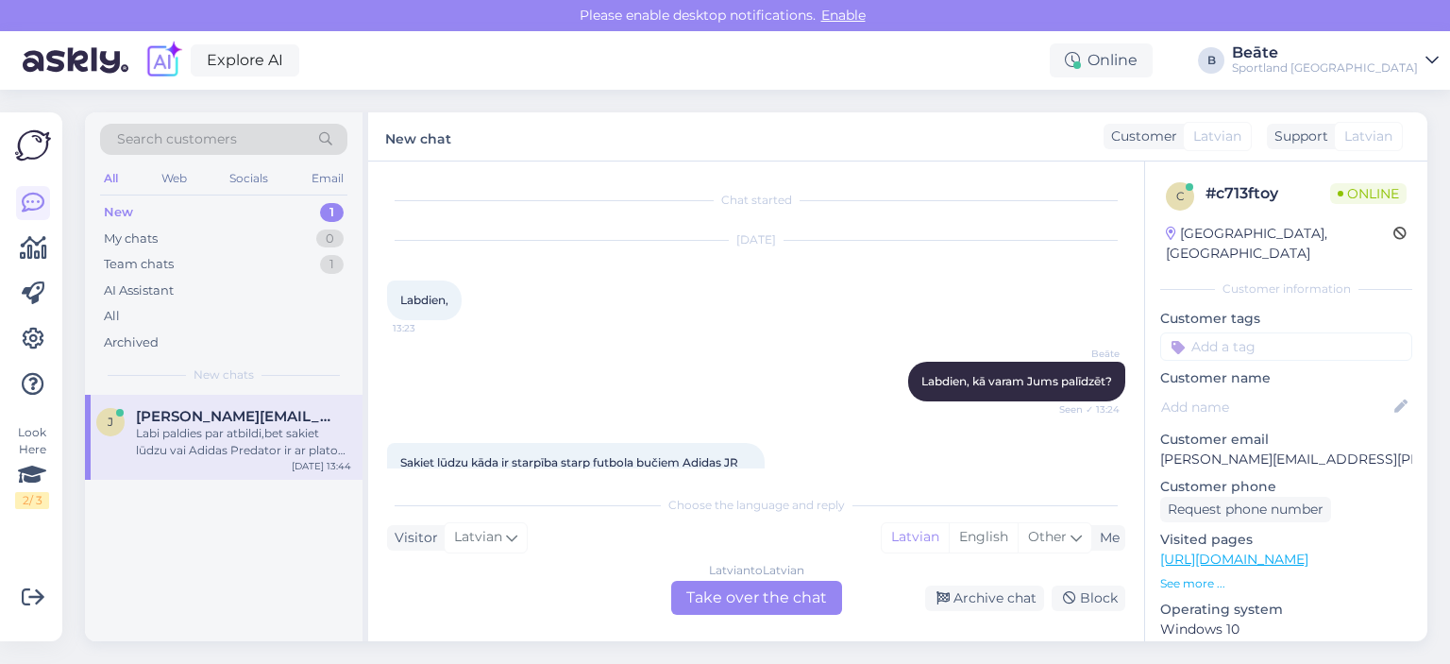
scroll to position [600, 0]
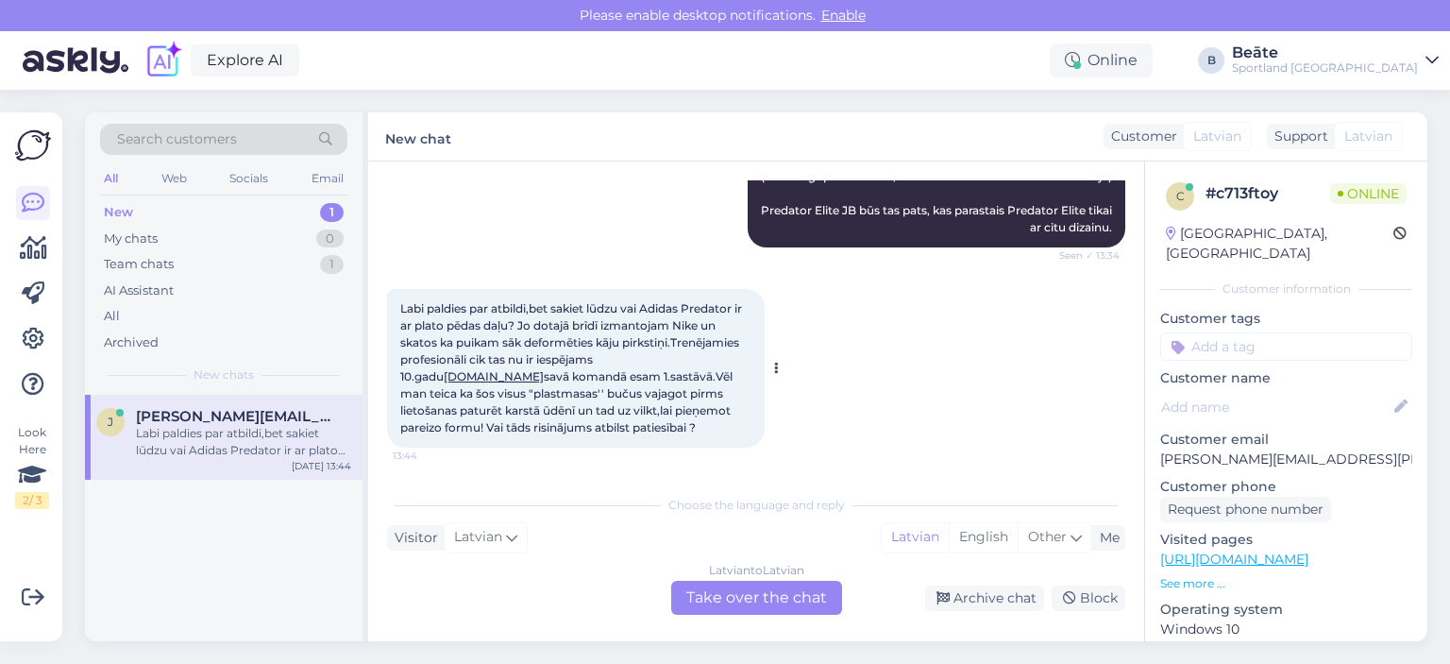
drag, startPoint x: 542, startPoint y: 377, endPoint x: 677, endPoint y: 423, distance: 142.7
click at [677, 423] on div "Labi paldies par atbildi,bet sakiet lūdzu vai Adidas Predator ir ar plato pēdas…" at bounding box center [576, 368] width 378 height 159
copy span ".Vēl man teica ka šos visus "plastmasas'' bučus vajagot pirms lietošanas paturē…"
click at [861, 368] on div "Labi paldies par atbildi,bet sakiet lūdzu vai Adidas Predator ir ar plato pēdas…" at bounding box center [756, 368] width 738 height 200
click at [762, 599] on div "Latvian to Latvian Take over the chat" at bounding box center [756, 598] width 171 height 34
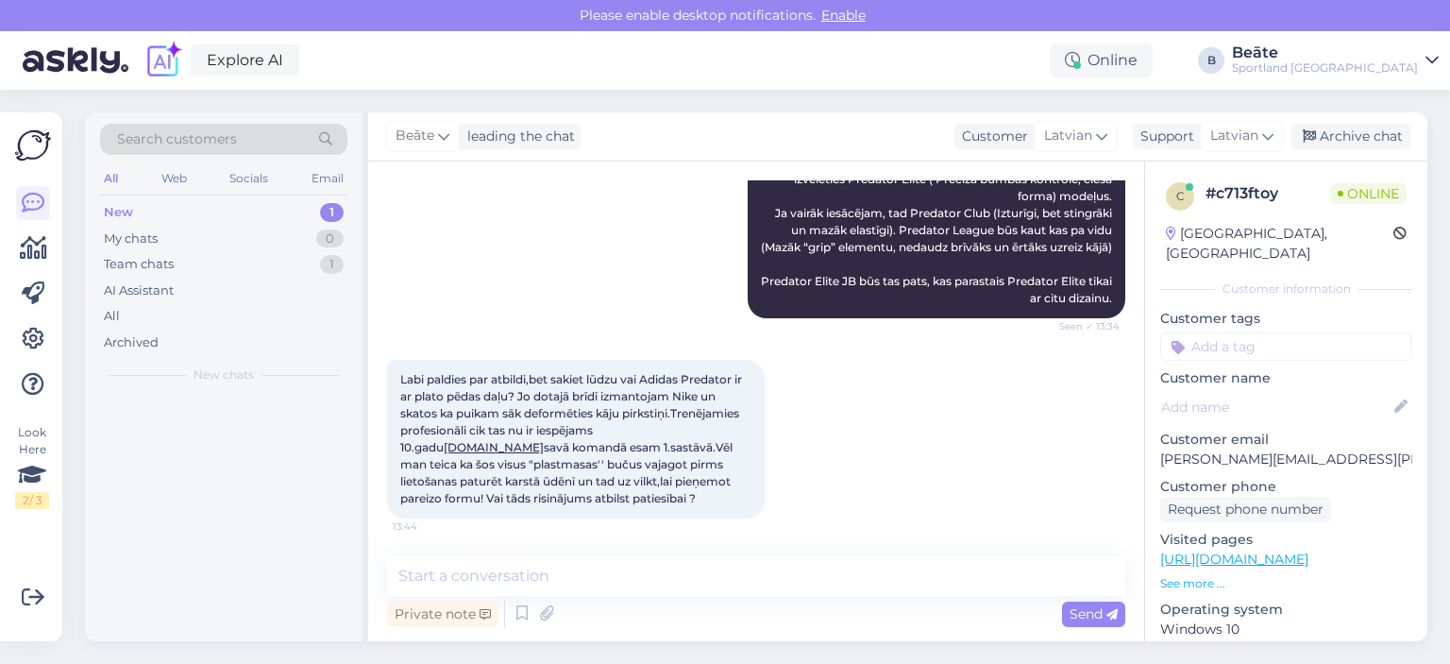
scroll to position [531, 0]
click at [691, 566] on textarea at bounding box center [756, 576] width 738 height 40
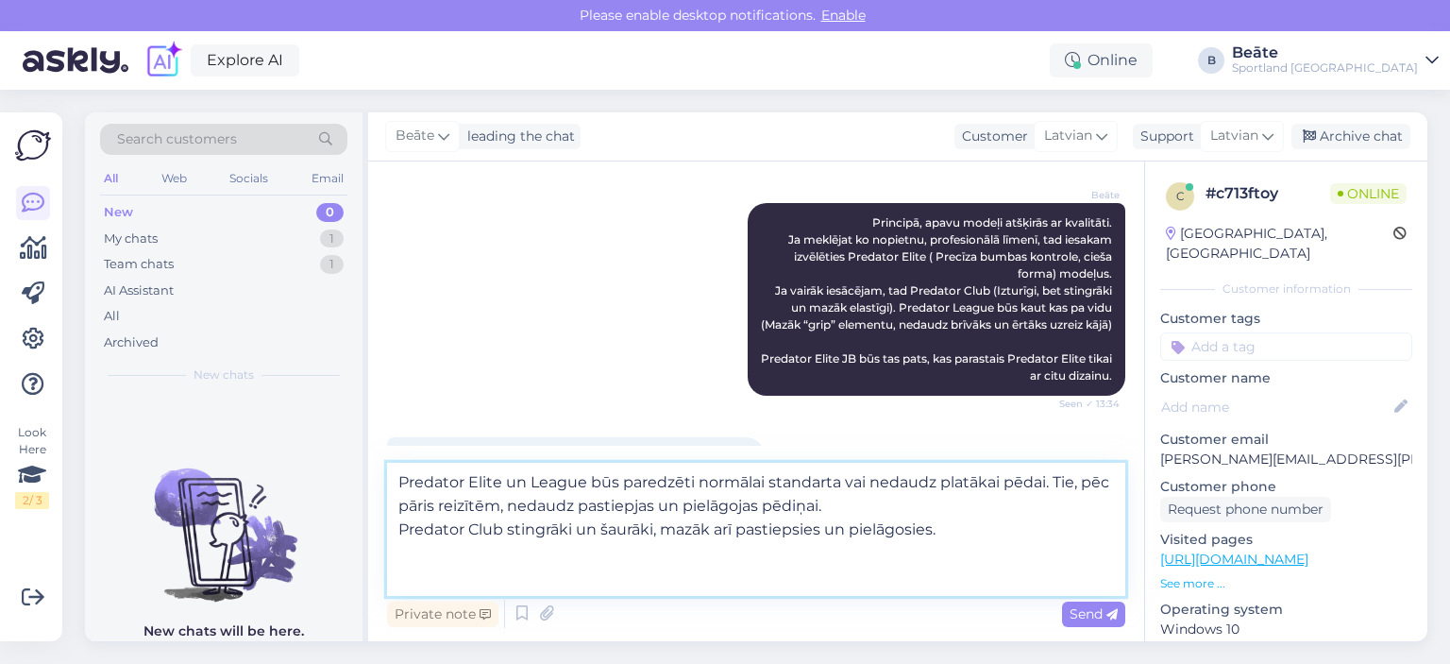
scroll to position [623, 0]
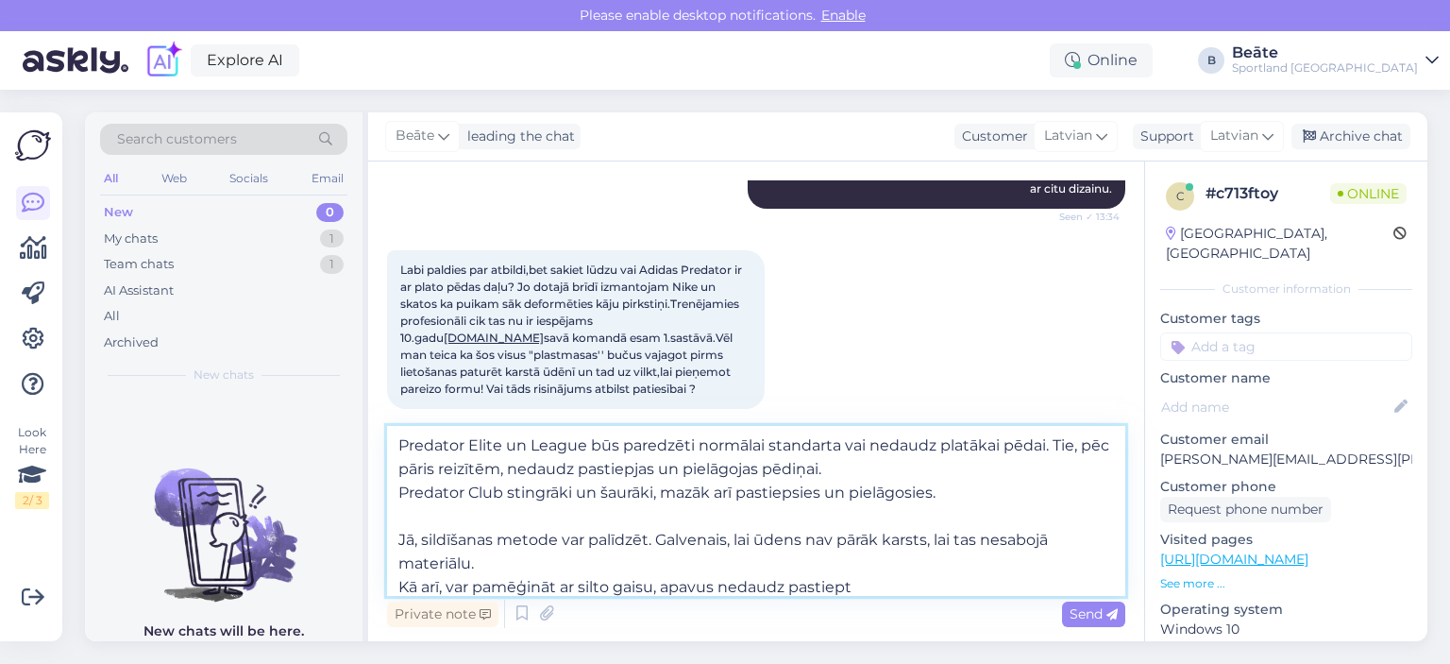
click at [880, 582] on textarea "Predator Elite un League būs paredzēti normālai standarta vai nedaudz platākai …" at bounding box center [756, 511] width 738 height 170
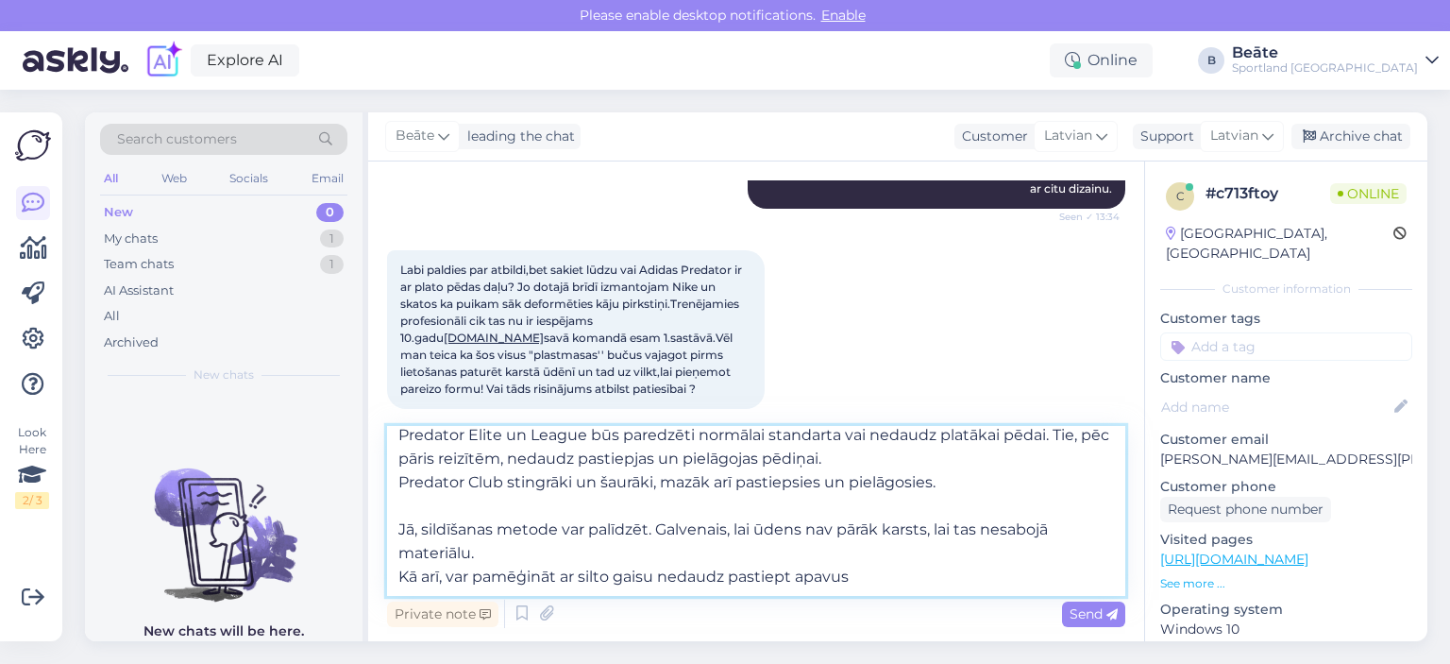
type textarea "Predator Elite un League būs paredzēti normālai standarta vai nedaudz platākai …"
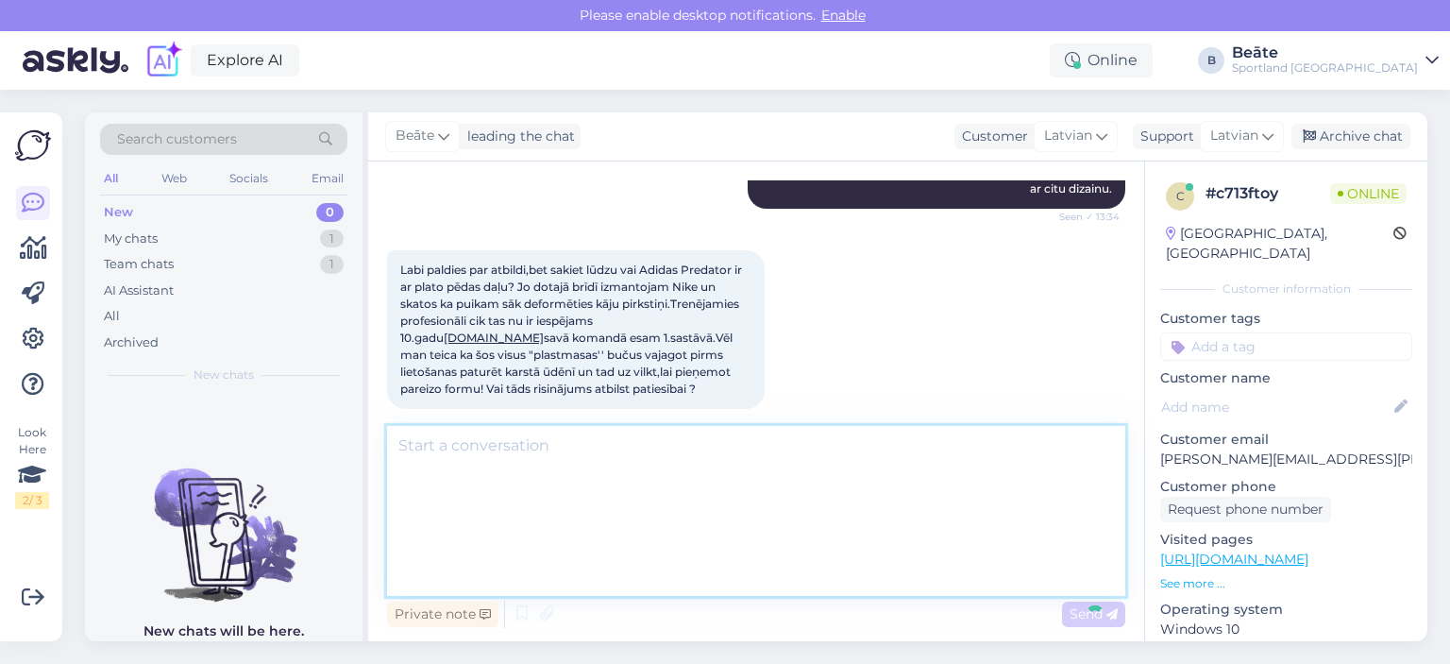
scroll to position [0, 0]
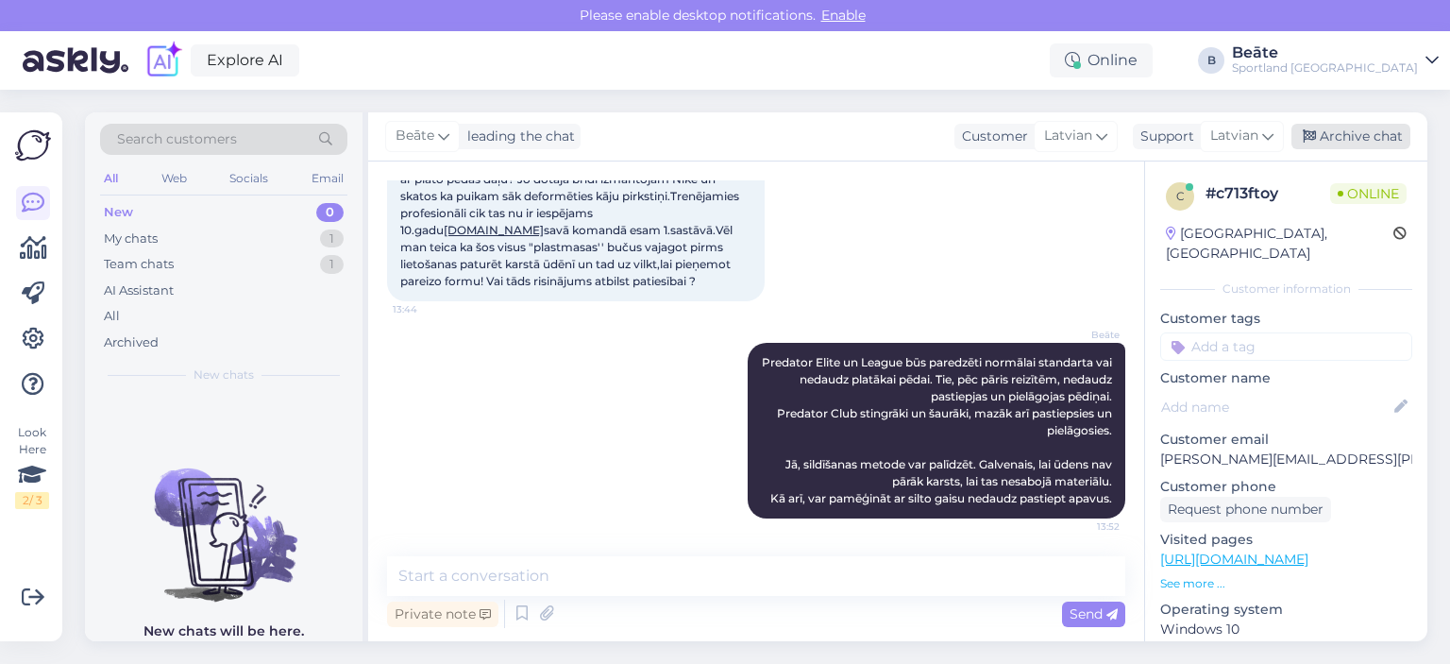
click at [1317, 136] on div "Archive chat" at bounding box center [1350, 136] width 119 height 25
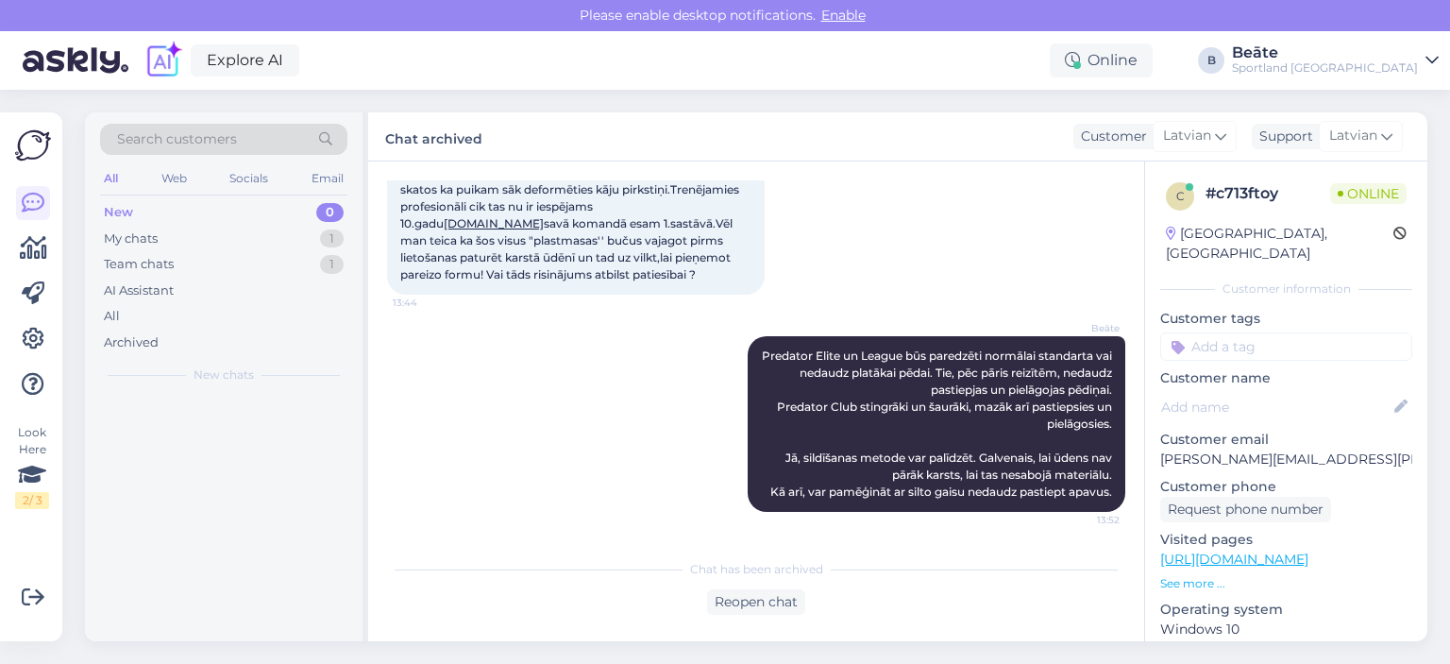
scroll to position [753, 0]
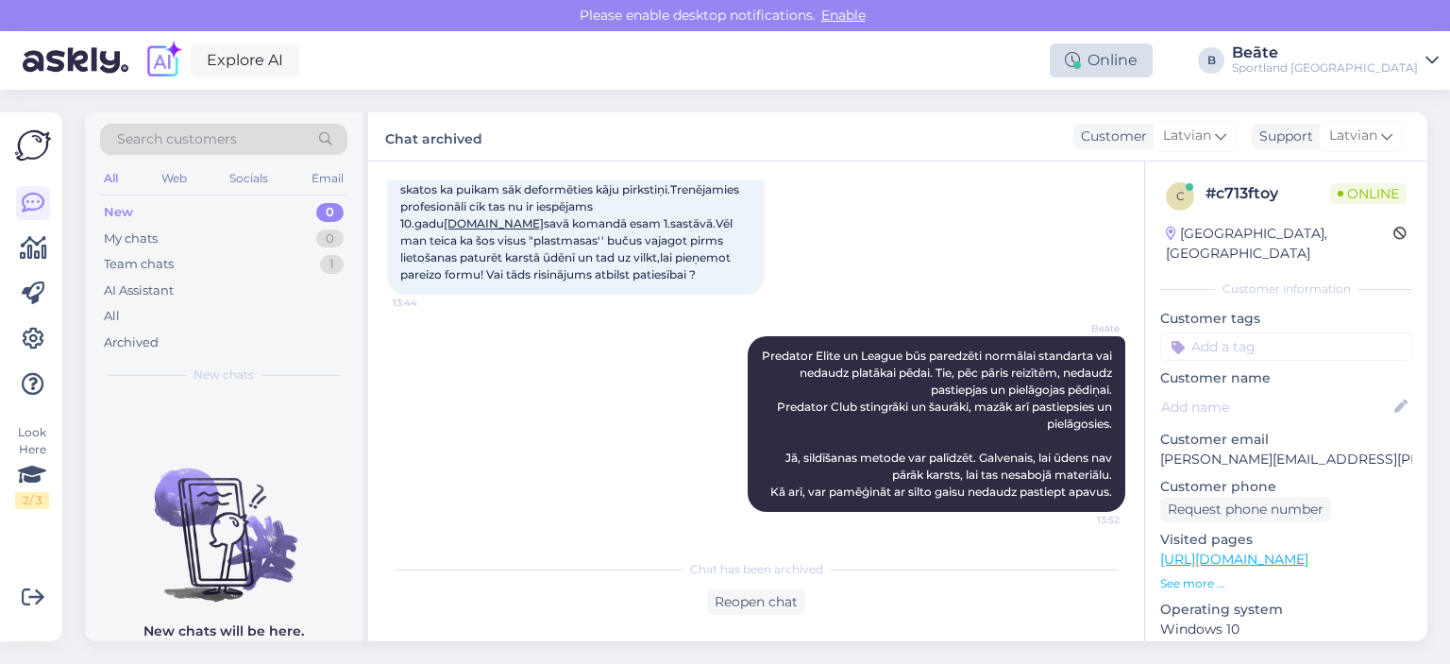
click at [1153, 64] on div "Online" at bounding box center [1101, 60] width 103 height 34
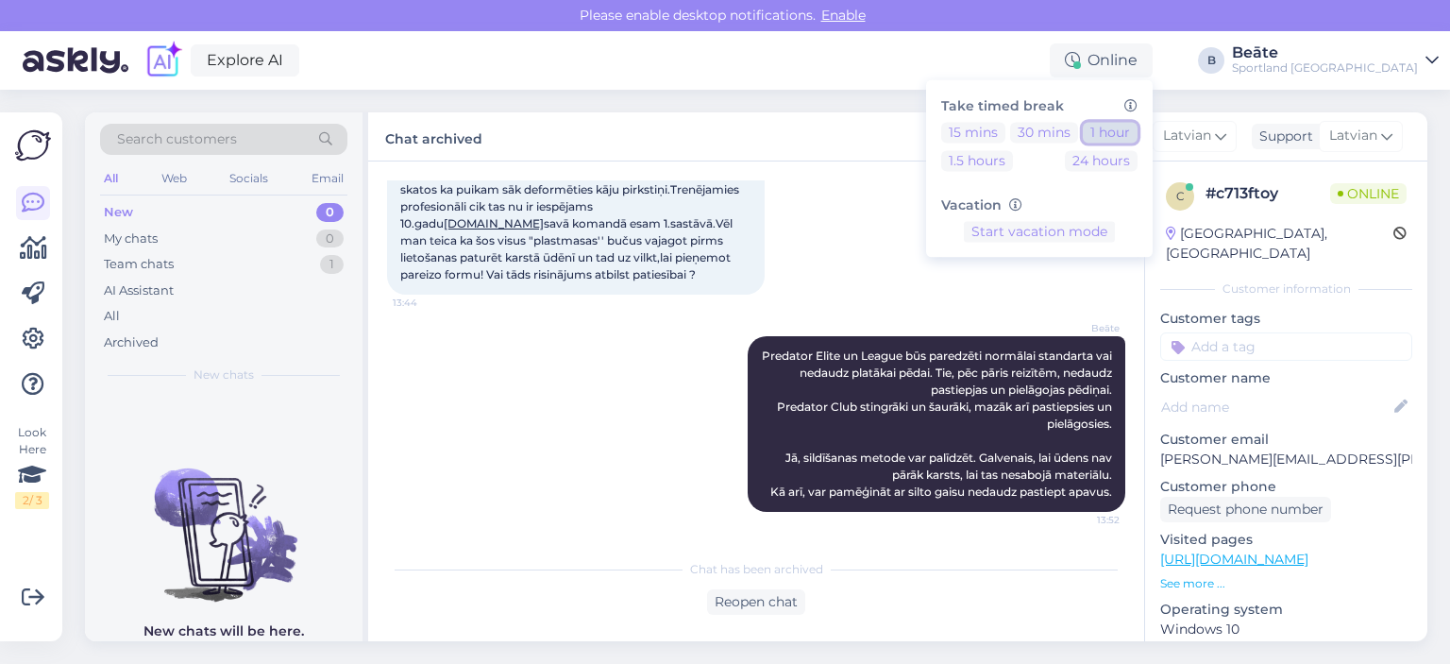
click at [1138, 135] on button "1 hour" at bounding box center [1110, 132] width 55 height 21
